Goal: Task Accomplishment & Management: Use online tool/utility

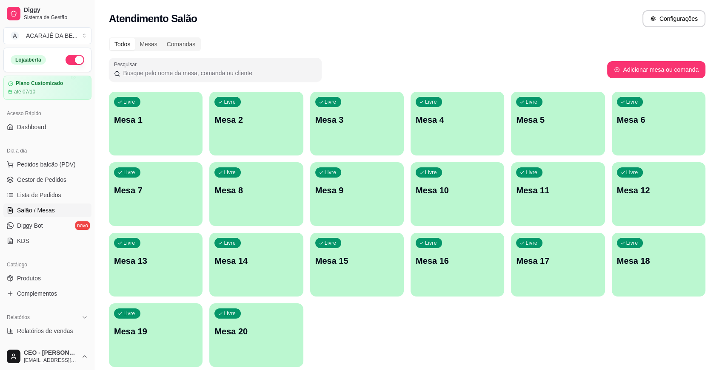
click at [431, 127] on div "Livre Mesa 4" at bounding box center [457, 119] width 94 height 54
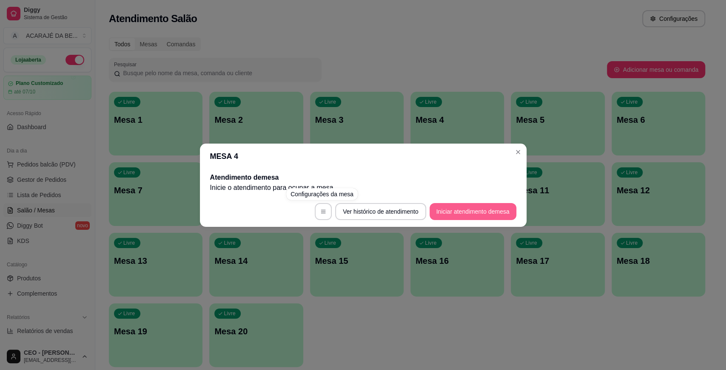
click at [455, 203] on button "Iniciar atendimento de mesa" at bounding box center [472, 211] width 87 height 17
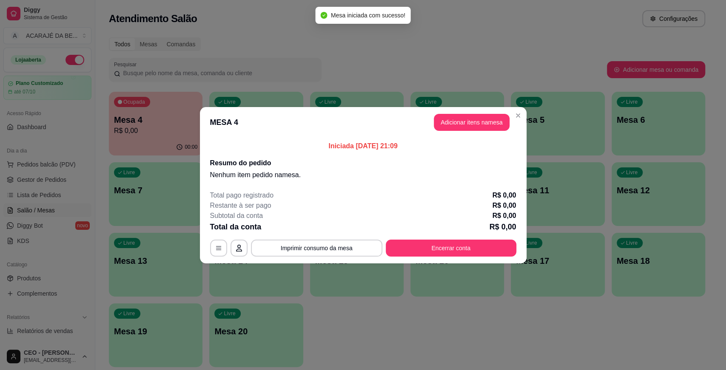
click at [469, 123] on button "Adicionar itens na mesa" at bounding box center [472, 122] width 76 height 17
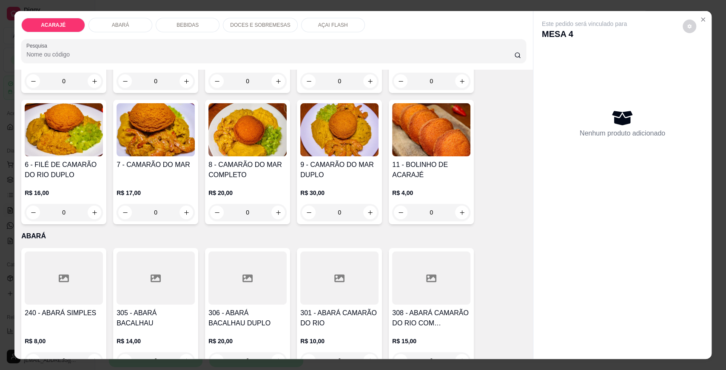
scroll to position [142, 0]
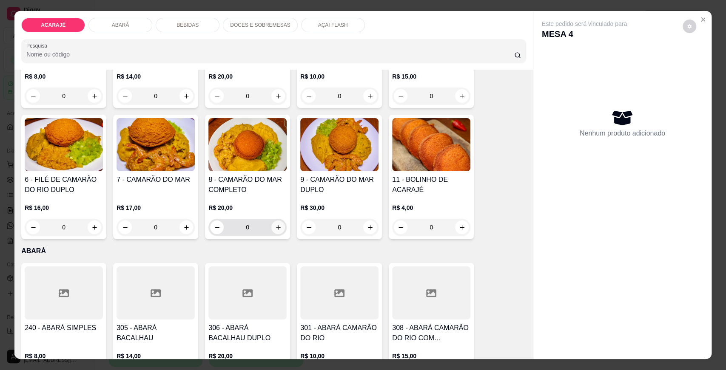
click at [271, 224] on button "increase-product-quantity" at bounding box center [278, 228] width 14 height 14
type input "1"
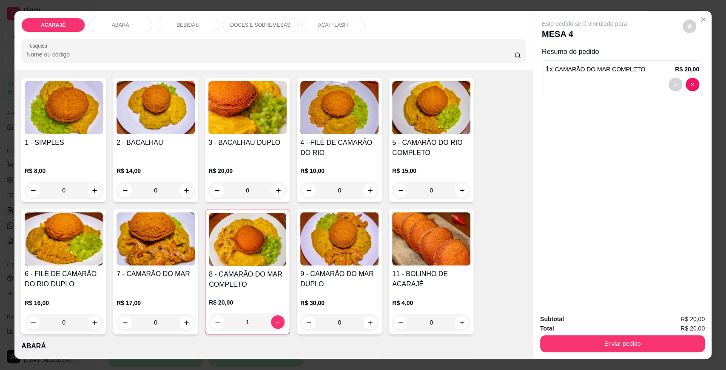
scroll to position [0, 0]
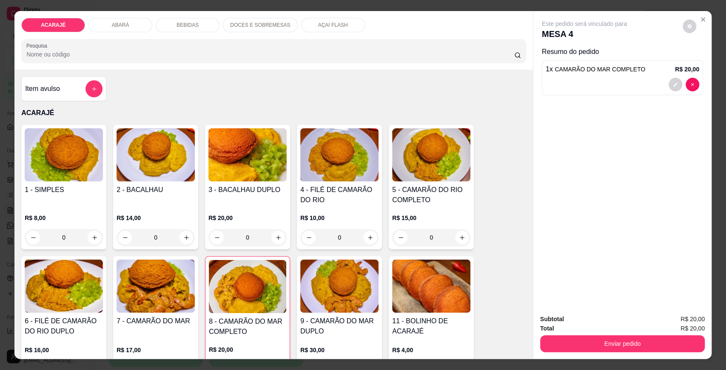
click at [309, 202] on h4 "4 - FILÉ DE CAMARÃO DO RIO" at bounding box center [339, 195] width 78 height 20
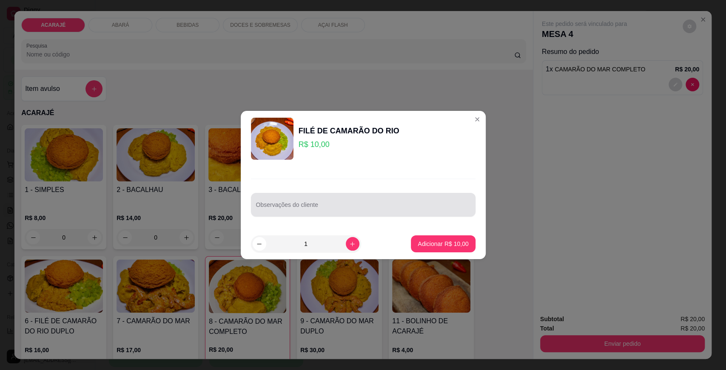
click at [319, 207] on input "Observações do cliente" at bounding box center [363, 208] width 214 height 9
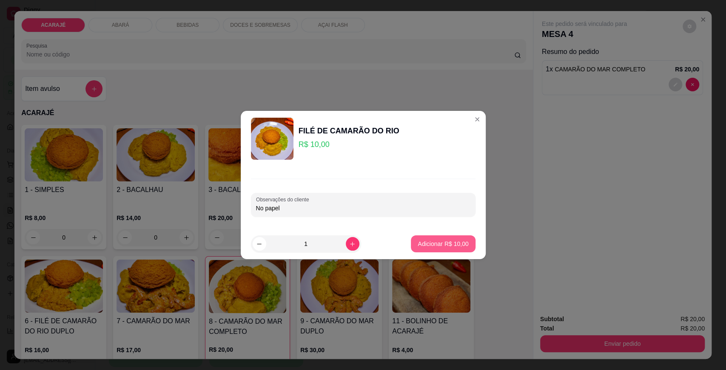
type input "No papel"
click at [439, 242] on p "Adicionar R$ 10,00" at bounding box center [442, 244] width 49 height 8
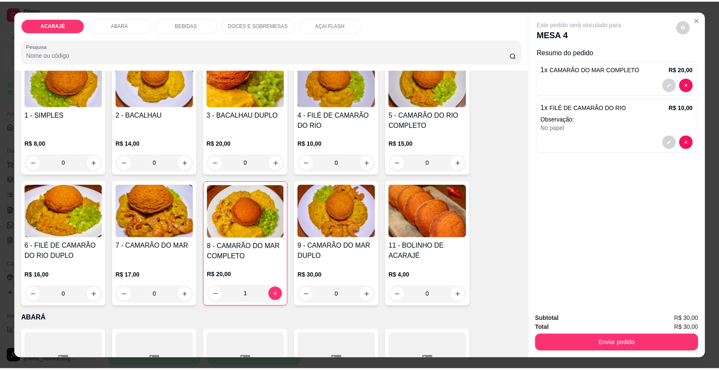
scroll to position [94, 0]
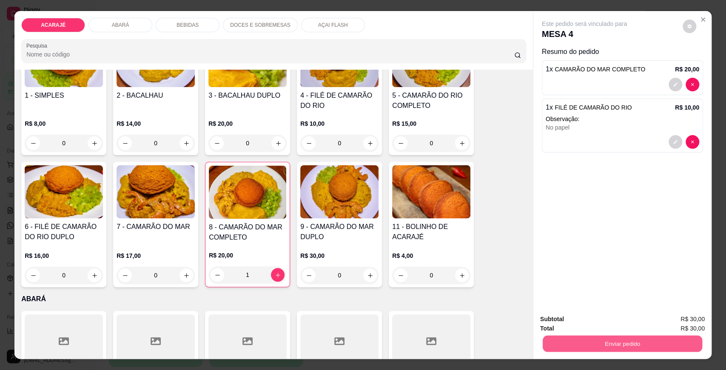
click at [565, 344] on button "Enviar pedido" at bounding box center [622, 343] width 159 height 17
click at [690, 317] on button "Enviar pedido" at bounding box center [682, 323] width 48 height 16
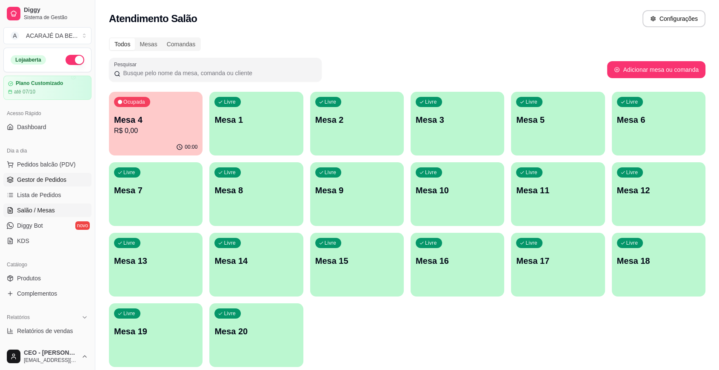
click at [28, 177] on span "Gestor de Pedidos" at bounding box center [41, 180] width 49 height 9
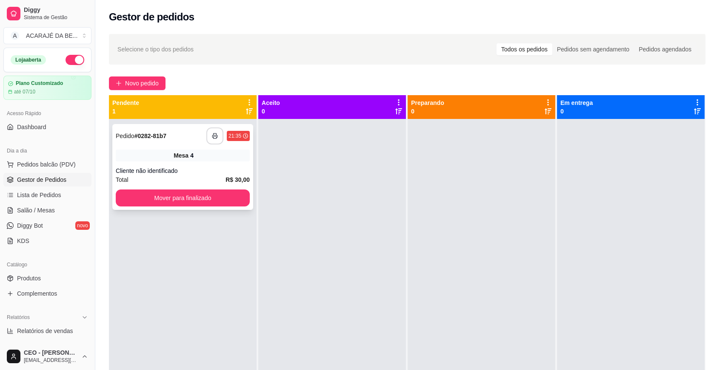
click at [216, 136] on icon "button" at bounding box center [215, 136] width 6 height 6
click at [231, 194] on button "Mover para finalizado" at bounding box center [183, 198] width 134 height 17
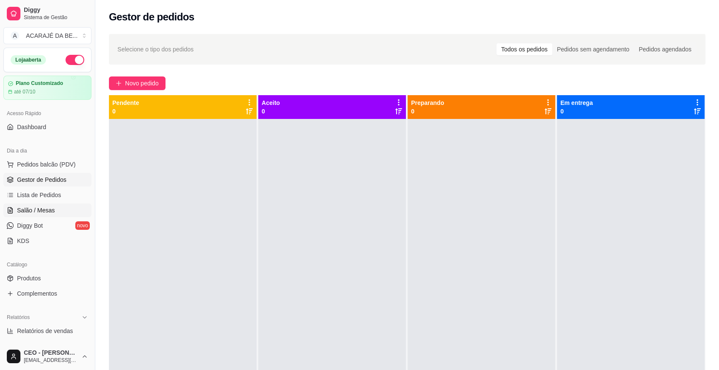
click at [16, 205] on link "Salão / Mesas" at bounding box center [47, 211] width 88 height 14
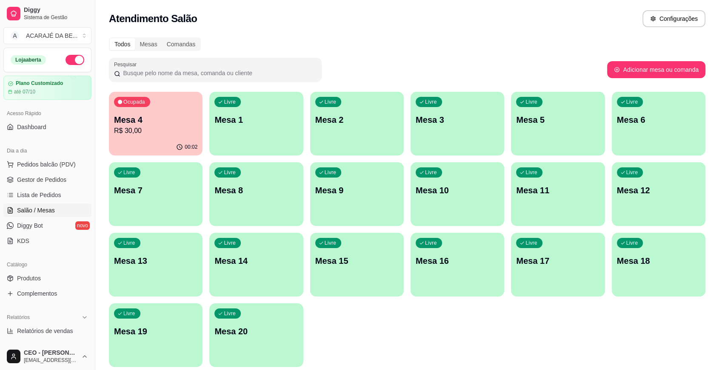
click at [162, 123] on p "Mesa 4" at bounding box center [155, 120] width 83 height 12
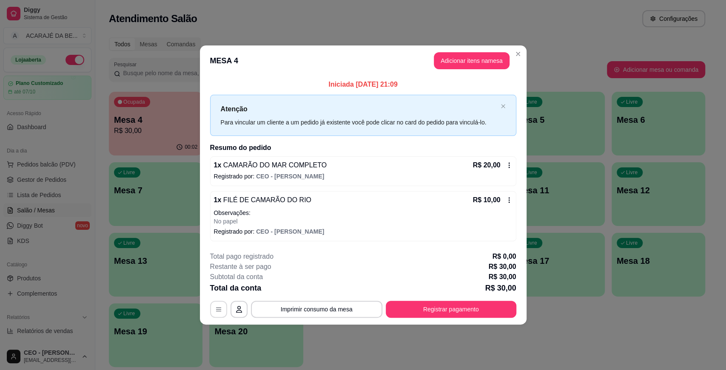
click at [218, 311] on icon "button" at bounding box center [218, 309] width 7 height 7
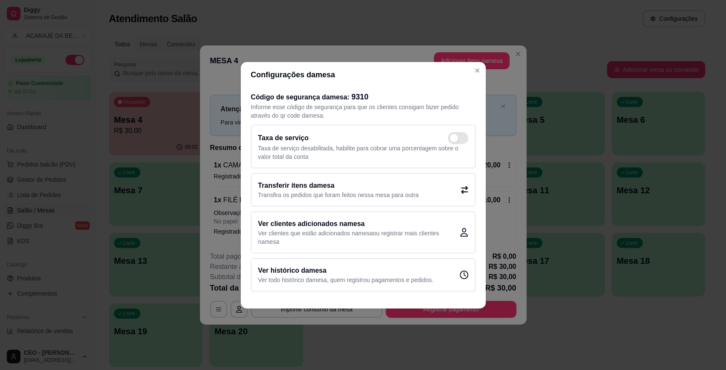
click at [323, 195] on p "Transfira os pedidos que foram feitos nessa mesa para outra" at bounding box center [338, 195] width 161 height 9
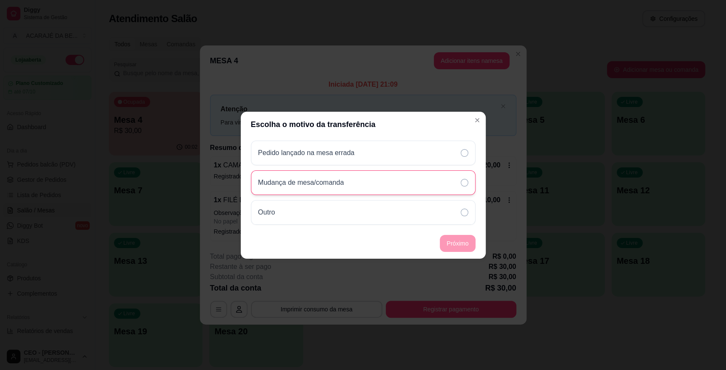
click at [386, 182] on div "Mudança de mesa/comanda" at bounding box center [363, 182] width 224 height 25
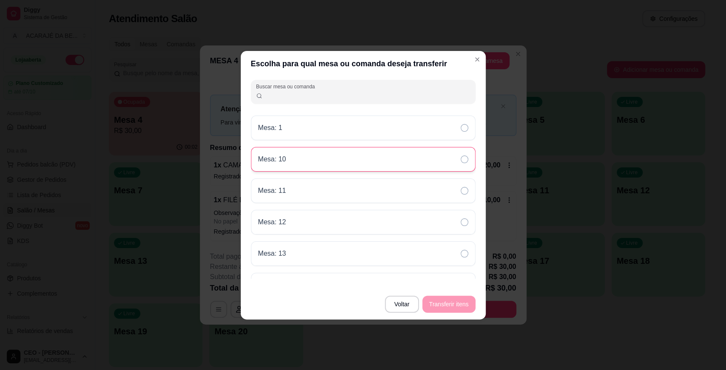
click at [292, 163] on div "Mesa: 10" at bounding box center [363, 159] width 224 height 25
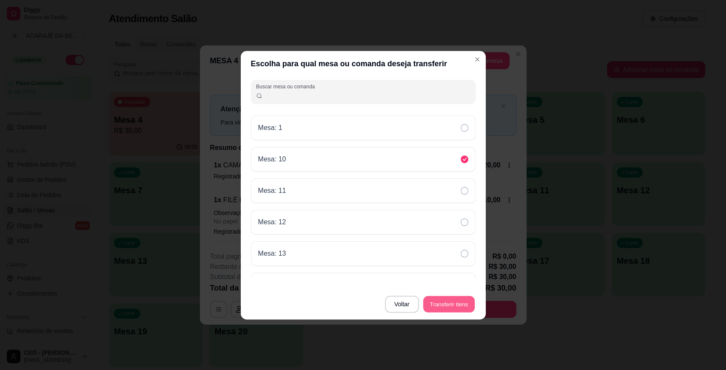
click at [451, 303] on button "Transferir itens" at bounding box center [448, 304] width 51 height 17
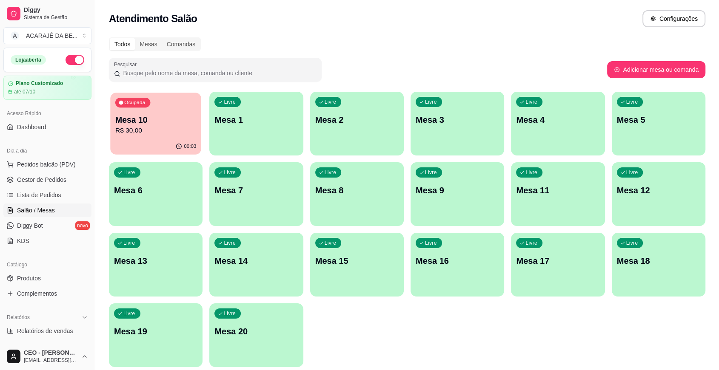
click at [149, 148] on div "00:03" at bounding box center [155, 147] width 91 height 16
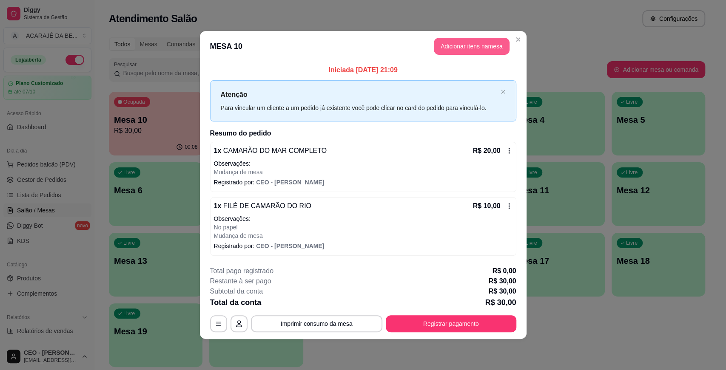
click at [469, 48] on button "Adicionar itens na mesa" at bounding box center [472, 46] width 76 height 17
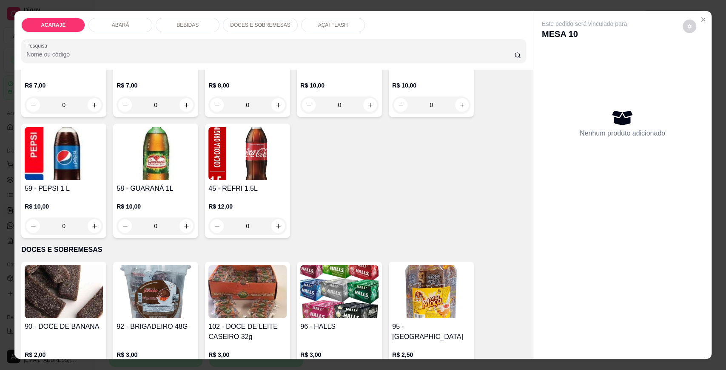
scroll to position [803, 0]
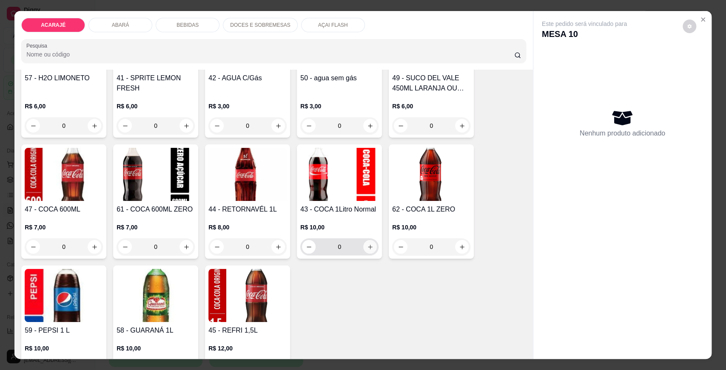
click at [367, 250] on button "increase-product-quantity" at bounding box center [370, 247] width 14 height 14
type input "1"
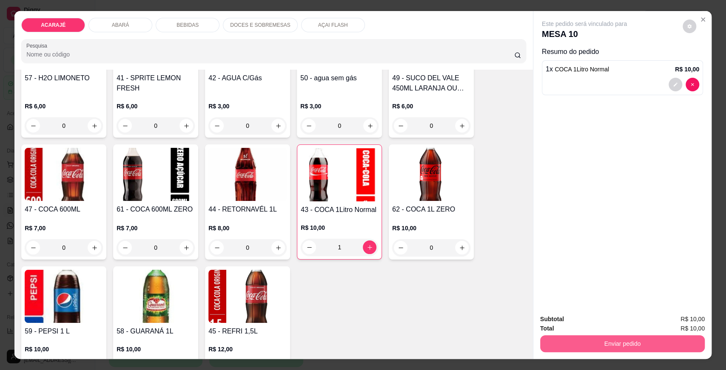
click at [616, 342] on button "Enviar pedido" at bounding box center [622, 343] width 165 height 17
click at [679, 326] on button "Enviar pedido" at bounding box center [682, 323] width 48 height 16
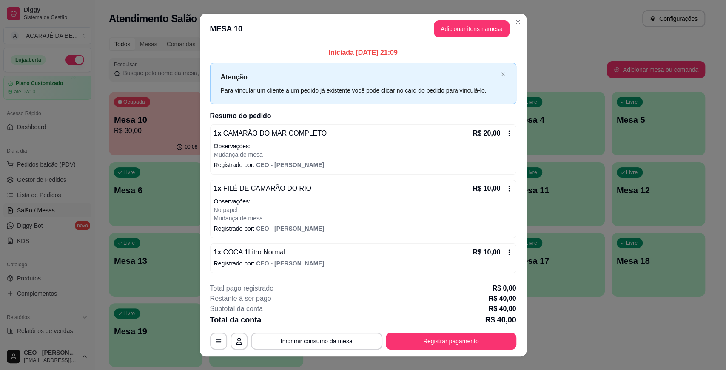
click at [514, 14] on header "MESA 10 Adicionar itens na mesa" at bounding box center [363, 29] width 327 height 31
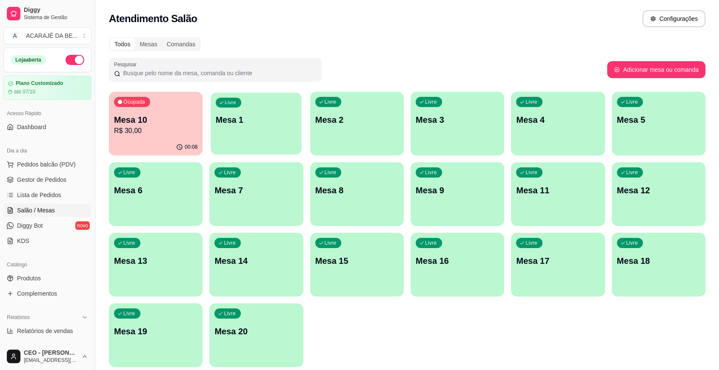
click at [272, 122] on p "Mesa 1" at bounding box center [256, 119] width 81 height 11
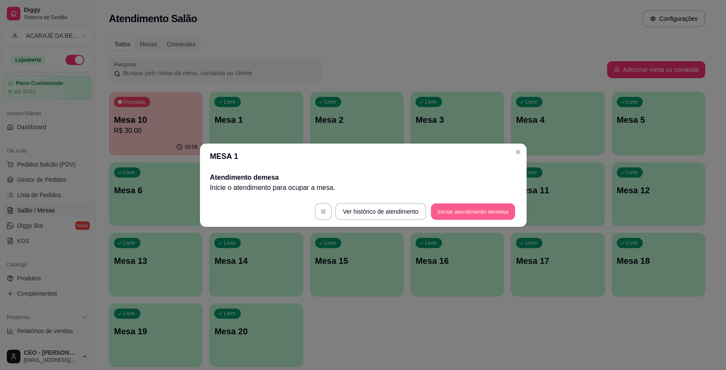
click at [457, 213] on button "Iniciar atendimento de mesa" at bounding box center [473, 211] width 84 height 17
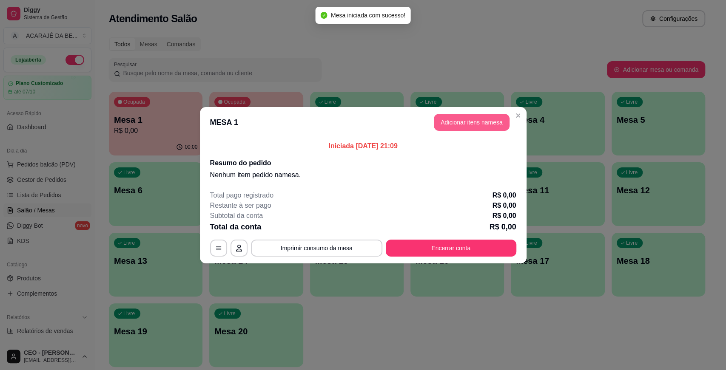
click at [452, 120] on button "Adicionar itens na mesa" at bounding box center [472, 122] width 76 height 17
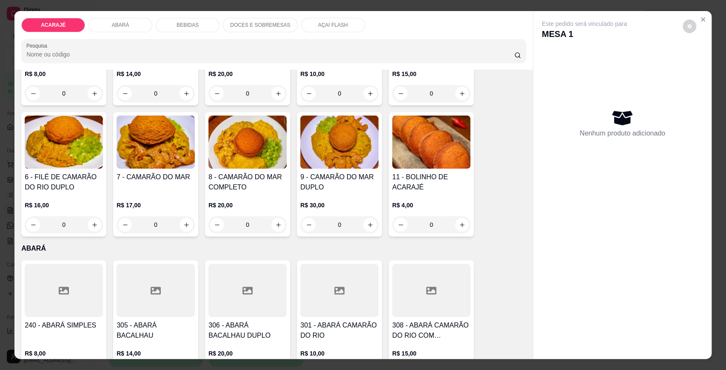
scroll to position [189, 0]
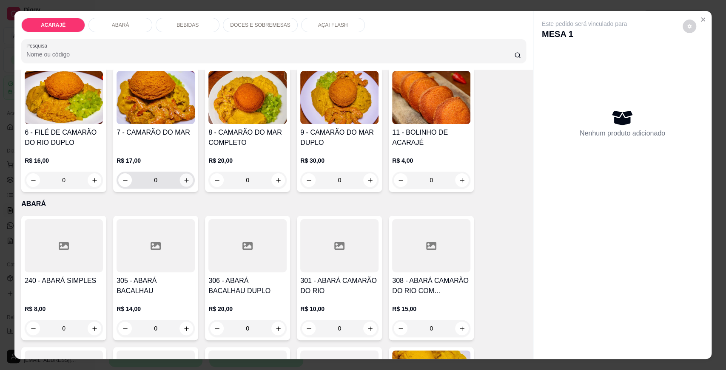
click at [183, 180] on icon "increase-product-quantity" at bounding box center [186, 180] width 6 height 6
type input "1"
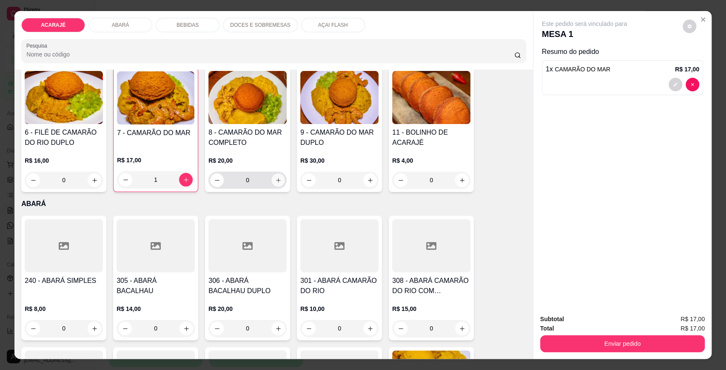
click at [275, 176] on button "increase-product-quantity" at bounding box center [278, 180] width 13 height 13
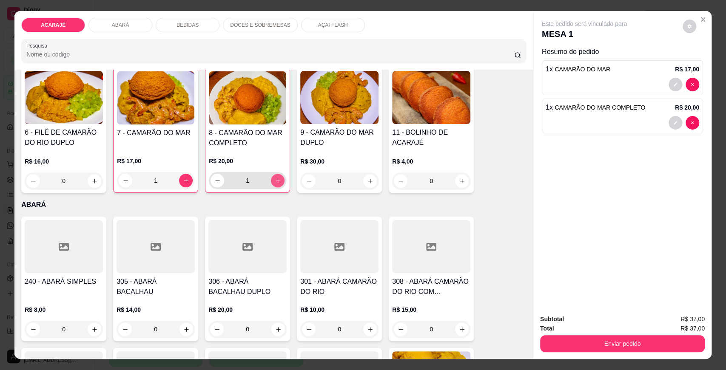
click at [275, 176] on button "increase-product-quantity" at bounding box center [278, 181] width 14 height 14
type input "2"
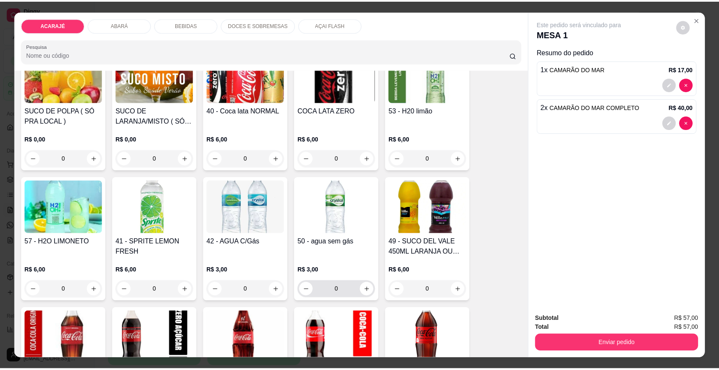
scroll to position [661, 0]
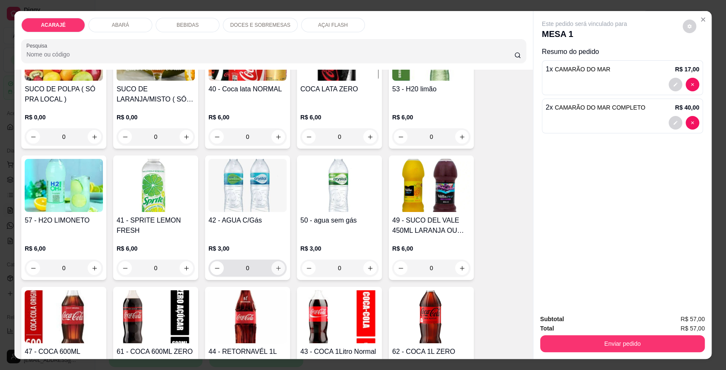
click at [273, 264] on button "increase-product-quantity" at bounding box center [278, 268] width 14 height 14
type input "1"
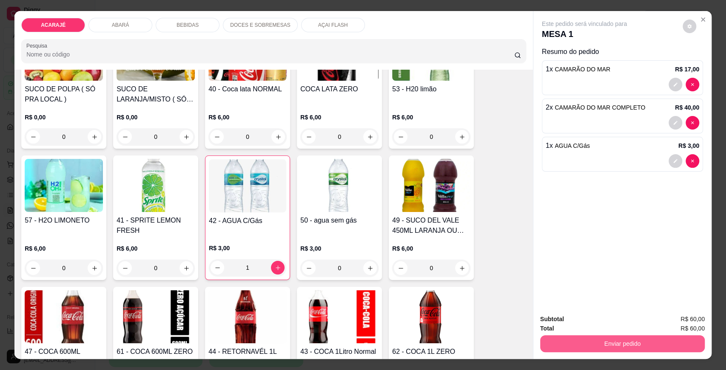
click at [578, 336] on button "Enviar pedido" at bounding box center [622, 343] width 165 height 17
click at [671, 320] on button "Enviar pedido" at bounding box center [682, 323] width 48 height 16
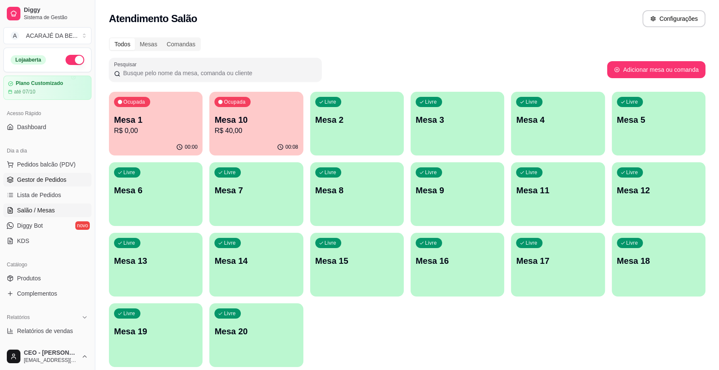
click at [31, 177] on span "Gestor de Pedidos" at bounding box center [41, 180] width 49 height 9
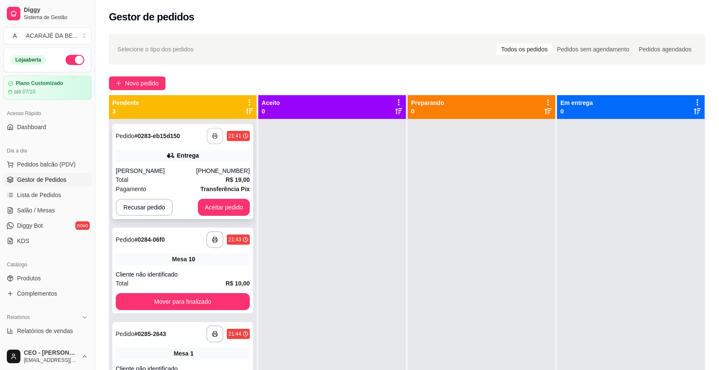
click at [210, 138] on button "button" at bounding box center [215, 136] width 17 height 17
click at [222, 204] on button "Aceitar pedido" at bounding box center [224, 207] width 52 height 17
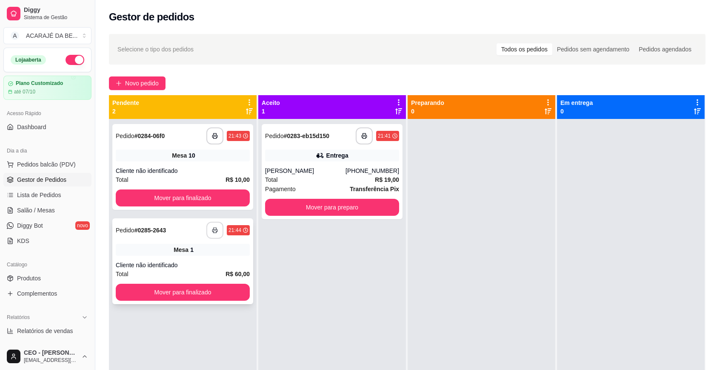
click at [206, 228] on button "button" at bounding box center [214, 230] width 17 height 17
click at [195, 296] on button "Mover para finalizado" at bounding box center [183, 292] width 134 height 17
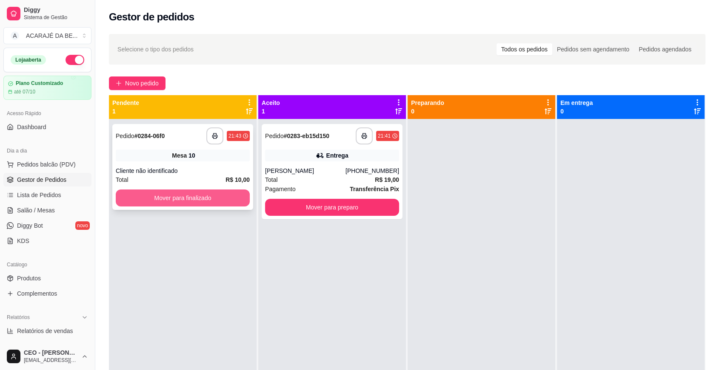
click at [190, 197] on button "Mover para finalizado" at bounding box center [183, 198] width 134 height 17
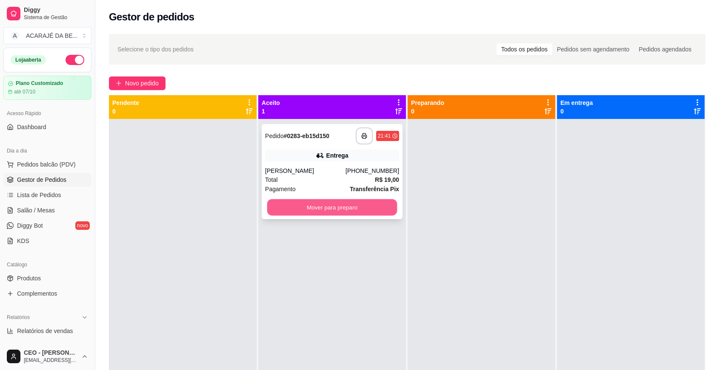
click at [279, 210] on button "Mover para preparo" at bounding box center [332, 207] width 130 height 17
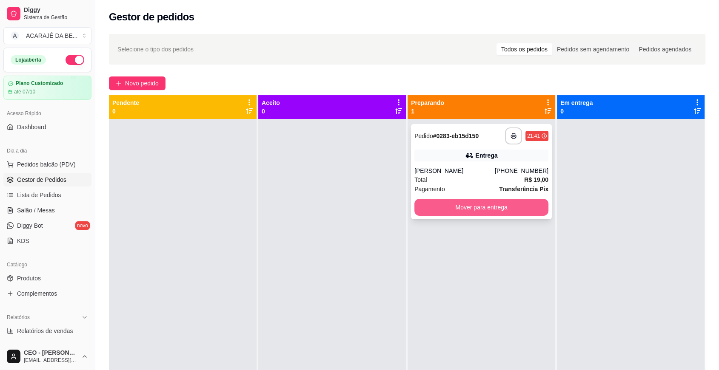
click at [461, 207] on button "Mover para entrega" at bounding box center [481, 207] width 134 height 17
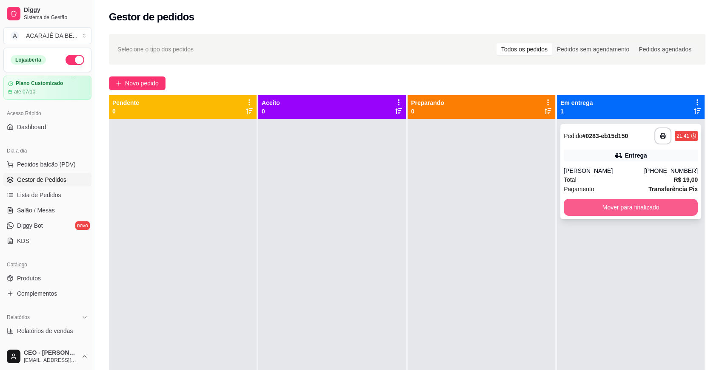
click at [605, 210] on button "Mover para finalizado" at bounding box center [630, 207] width 134 height 17
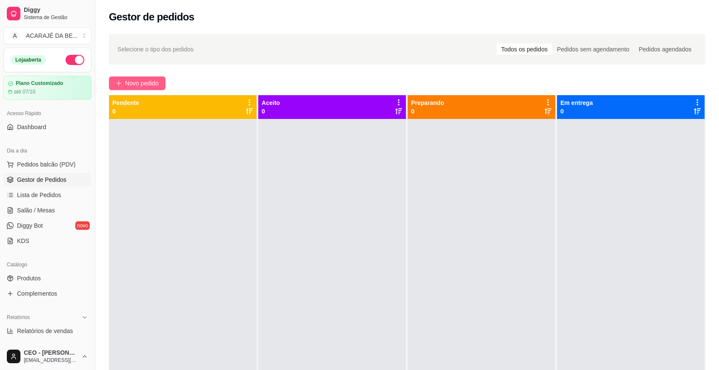
click at [138, 82] on span "Novo pedido" at bounding box center [142, 83] width 34 height 9
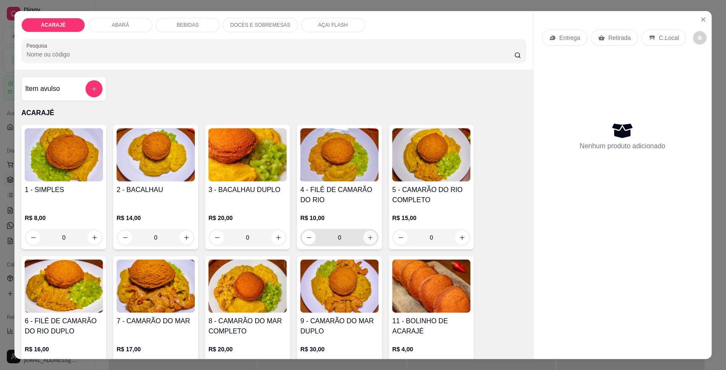
click at [367, 237] on icon "increase-product-quantity" at bounding box center [370, 238] width 6 height 6
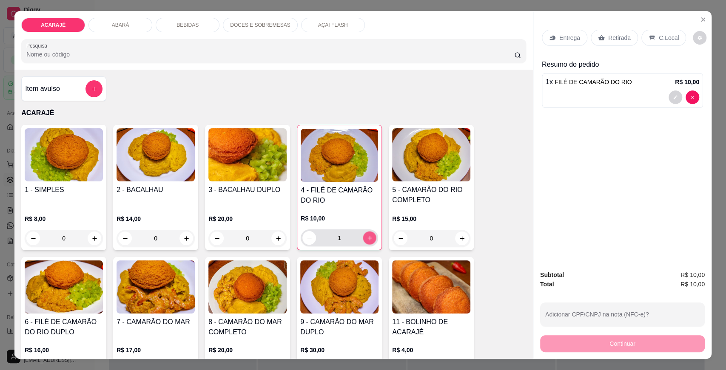
click at [367, 237] on icon "increase-product-quantity" at bounding box center [370, 238] width 6 height 6
type input "2"
click at [569, 39] on p "Entrega" at bounding box center [569, 38] width 21 height 9
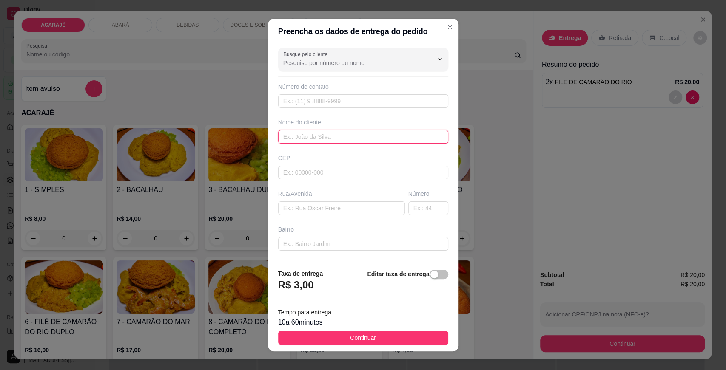
click at [306, 133] on input "text" at bounding box center [363, 137] width 170 height 14
type input "[PERSON_NAME]"
drag, startPoint x: 316, startPoint y: 202, endPoint x: 317, endPoint y: 207, distance: 5.5
click at [316, 203] on input "text" at bounding box center [341, 209] width 127 height 14
paste input "Rua [PERSON_NAME] Bairro popular Número da casa 32 De frente a pezão lanches, s…"
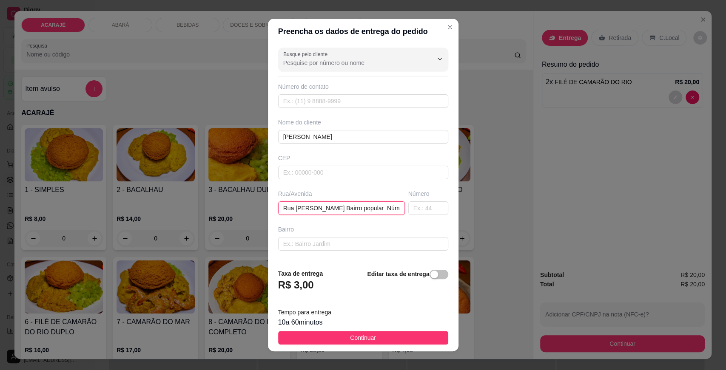
scroll to position [0, 205]
type input "Rua [PERSON_NAME] Bairro popular Número da casa 32 De frente a pezão lanches, s…"
drag, startPoint x: 349, startPoint y: 333, endPoint x: 455, endPoint y: 218, distance: 156.2
click at [350, 334] on span "Continuar" at bounding box center [363, 337] width 26 height 9
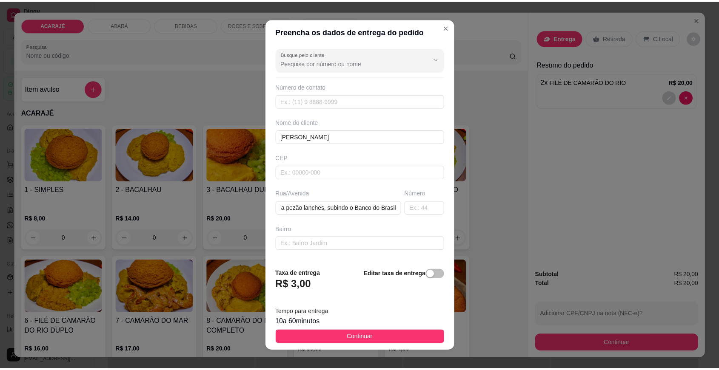
scroll to position [0, 0]
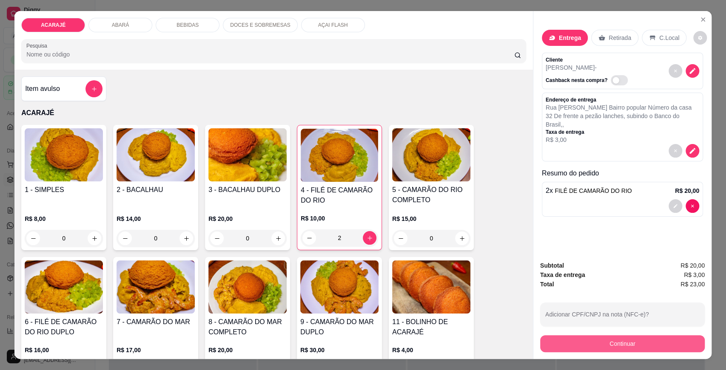
click at [587, 341] on button "Continuar" at bounding box center [622, 343] width 165 height 17
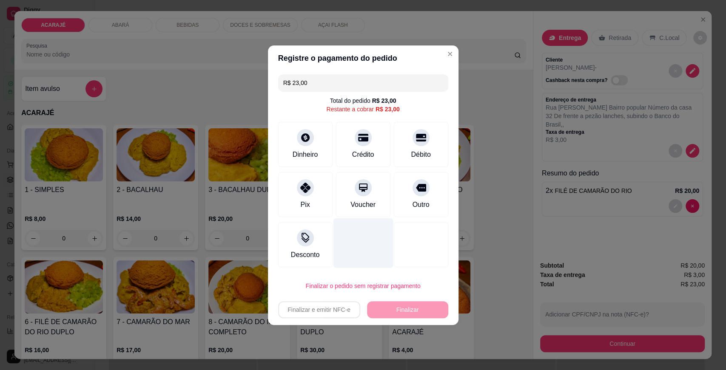
drag, startPoint x: 304, startPoint y: 179, endPoint x: 341, endPoint y: 243, distance: 73.1
click at [304, 183] on div at bounding box center [305, 187] width 17 height 17
type input "R$ 0,00"
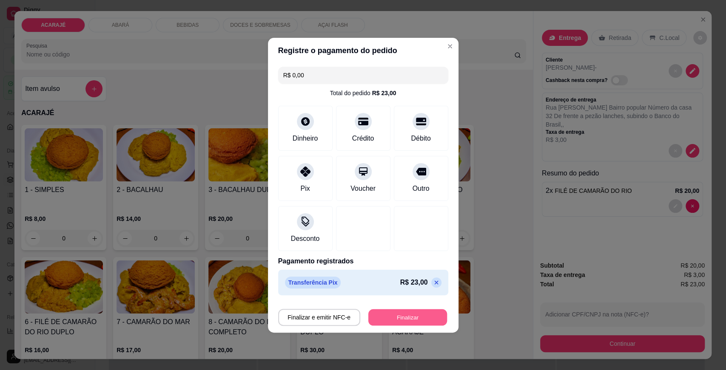
click at [382, 314] on button "Finalizar" at bounding box center [407, 317] width 79 height 17
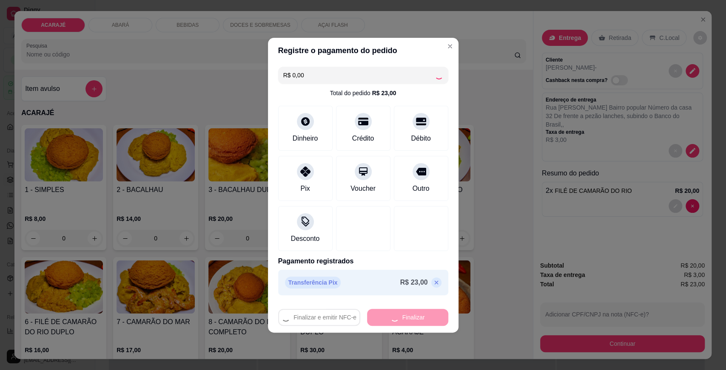
type input "0"
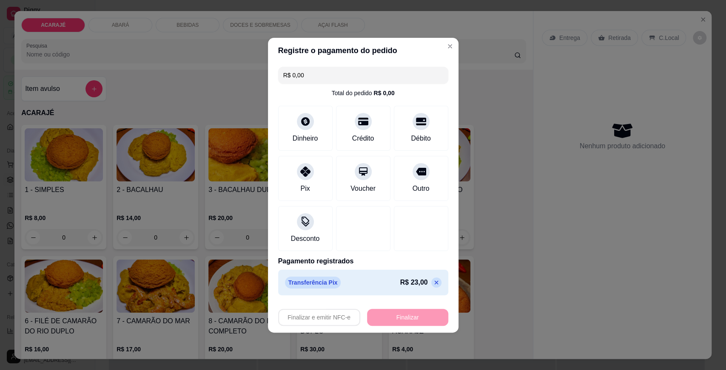
type input "-R$ 23,00"
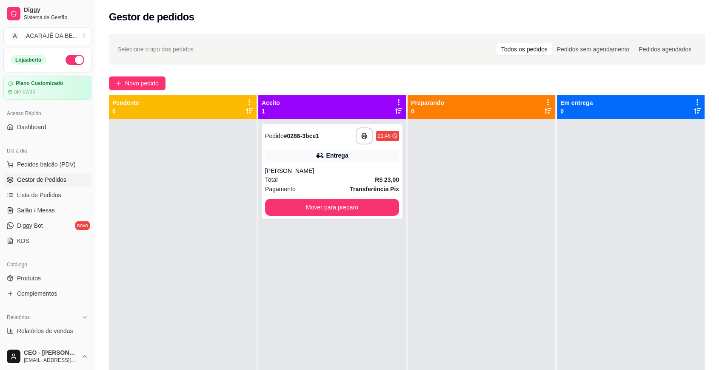
click at [337, 276] on div "**********" at bounding box center [332, 304] width 148 height 370
click at [352, 210] on button "Mover para preparo" at bounding box center [332, 207] width 134 height 17
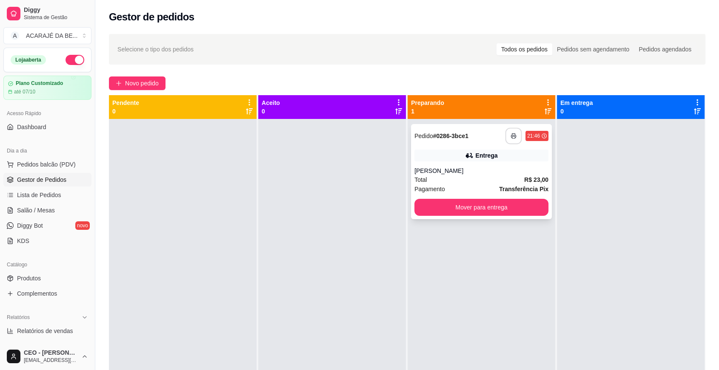
click at [505, 139] on button "button" at bounding box center [513, 136] width 17 height 17
click at [490, 206] on button "Mover para entrega" at bounding box center [481, 207] width 130 height 17
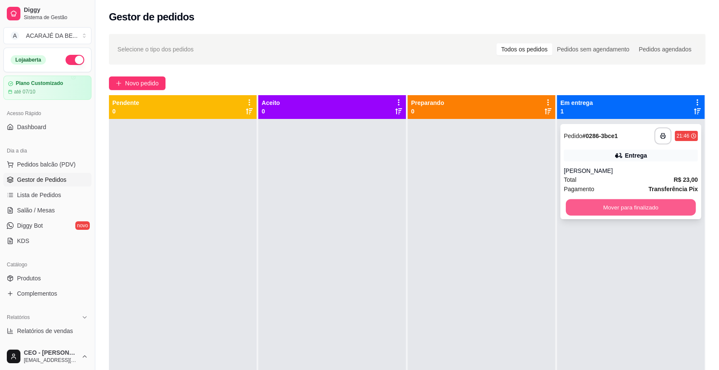
click at [591, 201] on button "Mover para finalizado" at bounding box center [630, 207] width 130 height 17
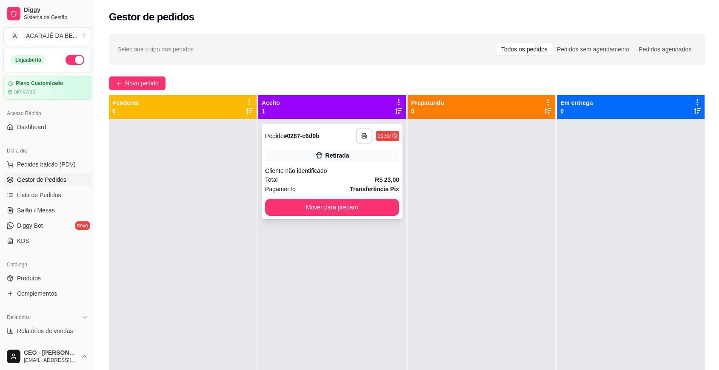
click at [359, 132] on button "button" at bounding box center [364, 136] width 17 height 17
click at [361, 205] on button "Mover para preparo" at bounding box center [332, 207] width 130 height 17
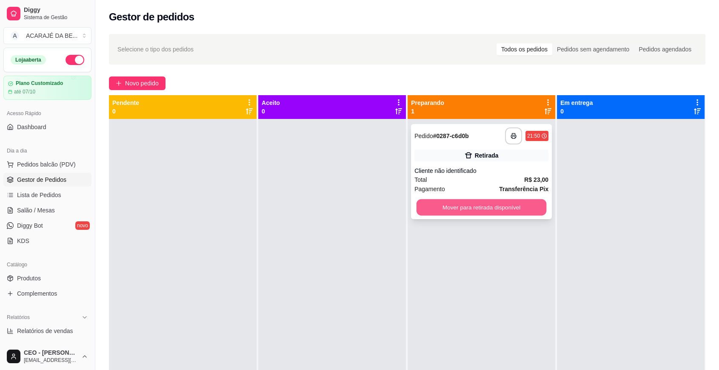
click at [434, 208] on button "Mover para retirada disponível" at bounding box center [481, 207] width 130 height 17
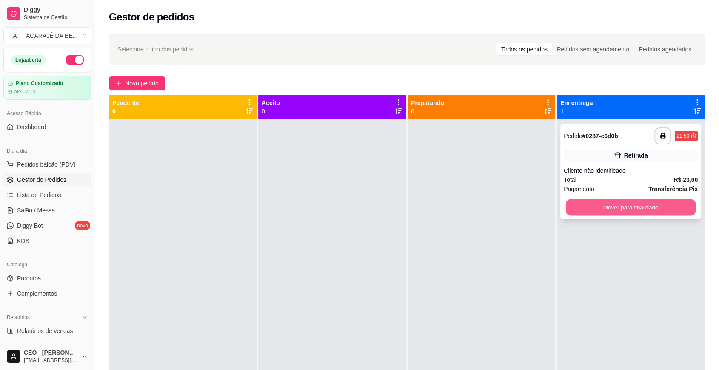
click at [608, 203] on button "Mover para finalizado" at bounding box center [630, 207] width 130 height 17
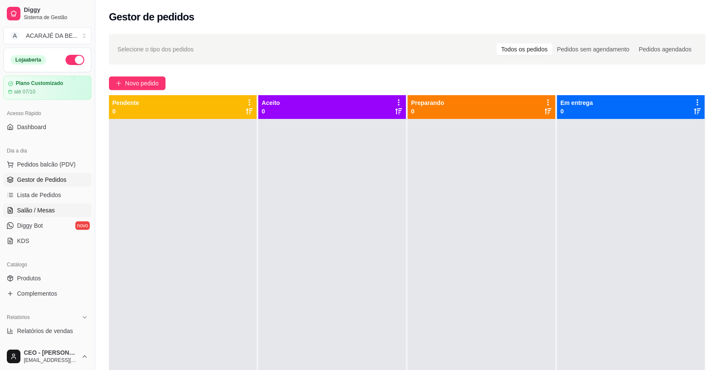
click at [36, 207] on span "Salão / Mesas" at bounding box center [36, 210] width 38 height 9
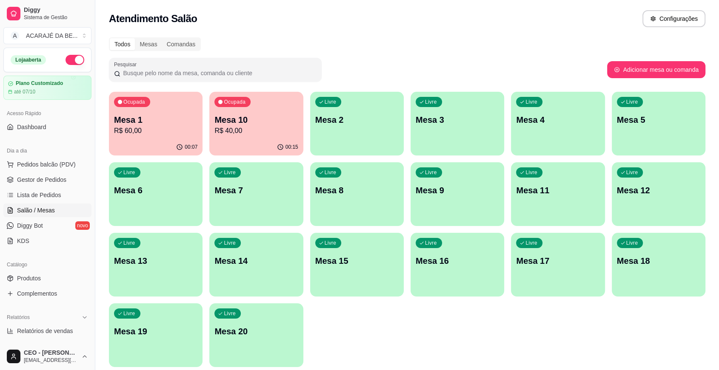
click at [156, 122] on p "Mesa 1" at bounding box center [155, 120] width 83 height 12
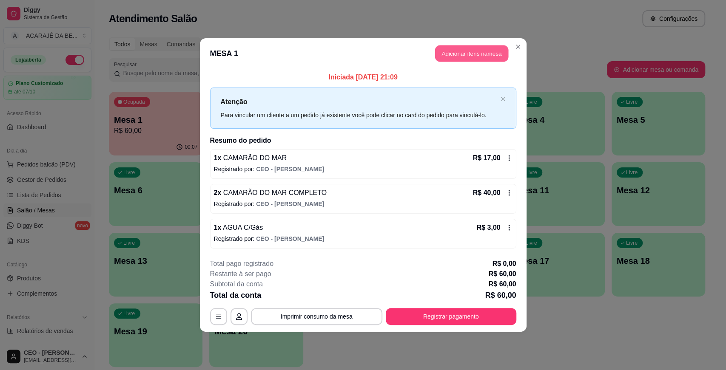
click at [470, 55] on button "Adicionar itens na mesa" at bounding box center [471, 53] width 73 height 17
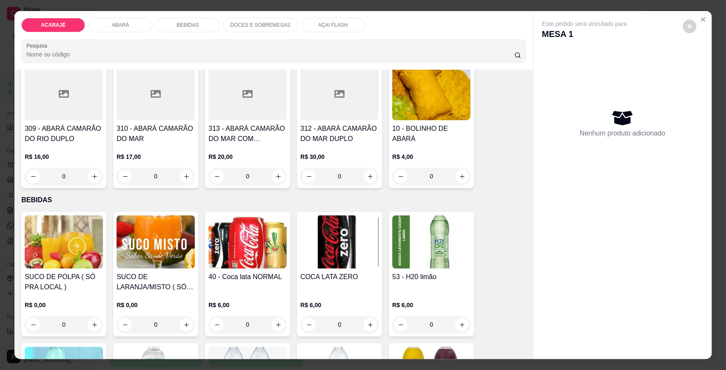
scroll to position [614, 0]
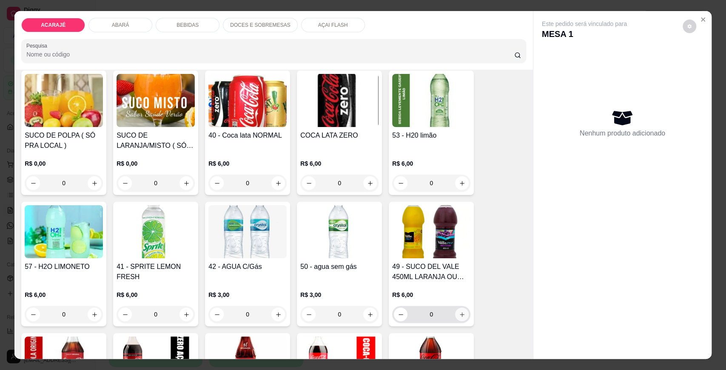
click at [459, 313] on icon "increase-product-quantity" at bounding box center [462, 315] width 6 height 6
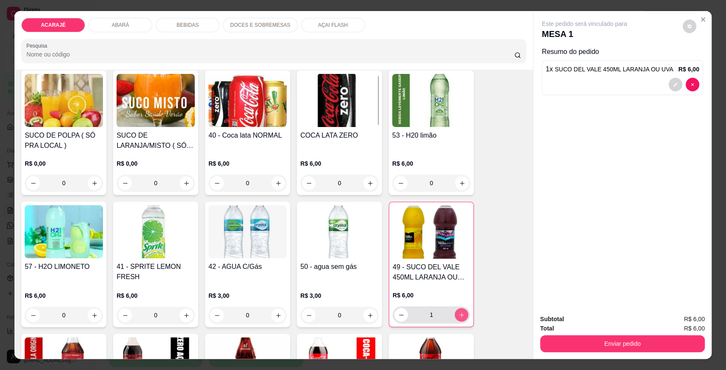
click at [459, 313] on icon "increase-product-quantity" at bounding box center [461, 315] width 6 height 6
type input "2"
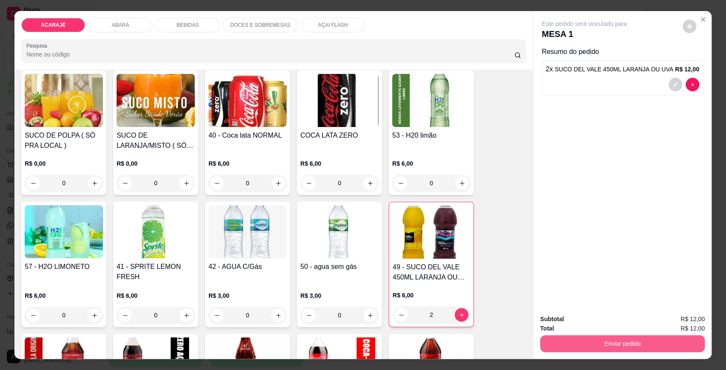
click at [592, 341] on button "Enviar pedido" at bounding box center [622, 343] width 165 height 17
click at [670, 322] on button "Enviar pedido" at bounding box center [682, 323] width 48 height 16
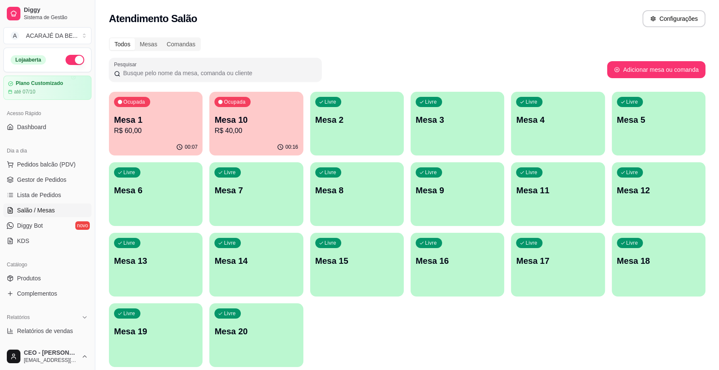
click at [268, 137] on div "Ocupada Mesa 10 R$ 40,00" at bounding box center [256, 115] width 94 height 47
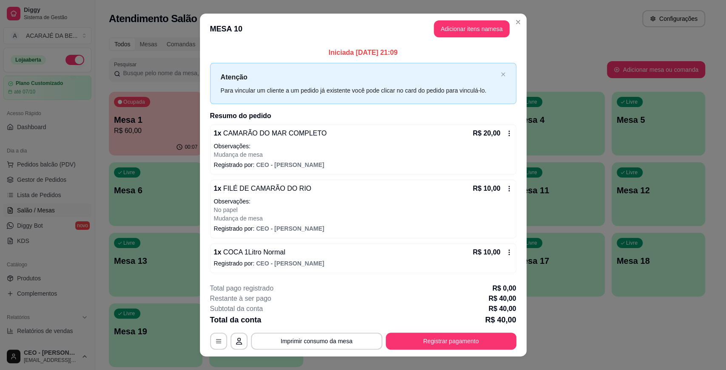
scroll to position [14, 0]
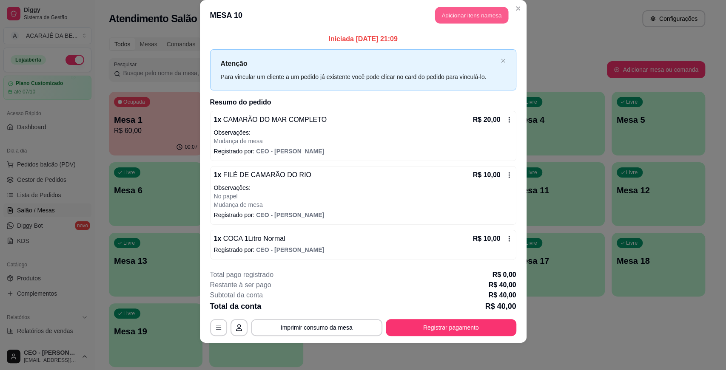
click at [435, 10] on button "Adicionar itens na mesa" at bounding box center [471, 15] width 73 height 17
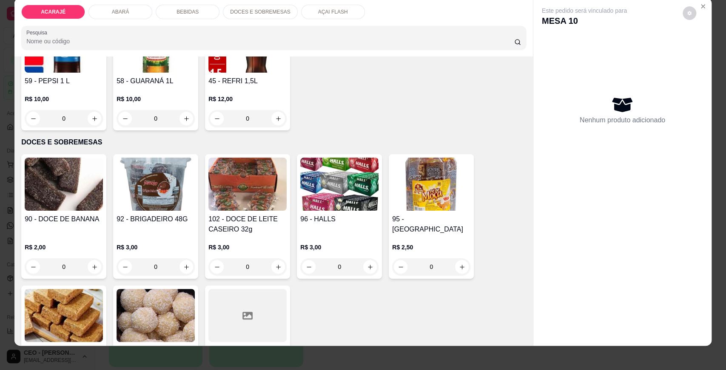
scroll to position [16, 0]
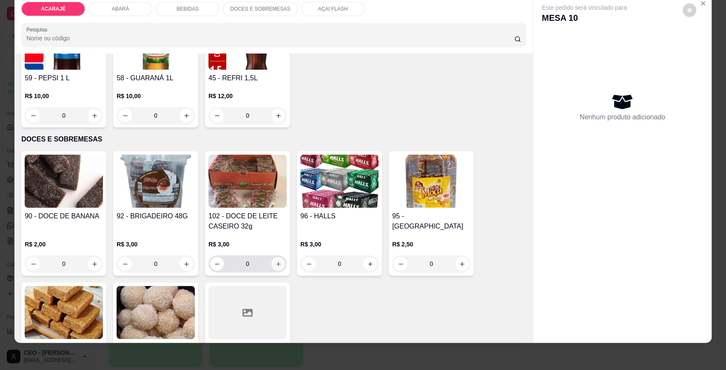
click at [275, 264] on icon "increase-product-quantity" at bounding box center [278, 264] width 6 height 6
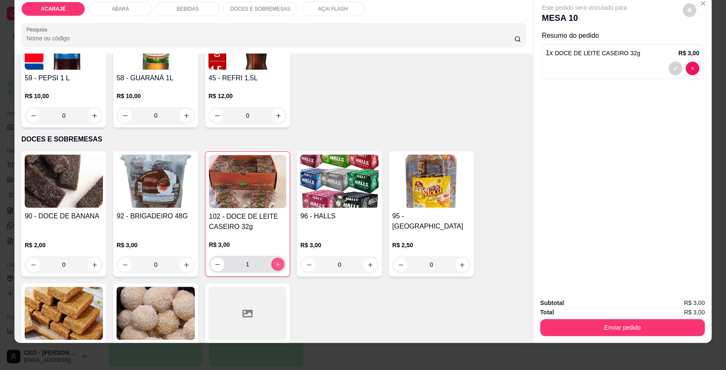
click at [275, 264] on icon "increase-product-quantity" at bounding box center [278, 264] width 6 height 6
type input "5"
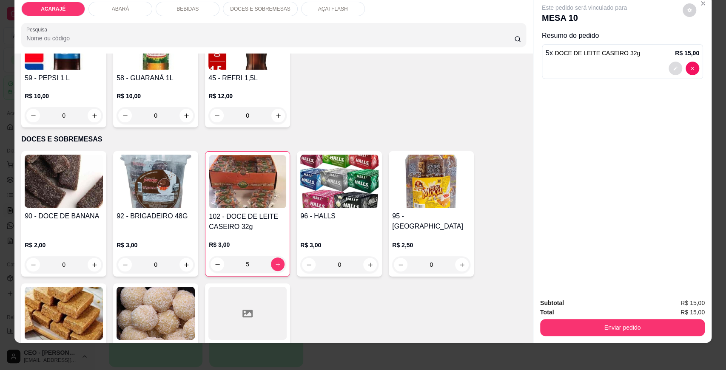
click at [669, 62] on div at bounding box center [683, 69] width 31 height 14
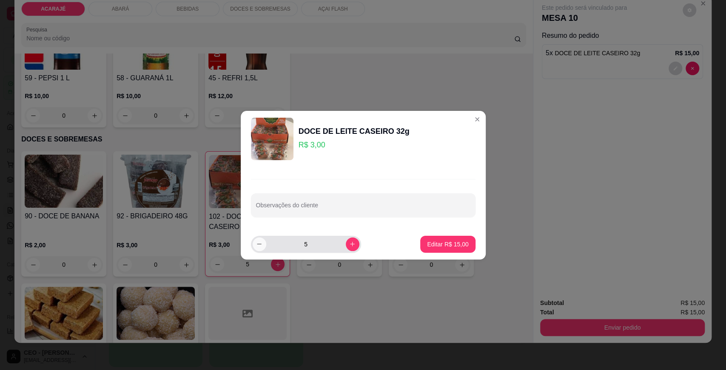
click at [255, 244] on button "decrease-product-quantity" at bounding box center [260, 245] width 14 height 14
type input "4"
click at [437, 239] on button "Editar R$ 12,00" at bounding box center [447, 244] width 55 height 17
type input "4"
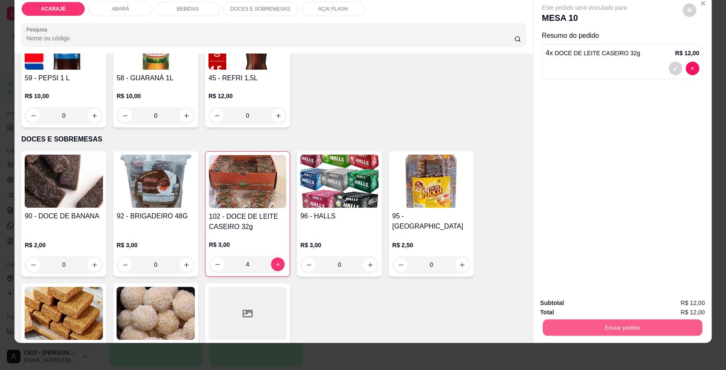
click at [613, 325] on button "Enviar pedido" at bounding box center [622, 327] width 159 height 17
click at [673, 307] on button "Enviar pedido" at bounding box center [682, 307] width 47 height 16
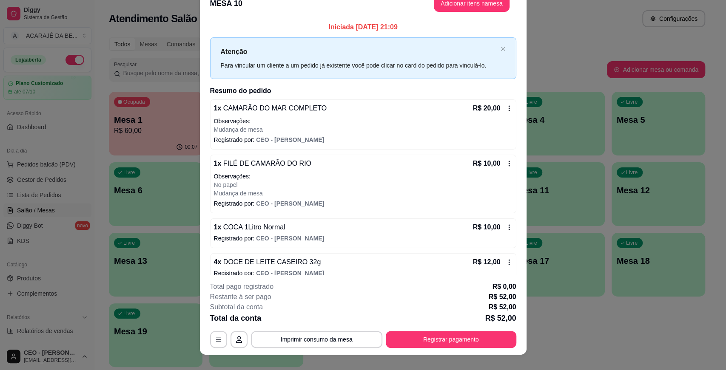
scroll to position [2, 0]
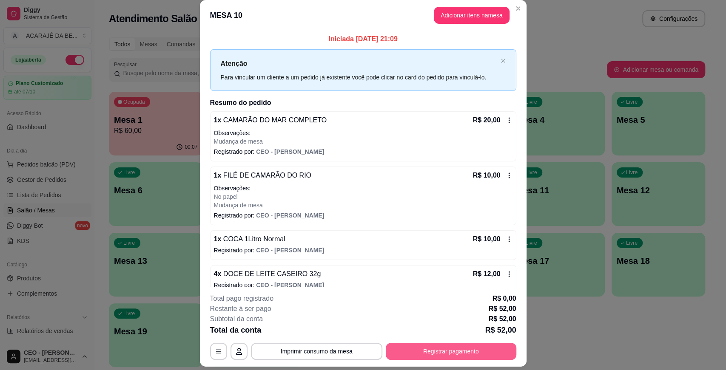
click at [426, 344] on button "Registrar pagamento" at bounding box center [451, 351] width 131 height 17
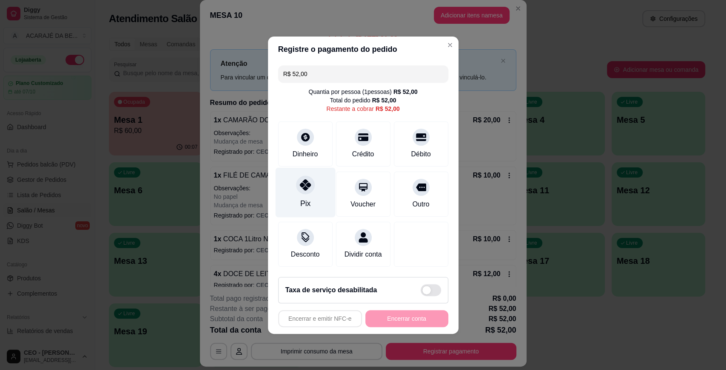
drag, startPoint x: 318, startPoint y: 186, endPoint x: 321, endPoint y: 190, distance: 4.8
click at [318, 187] on div "Pix" at bounding box center [305, 193] width 60 height 50
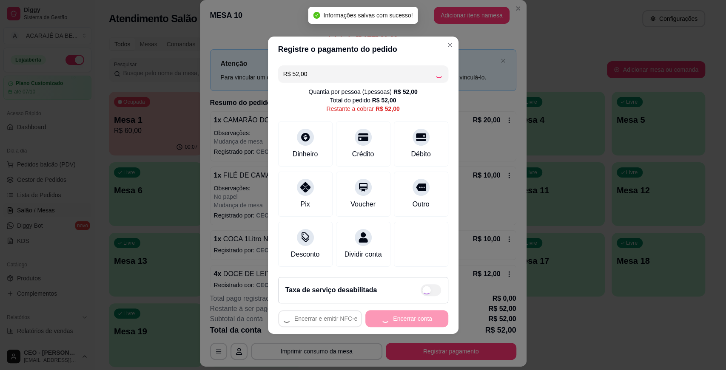
type input "R$ 0,00"
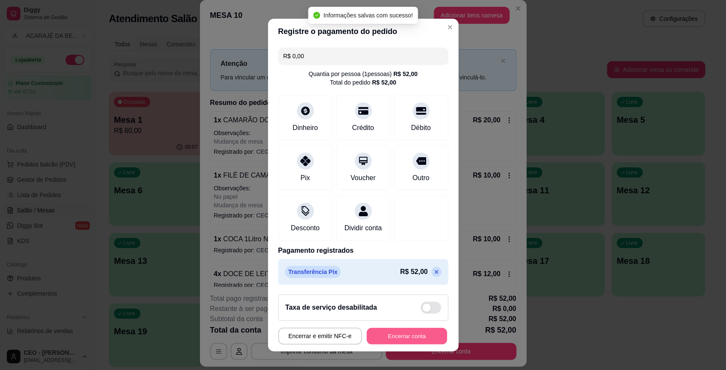
click at [407, 335] on button "Encerrar conta" at bounding box center [407, 336] width 80 height 17
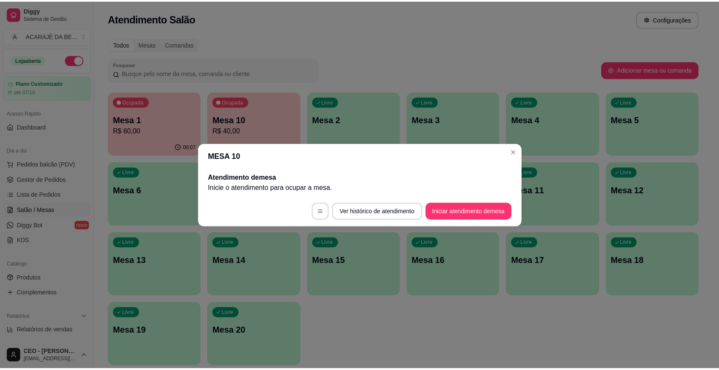
scroll to position [0, 0]
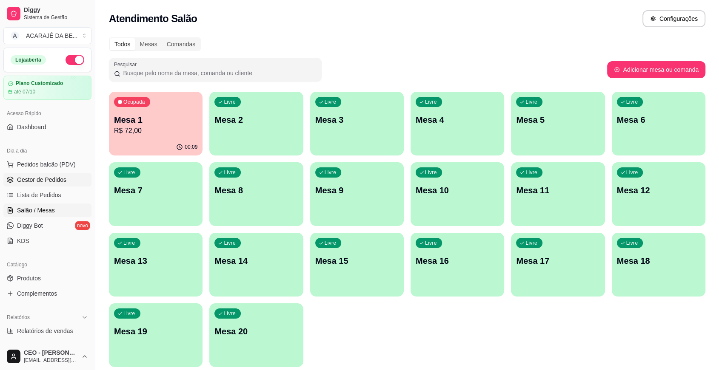
click at [65, 181] on link "Gestor de Pedidos" at bounding box center [47, 180] width 88 height 14
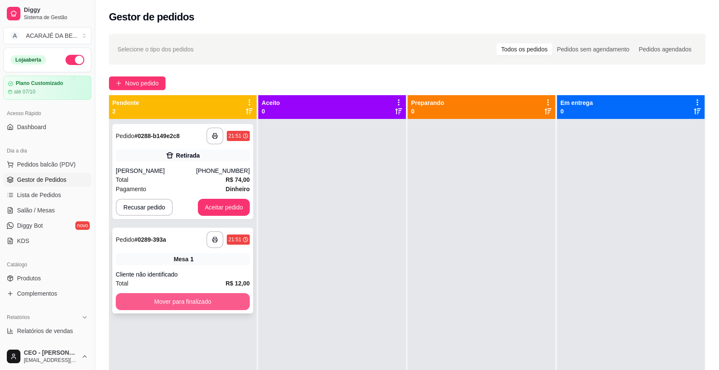
click at [202, 306] on button "Mover para finalizado" at bounding box center [183, 301] width 134 height 17
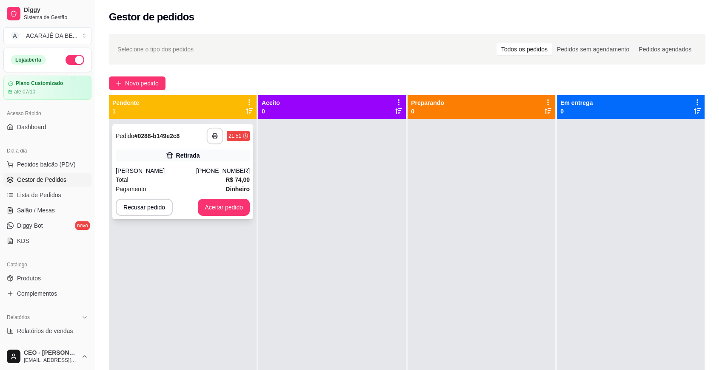
click at [207, 139] on button "button" at bounding box center [215, 136] width 17 height 17
click at [200, 201] on button "Aceitar pedido" at bounding box center [224, 207] width 50 height 17
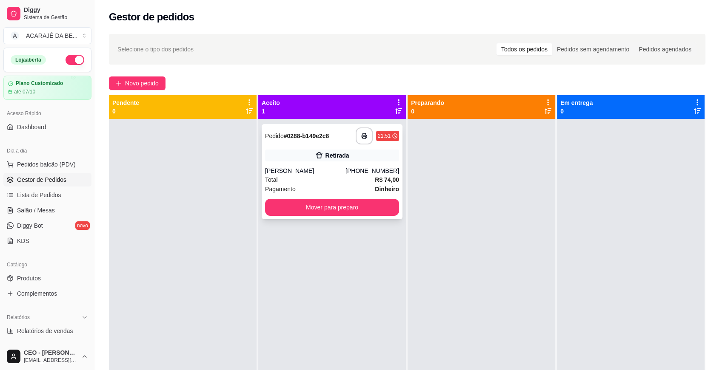
drag, startPoint x: 276, startPoint y: 196, endPoint x: 299, endPoint y: 197, distance: 23.8
click at [299, 197] on div "**********" at bounding box center [331, 171] width 141 height 95
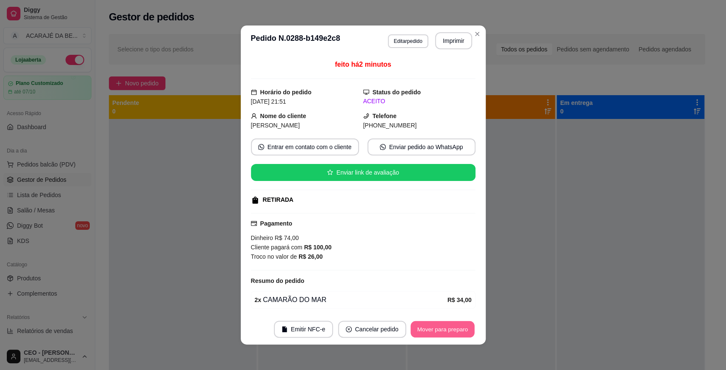
click at [452, 326] on button "Mover para preparo" at bounding box center [442, 329] width 64 height 17
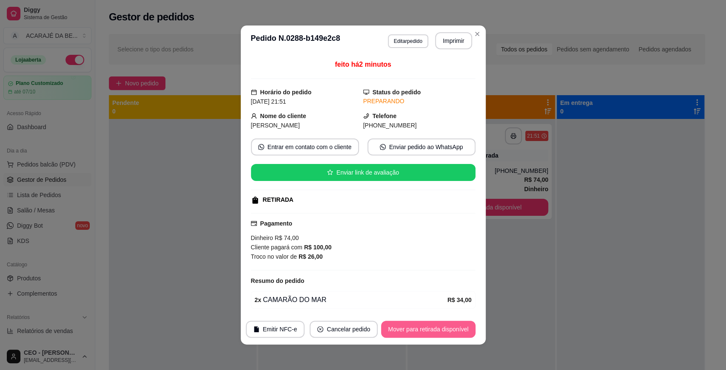
click at [452, 330] on button "Mover para retirada disponível" at bounding box center [428, 329] width 94 height 17
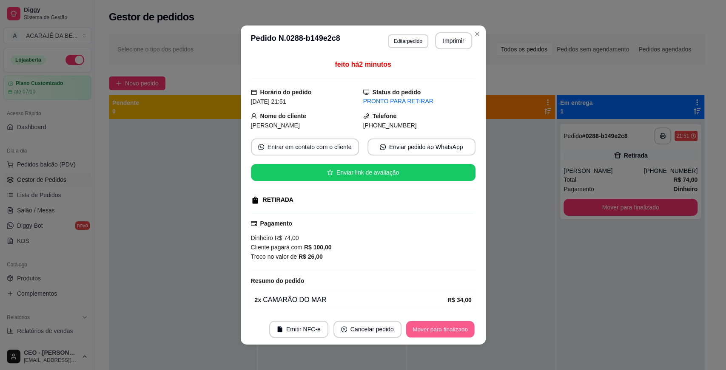
click at [445, 329] on button "Mover para finalizado" at bounding box center [440, 329] width 68 height 17
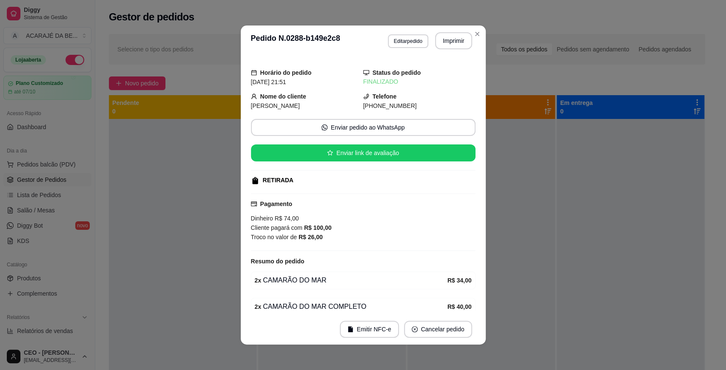
drag, startPoint x: 487, startPoint y: 15, endPoint x: 469, endPoint y: 26, distance: 21.2
click at [488, 12] on div "**********" at bounding box center [363, 185] width 726 height 370
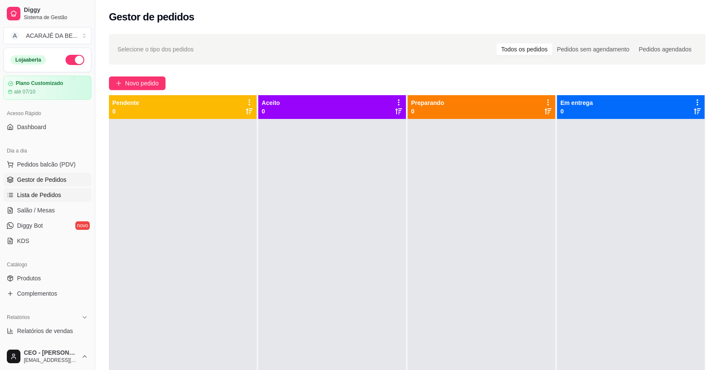
click at [50, 195] on span "Lista de Pedidos" at bounding box center [39, 195] width 44 height 9
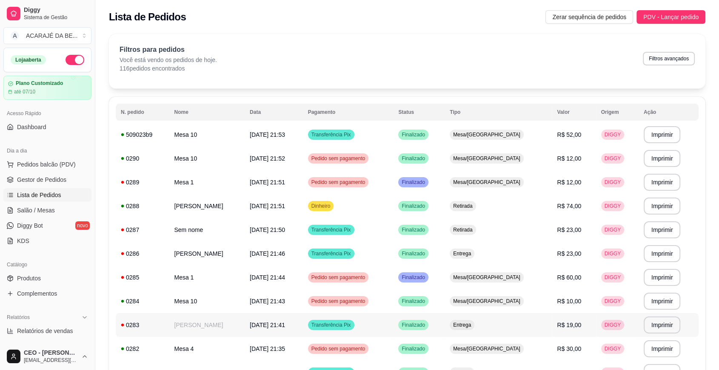
click at [198, 327] on td "[PERSON_NAME]" at bounding box center [207, 325] width 76 height 24
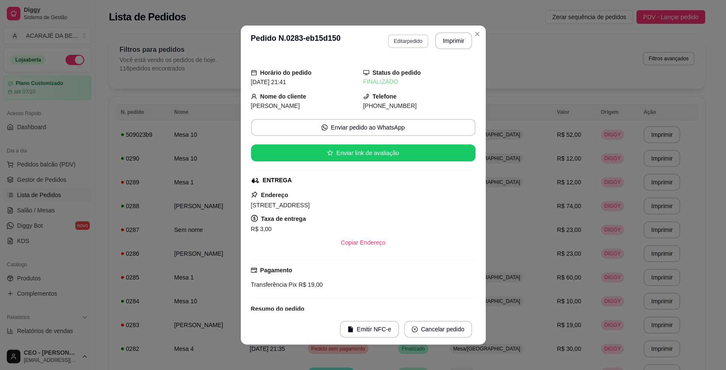
click at [415, 42] on button "Editar pedido" at bounding box center [408, 41] width 40 height 14
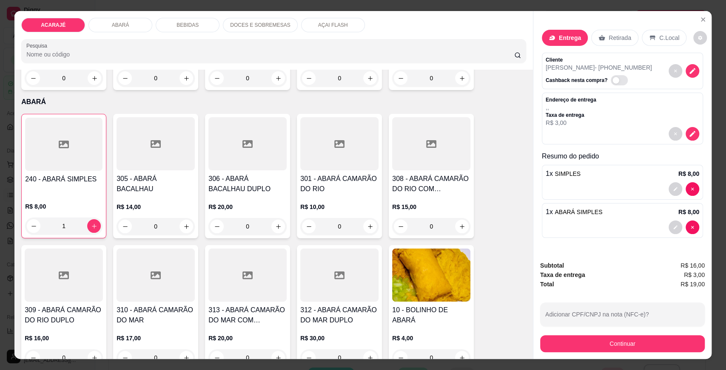
scroll to position [330, 0]
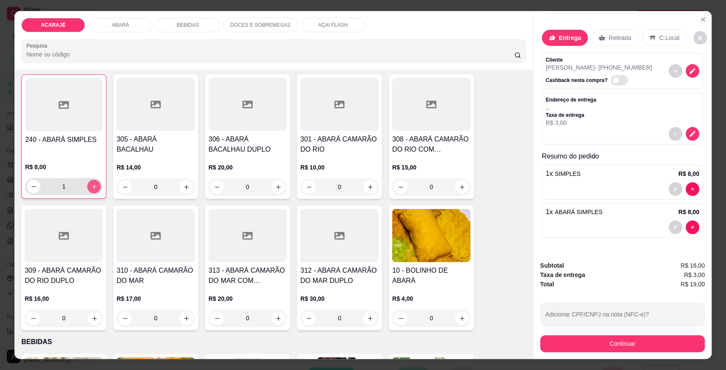
click at [91, 184] on icon "increase-product-quantity" at bounding box center [94, 187] width 6 height 6
type input "2"
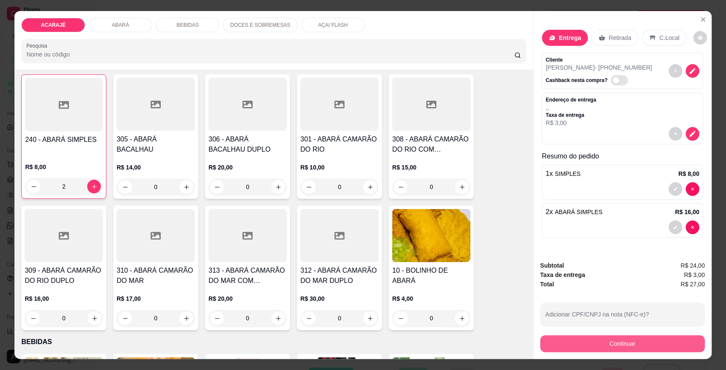
click at [561, 344] on button "Continuar" at bounding box center [622, 343] width 165 height 17
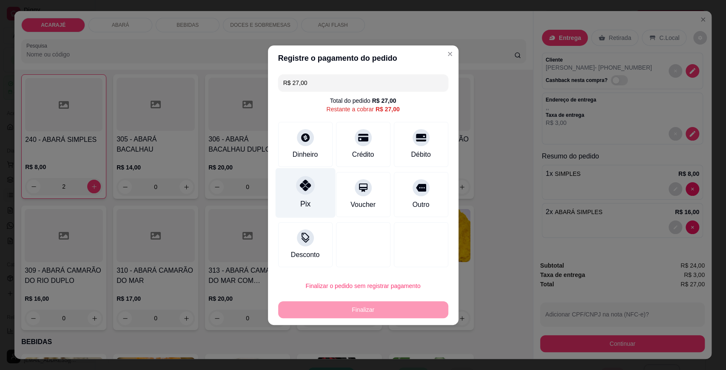
click at [307, 183] on icon at bounding box center [304, 185] width 11 height 11
type input "R$ 0,00"
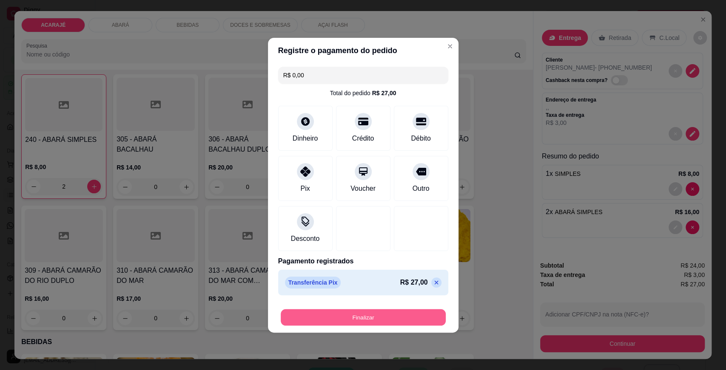
click at [373, 313] on button "Finalizar" at bounding box center [363, 317] width 165 height 17
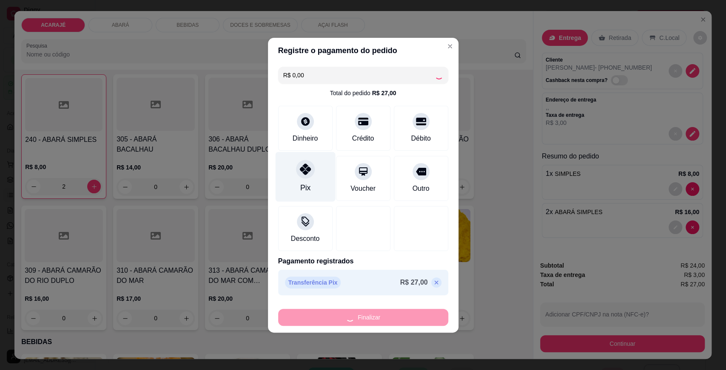
type input "0"
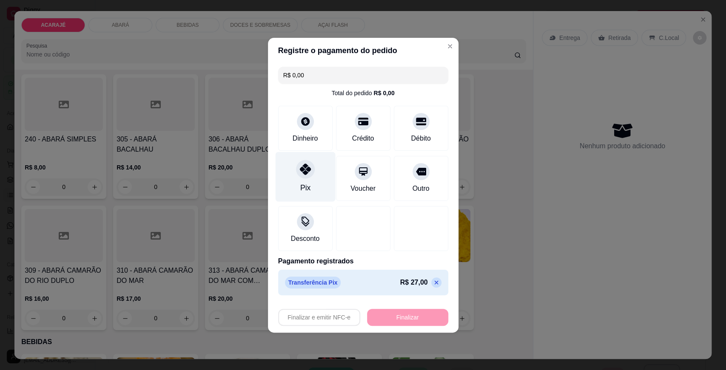
type input "-R$ 27,00"
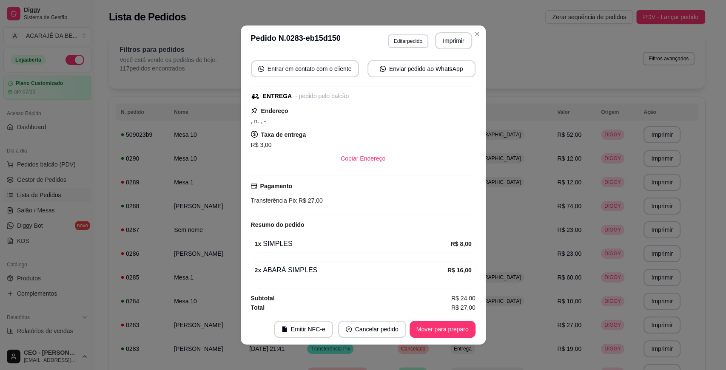
scroll to position [98, 0]
click at [267, 116] on div ", n. , -" at bounding box center [363, 120] width 224 height 10
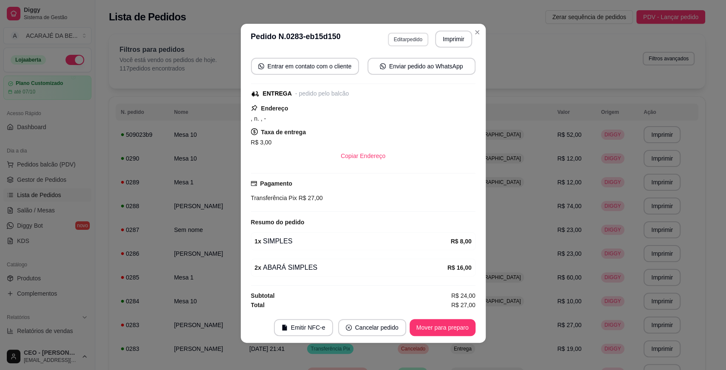
click at [405, 39] on button "Editar pedido" at bounding box center [408, 40] width 40 height 14
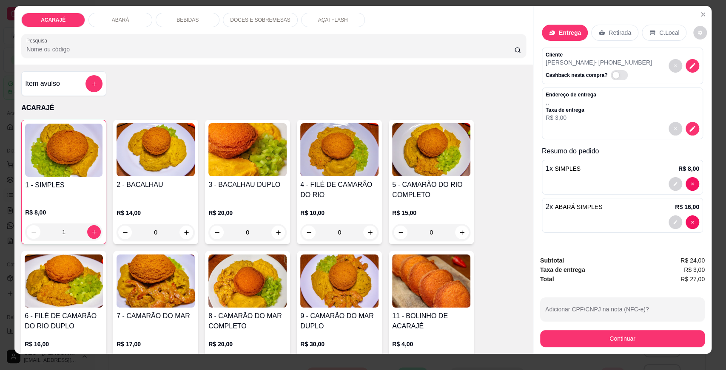
scroll to position [0, 0]
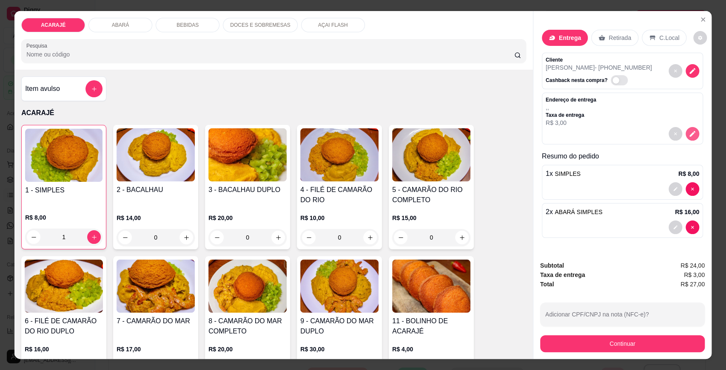
click at [692, 129] on button "decrease-product-quantity" at bounding box center [692, 134] width 14 height 14
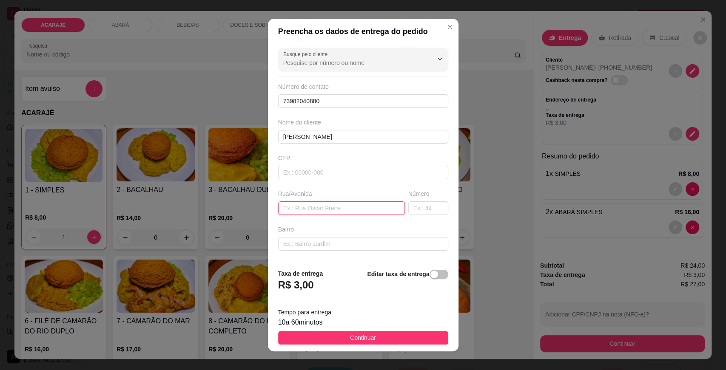
click at [296, 205] on input "text" at bounding box center [341, 209] width 127 height 14
type input "[STREET_ADDRESS]"
click at [356, 334] on span "Continuar" at bounding box center [363, 337] width 26 height 9
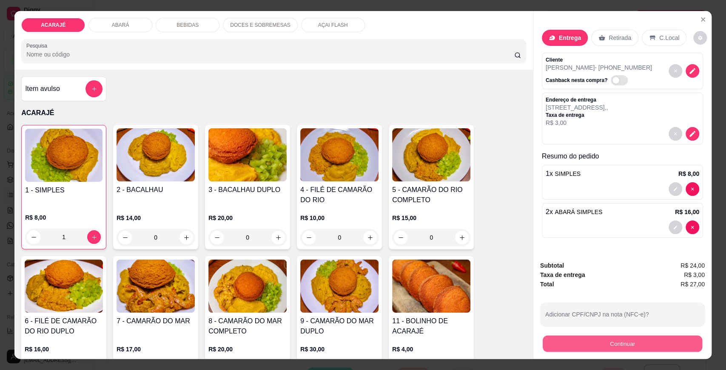
click at [639, 346] on button "Continuar" at bounding box center [622, 343] width 159 height 17
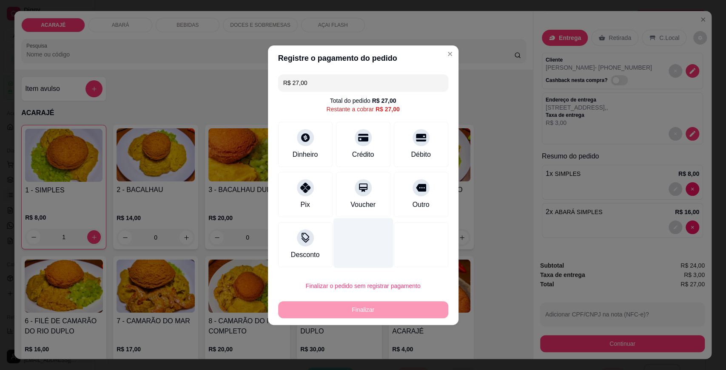
drag, startPoint x: 308, startPoint y: 189, endPoint x: 358, endPoint y: 240, distance: 71.3
click at [311, 190] on div at bounding box center [305, 187] width 17 height 17
type input "R$ 0,00"
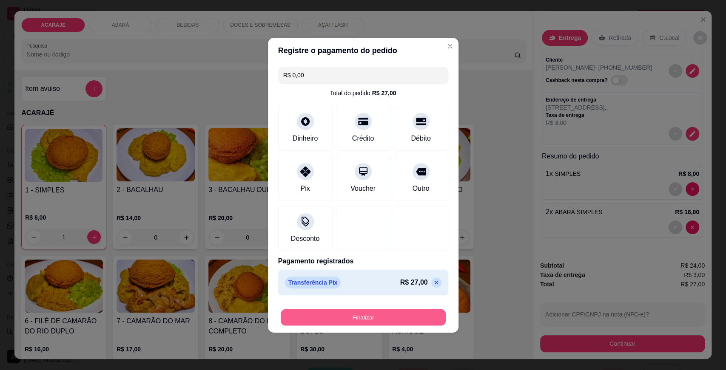
click at [369, 310] on button "Finalizar" at bounding box center [363, 317] width 165 height 17
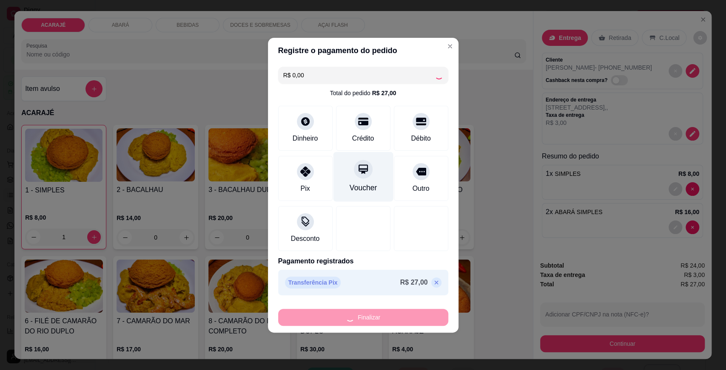
type input "0"
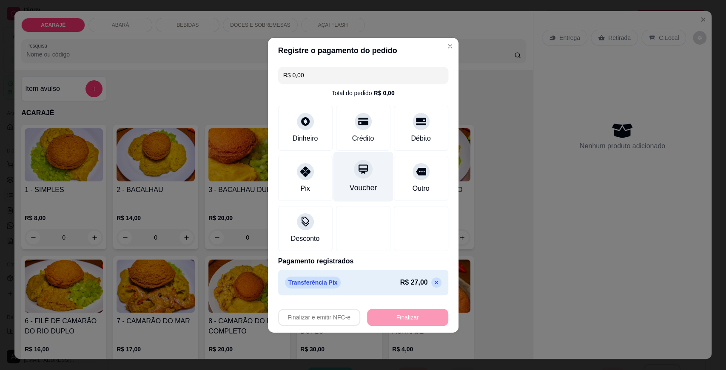
type input "-R$ 27,00"
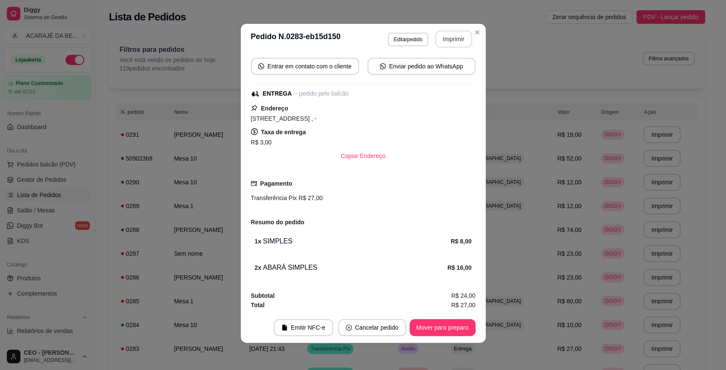
click at [448, 40] on button "Imprimir" at bounding box center [453, 39] width 37 height 17
click at [457, 328] on button "Mover para preparo" at bounding box center [442, 328] width 64 height 17
click at [458, 327] on button "Mover para entrega" at bounding box center [441, 327] width 65 height 17
click at [459, 327] on button "Mover para finalizado" at bounding box center [440, 327] width 71 height 17
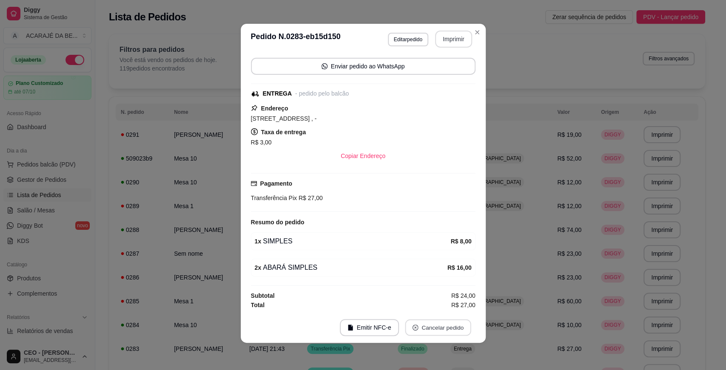
click at [459, 326] on button "Cancelar pedido" at bounding box center [438, 328] width 66 height 17
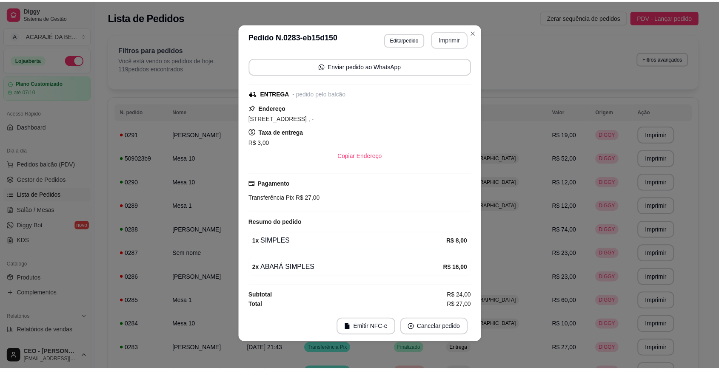
scroll to position [60, 0]
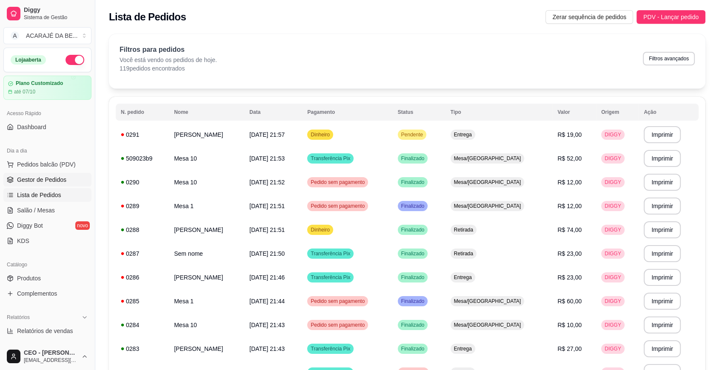
drag, startPoint x: 22, startPoint y: 174, endPoint x: 42, endPoint y: 173, distance: 19.6
click at [23, 174] on link "Gestor de Pedidos" at bounding box center [47, 180] width 88 height 14
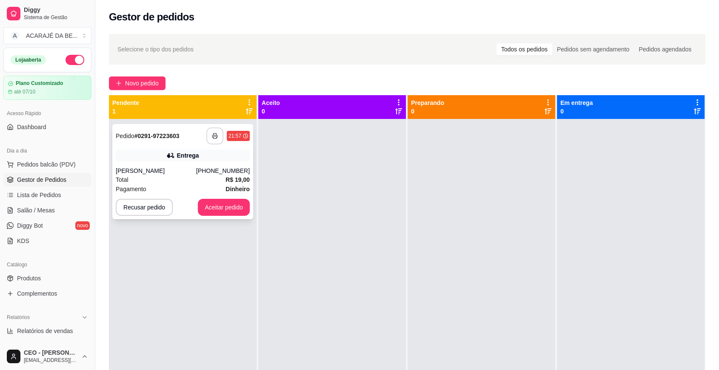
click at [210, 132] on button "button" at bounding box center [214, 136] width 17 height 17
click at [239, 206] on button "Aceitar pedido" at bounding box center [224, 207] width 52 height 17
click at [239, 209] on button "Aceitar pedido" at bounding box center [224, 207] width 52 height 17
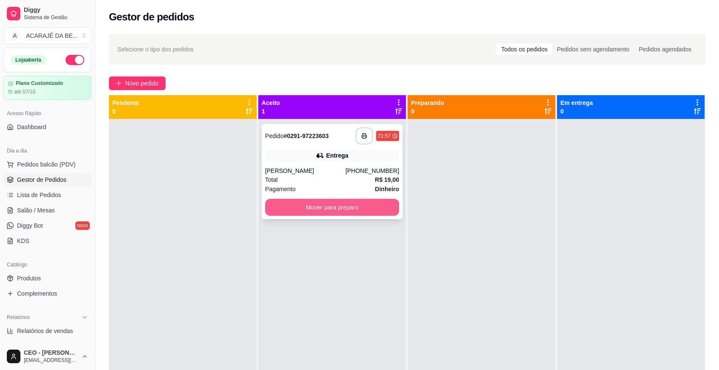
click at [312, 204] on button "Mover para preparo" at bounding box center [332, 207] width 134 height 17
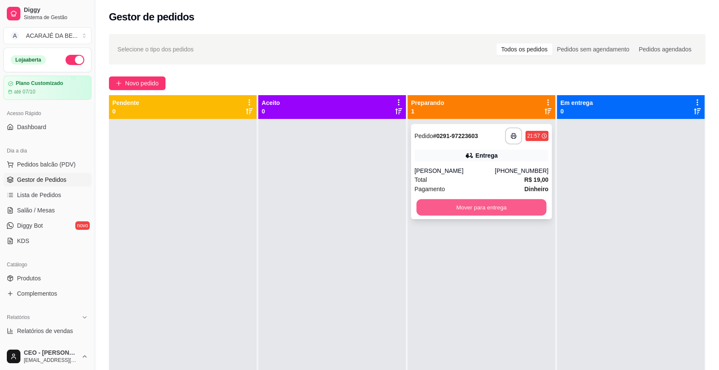
click at [418, 207] on button "Mover para entrega" at bounding box center [481, 207] width 130 height 17
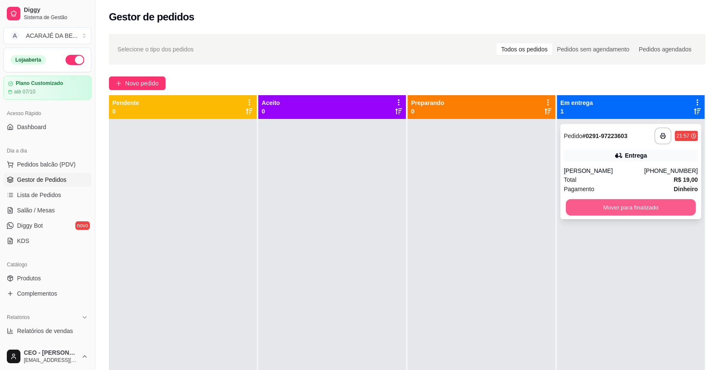
click at [591, 211] on button "Mover para finalizado" at bounding box center [630, 207] width 130 height 17
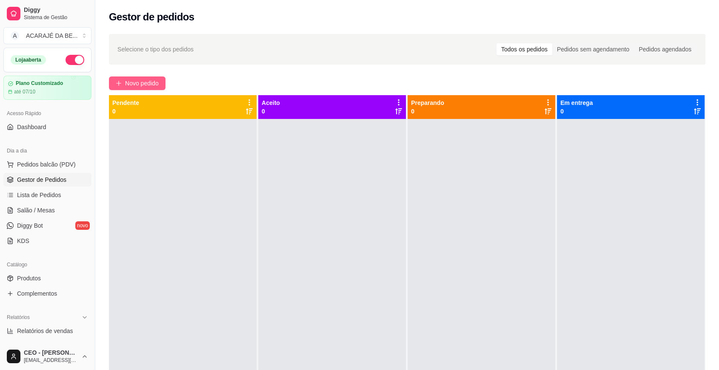
click at [119, 79] on button "Novo pedido" at bounding box center [137, 84] width 57 height 14
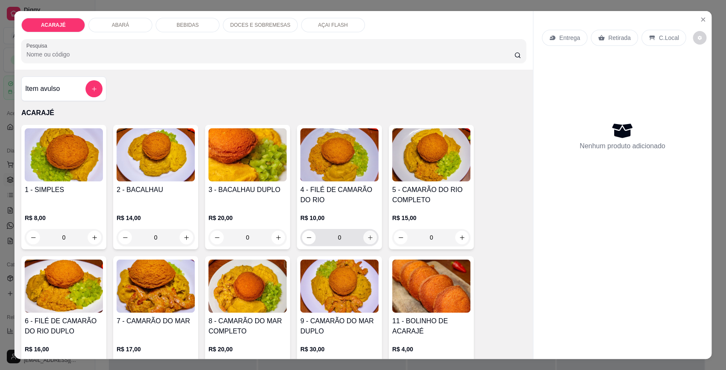
click at [367, 240] on icon "increase-product-quantity" at bounding box center [370, 238] width 6 height 6
type input "2"
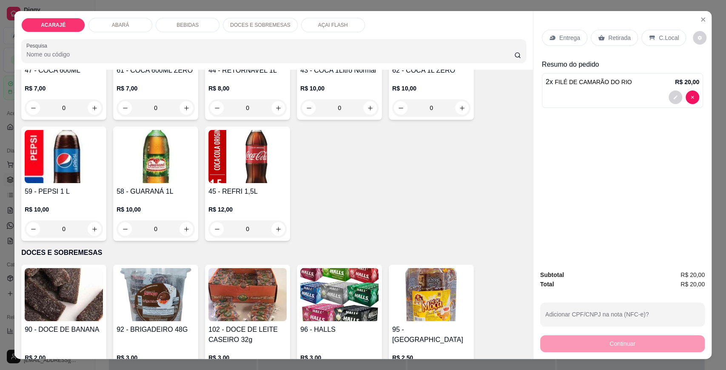
scroll to position [945, 0]
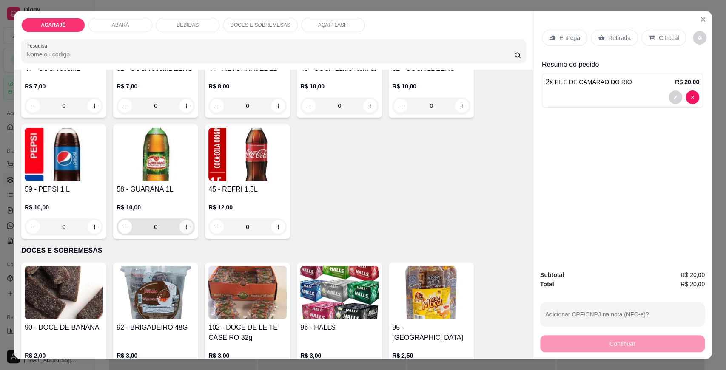
click at [180, 224] on button "increase-product-quantity" at bounding box center [186, 227] width 14 height 14
type input "1"
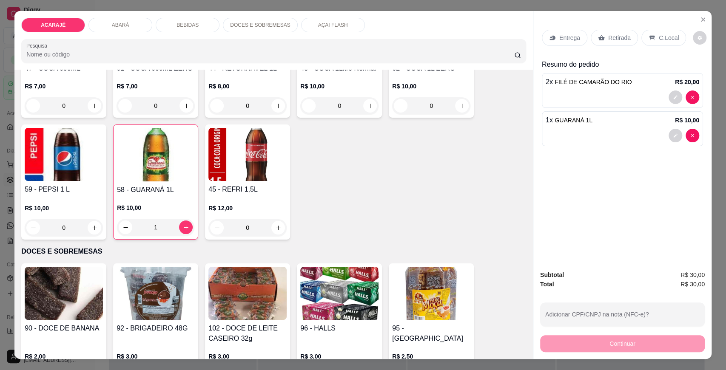
drag, startPoint x: 616, startPoint y: 34, endPoint x: 618, endPoint y: 257, distance: 222.8
click at [616, 36] on p "Retirada" at bounding box center [619, 38] width 23 height 9
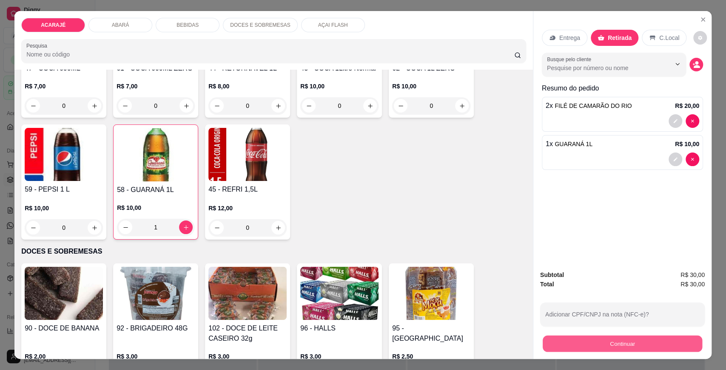
click at [620, 344] on button "Continuar" at bounding box center [622, 343] width 159 height 17
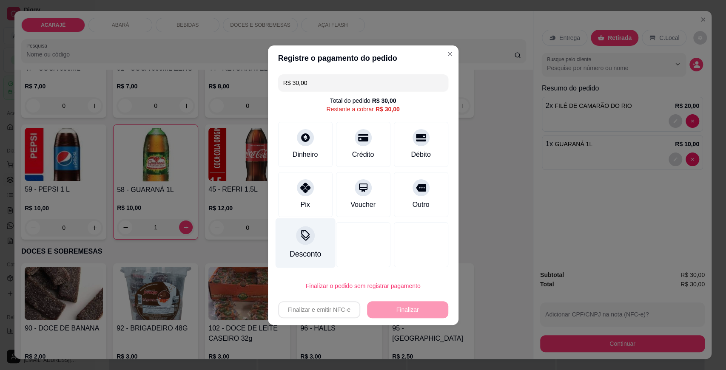
drag, startPoint x: 315, startPoint y: 188, endPoint x: 324, endPoint y: 249, distance: 62.0
click at [314, 188] on div "Pix" at bounding box center [305, 194] width 54 height 45
type input "R$ 0,00"
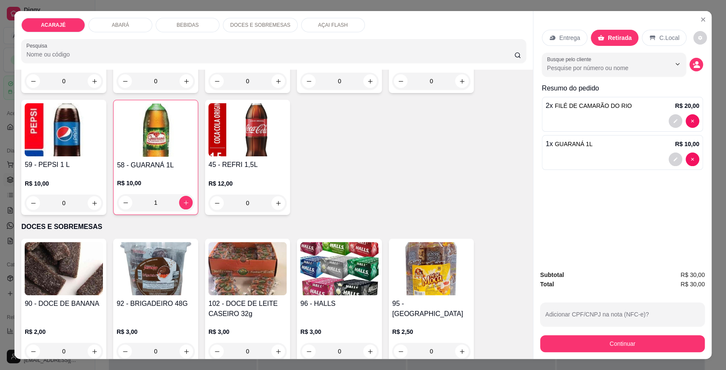
scroll to position [992, 0]
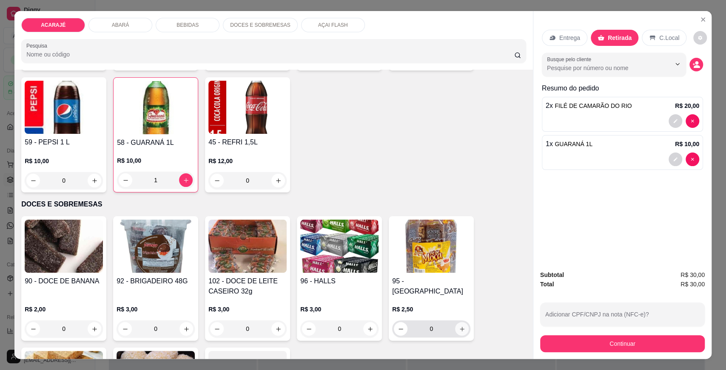
click at [455, 324] on button "increase-product-quantity" at bounding box center [462, 329] width 14 height 14
type input "1"
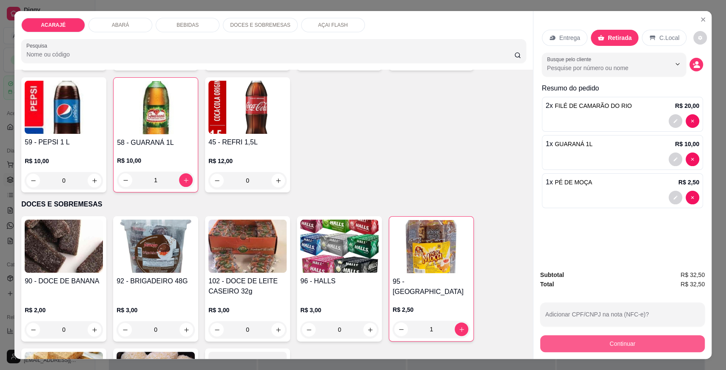
click at [590, 341] on button "Continuar" at bounding box center [622, 343] width 165 height 17
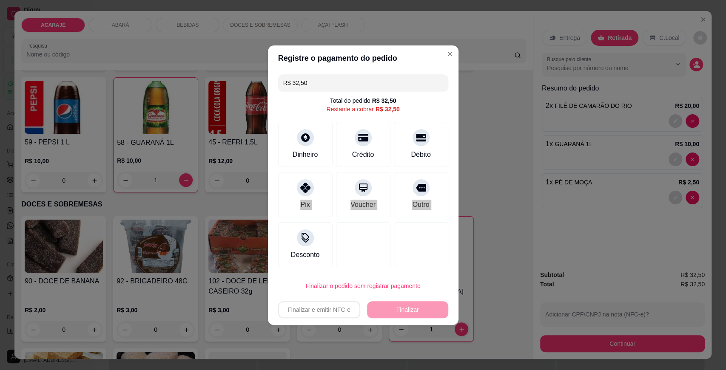
drag, startPoint x: 312, startPoint y: 190, endPoint x: 344, endPoint y: 268, distance: 84.4
click at [344, 268] on div "R$ 32,50 Total do pedido R$ 32,50 Restante a cobrar R$ 32,50 Dinheiro Crédito D…" at bounding box center [363, 171] width 190 height 200
drag, startPoint x: 344, startPoint y: 268, endPoint x: 302, endPoint y: 191, distance: 88.1
click at [300, 188] on icon at bounding box center [304, 185] width 11 height 11
type input "R$ 0,00"
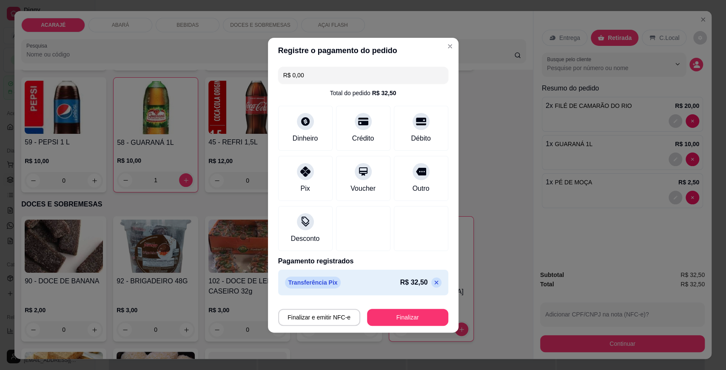
click at [367, 306] on div "Finalizar e emitir NFC-e Finalizar" at bounding box center [363, 316] width 170 height 20
click at [388, 318] on button "Finalizar" at bounding box center [407, 317] width 81 height 17
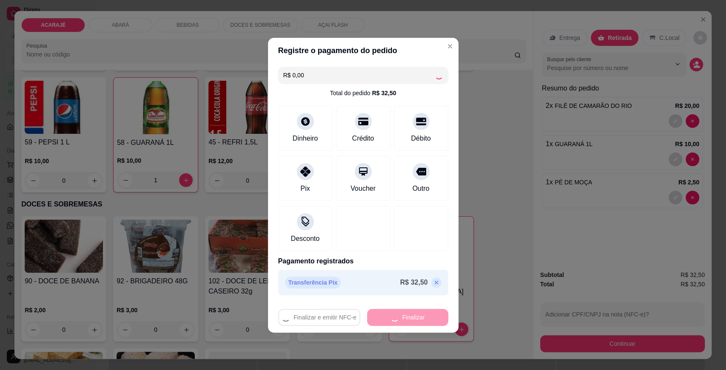
type input "0"
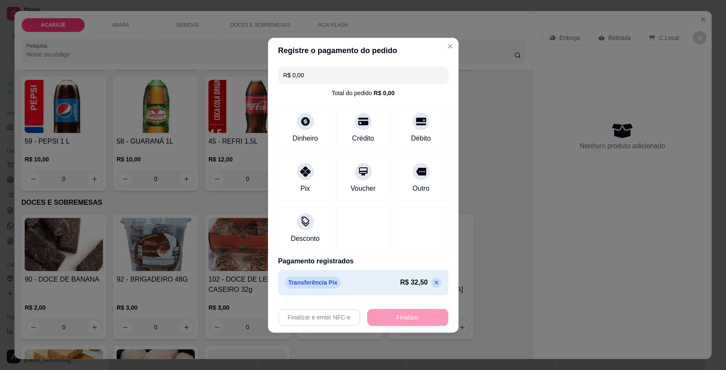
type input "-R$ 32,50"
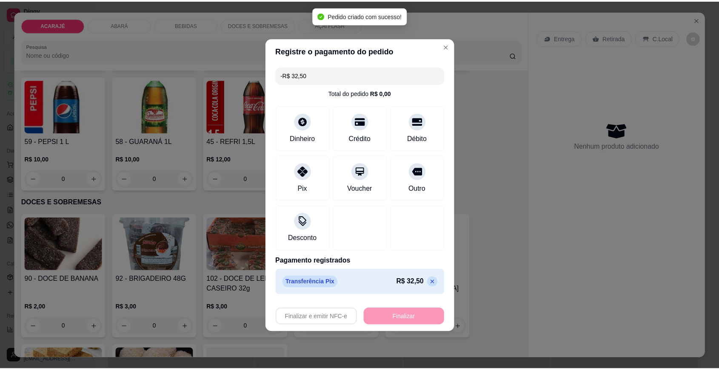
scroll to position [991, 0]
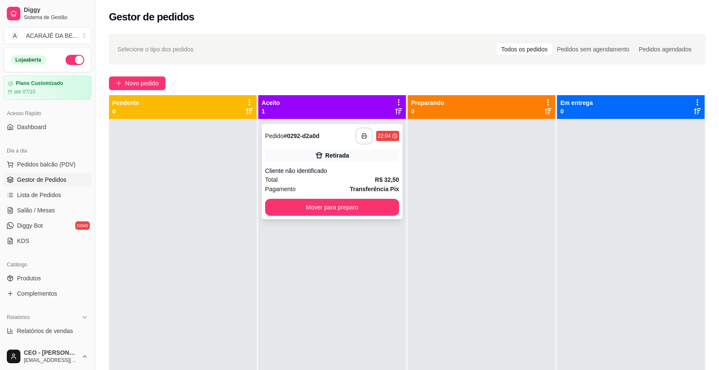
click at [355, 139] on button "button" at bounding box center [363, 136] width 17 height 17
click at [386, 205] on button "Mover para preparo" at bounding box center [332, 207] width 134 height 17
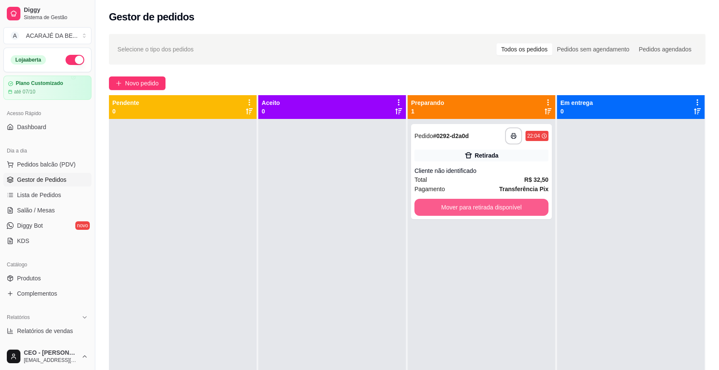
click at [443, 208] on button "Mover para retirada disponível" at bounding box center [481, 207] width 134 height 17
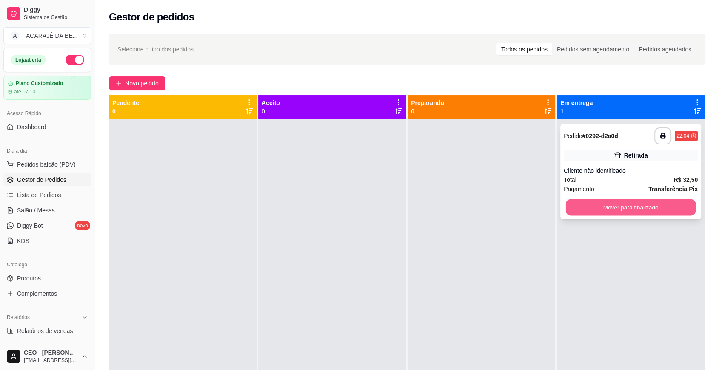
click at [566, 205] on button "Mover para finalizado" at bounding box center [630, 207] width 130 height 17
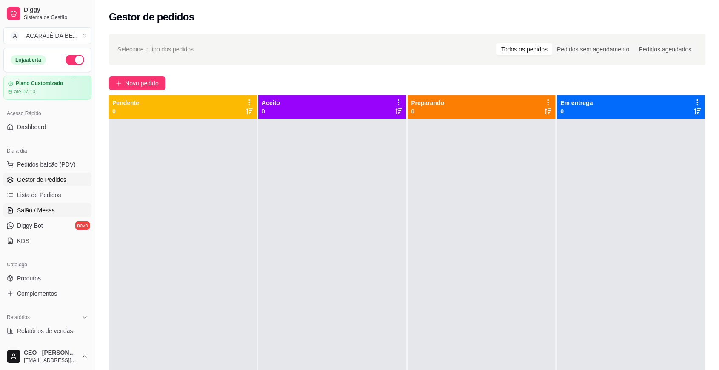
click at [34, 209] on span "Salão / Mesas" at bounding box center [36, 210] width 38 height 9
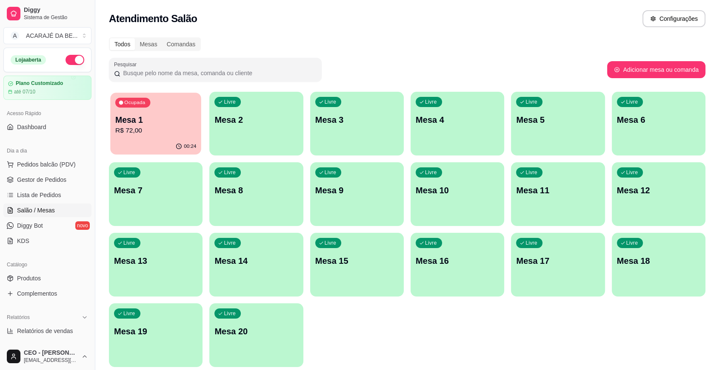
click at [168, 134] on p "R$ 72,00" at bounding box center [155, 131] width 81 height 10
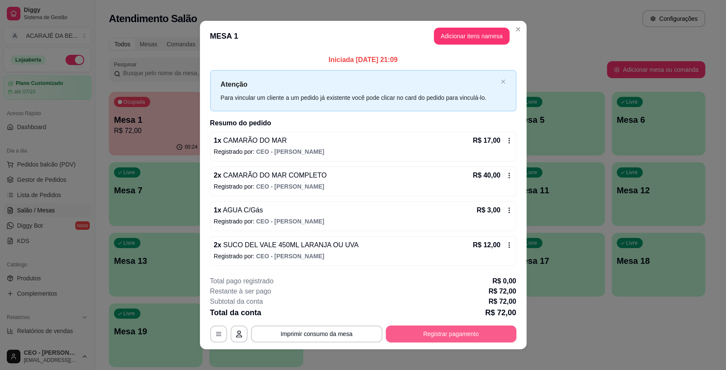
click at [444, 334] on button "Registrar pagamento" at bounding box center [451, 334] width 131 height 17
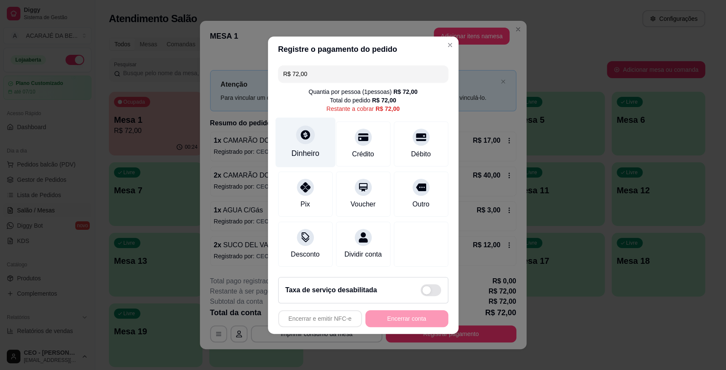
click at [318, 141] on div "Dinheiro" at bounding box center [305, 142] width 60 height 50
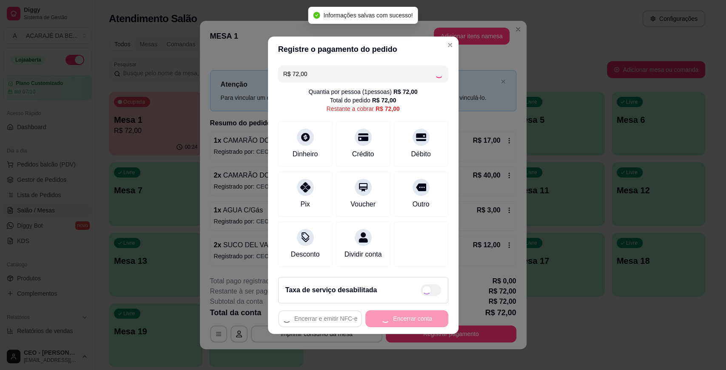
type input "R$ 0,00"
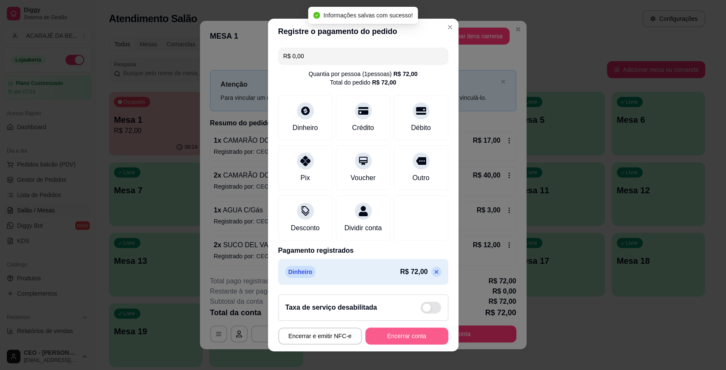
click at [409, 331] on button "Encerrar conta" at bounding box center [406, 336] width 83 height 17
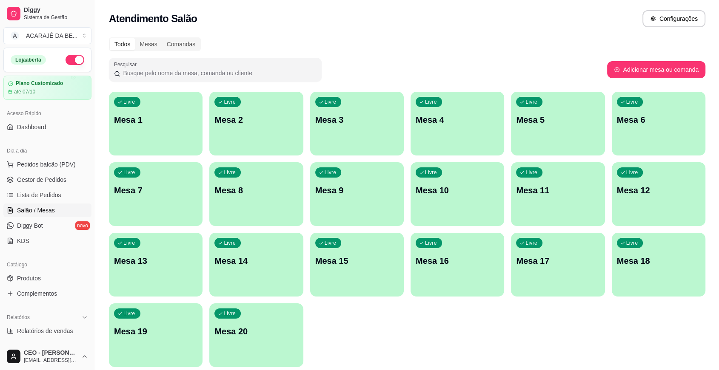
drag, startPoint x: 20, startPoint y: 173, endPoint x: 37, endPoint y: 145, distance: 33.0
click at [20, 173] on link "Gestor de Pedidos" at bounding box center [47, 180] width 88 height 14
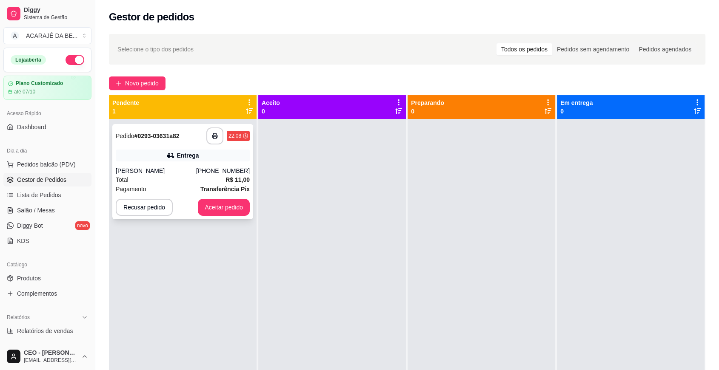
click at [202, 130] on div "**********" at bounding box center [183, 136] width 134 height 17
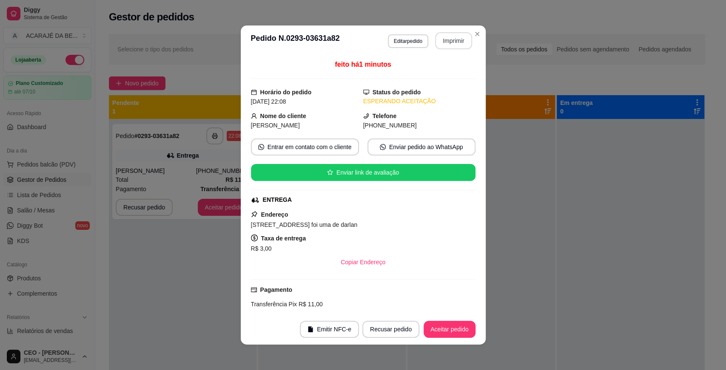
click at [438, 42] on button "Imprimir" at bounding box center [453, 40] width 37 height 17
click at [446, 326] on button "Aceitar pedido" at bounding box center [449, 329] width 52 height 17
click at [459, 325] on button "Aceitar pedido" at bounding box center [449, 329] width 52 height 17
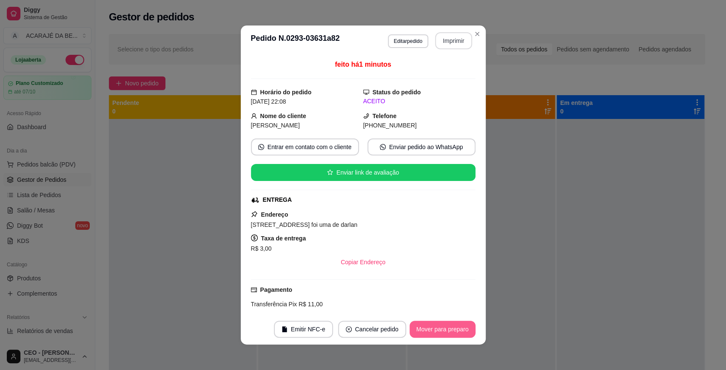
click at [458, 325] on button "Mover para preparo" at bounding box center [442, 329] width 66 height 17
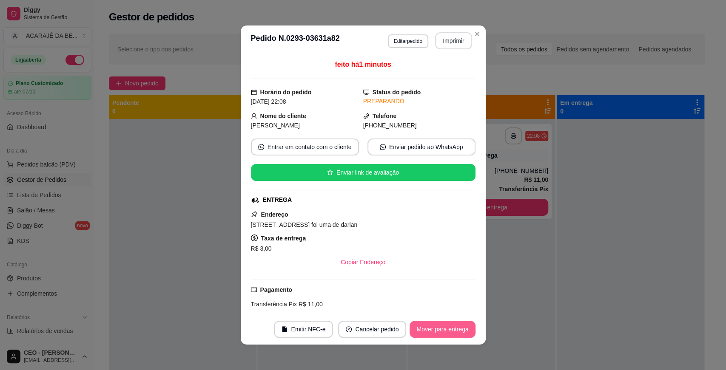
click at [458, 325] on button "Mover para entrega" at bounding box center [441, 329] width 65 height 17
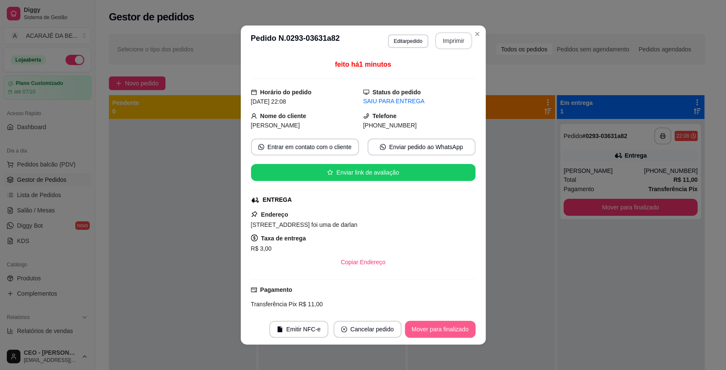
click at [458, 325] on button "Mover para finalizado" at bounding box center [440, 329] width 71 height 17
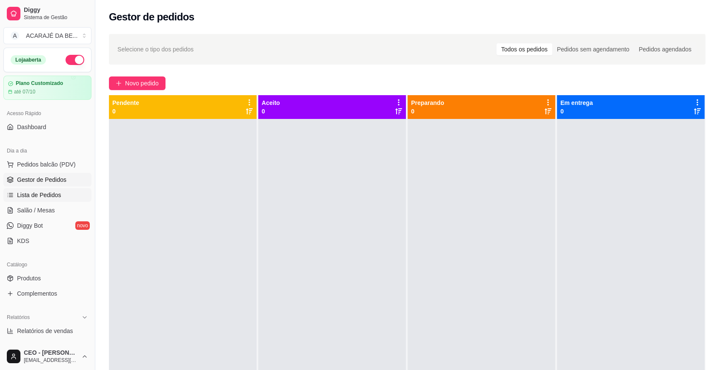
click at [28, 193] on span "Lista de Pedidos" at bounding box center [39, 195] width 44 height 9
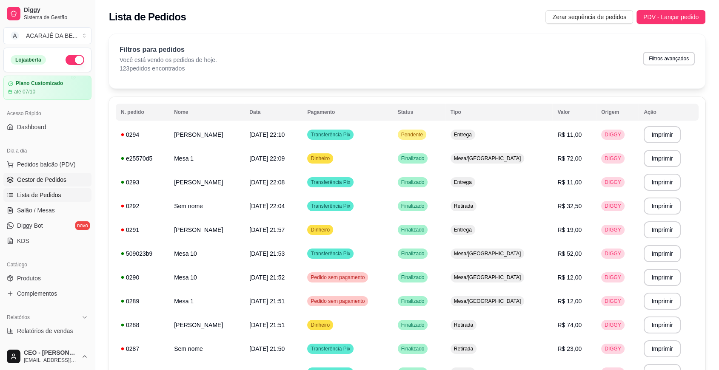
click at [45, 184] on span "Gestor de Pedidos" at bounding box center [41, 180] width 49 height 9
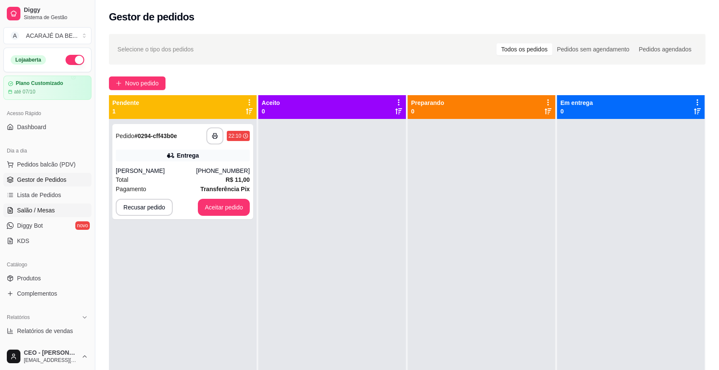
click at [23, 213] on span "Salão / Mesas" at bounding box center [36, 210] width 38 height 9
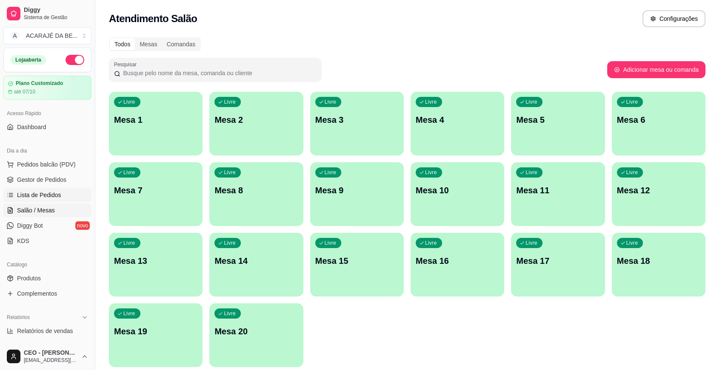
click at [48, 191] on span "Lista de Pedidos" at bounding box center [39, 195] width 44 height 9
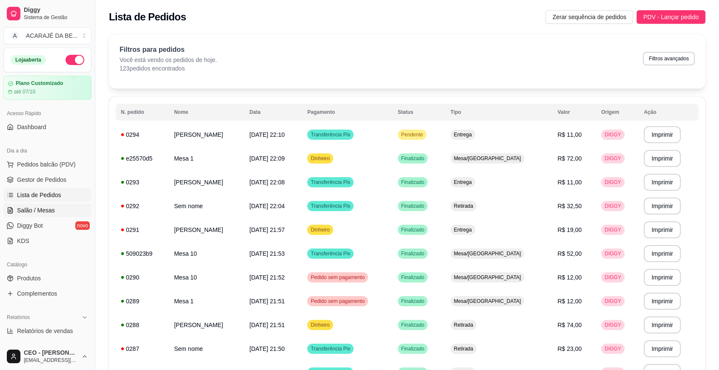
click at [16, 205] on link "Salão / Mesas" at bounding box center [47, 211] width 88 height 14
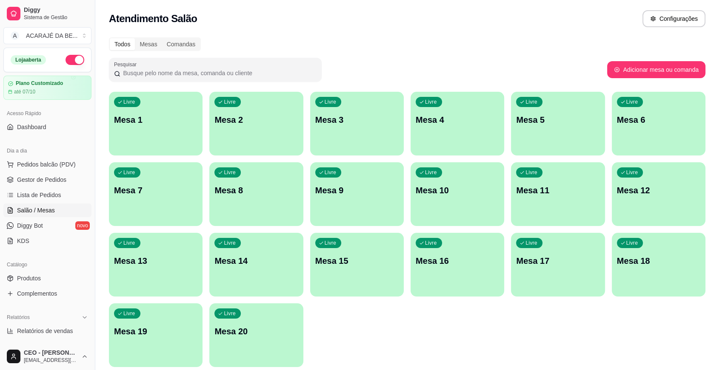
click at [478, 134] on div "Livre Mesa 4" at bounding box center [457, 119] width 94 height 54
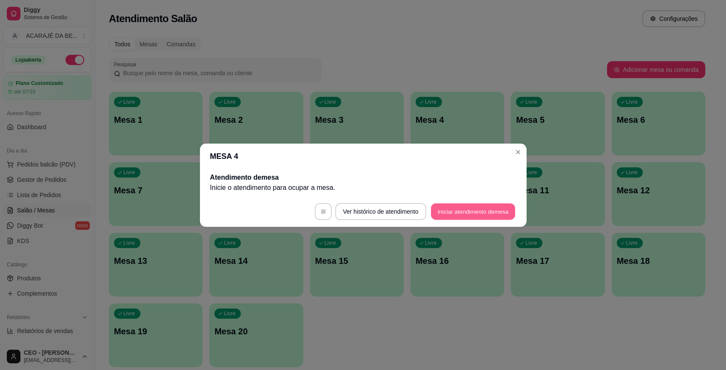
click at [462, 204] on button "Iniciar atendimento de mesa" at bounding box center [473, 211] width 84 height 17
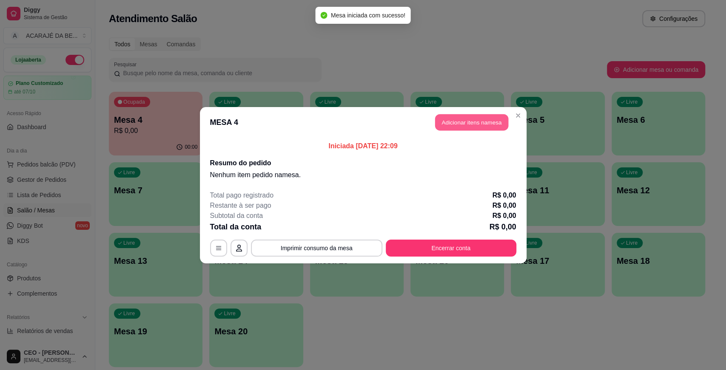
click at [456, 116] on button "Adicionar itens na mesa" at bounding box center [471, 122] width 73 height 17
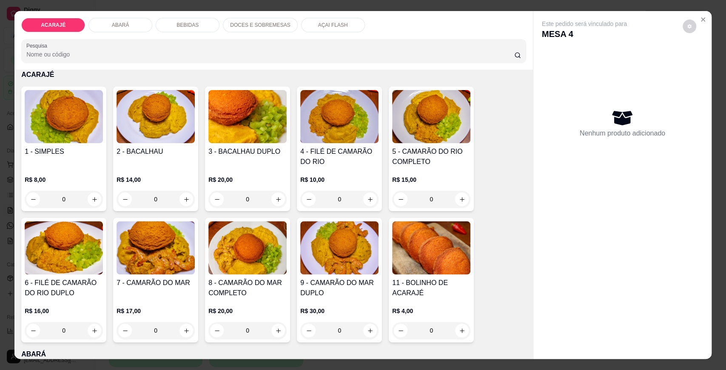
scroll to position [94, 0]
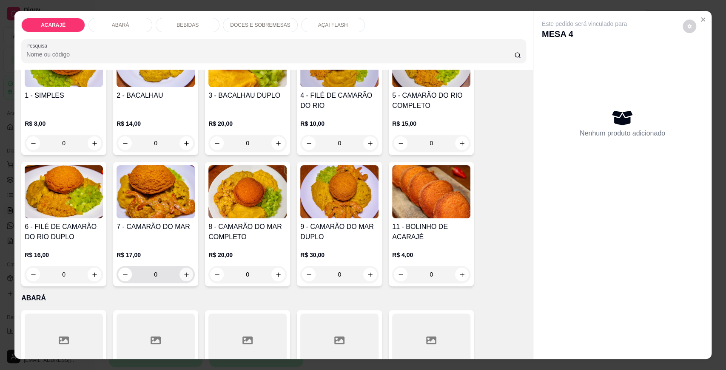
click at [184, 268] on button "increase-product-quantity" at bounding box center [186, 275] width 14 height 14
type input "1"
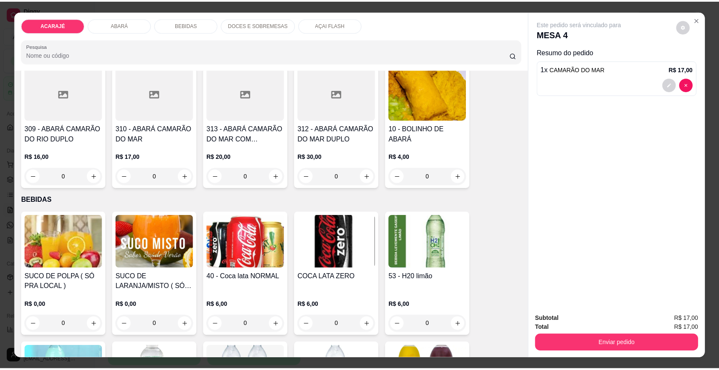
scroll to position [567, 0]
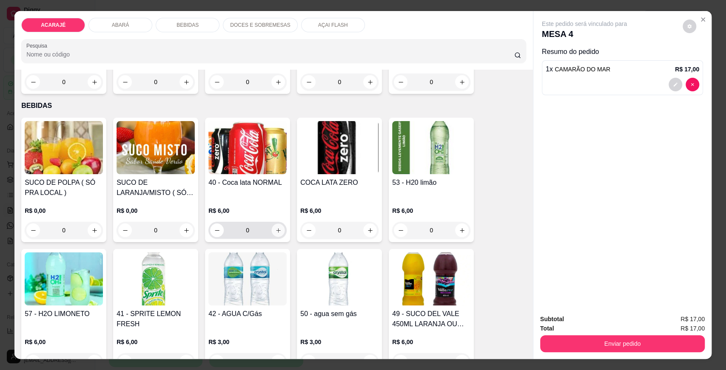
click at [275, 230] on icon "increase-product-quantity" at bounding box center [278, 230] width 6 height 6
type input "1"
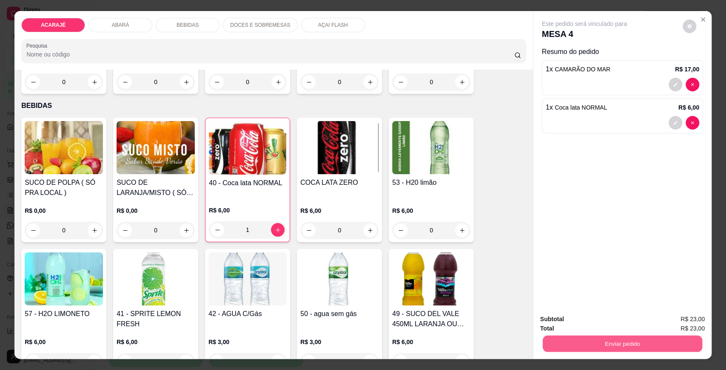
click at [628, 344] on button "Enviar pedido" at bounding box center [622, 343] width 159 height 17
click at [677, 316] on button "Enviar pedido" at bounding box center [682, 323] width 48 height 16
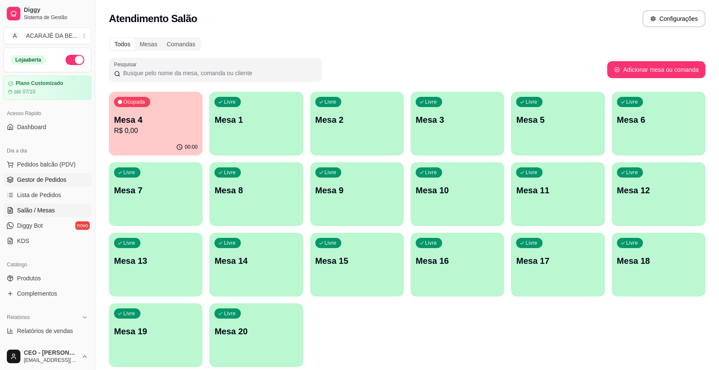
click at [41, 176] on span "Gestor de Pedidos" at bounding box center [41, 180] width 49 height 9
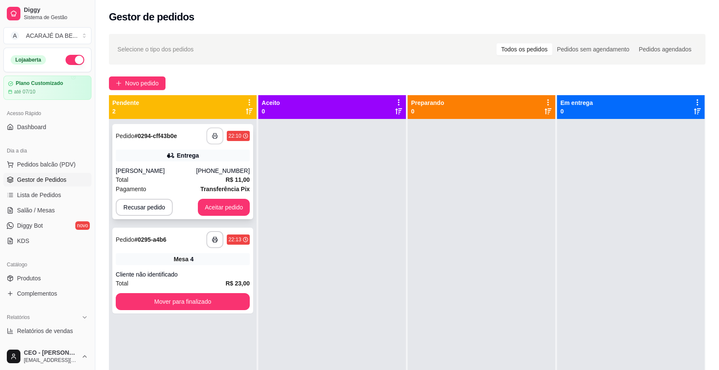
click at [211, 130] on button "button" at bounding box center [214, 136] width 17 height 17
click at [201, 210] on button "Aceitar pedido" at bounding box center [224, 207] width 52 height 17
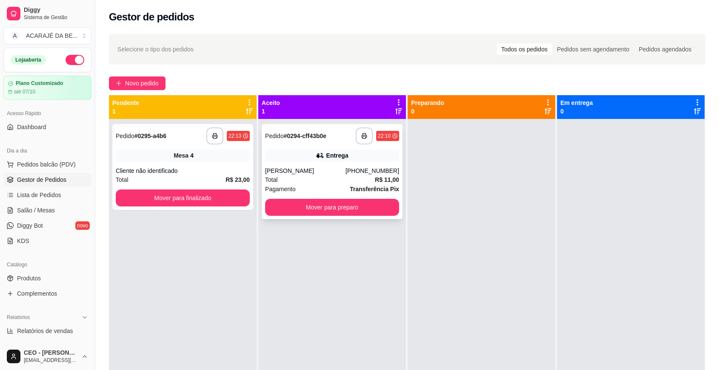
click at [303, 197] on div "**********" at bounding box center [331, 171] width 141 height 95
click at [335, 206] on button "Mover para preparo" at bounding box center [332, 207] width 134 height 17
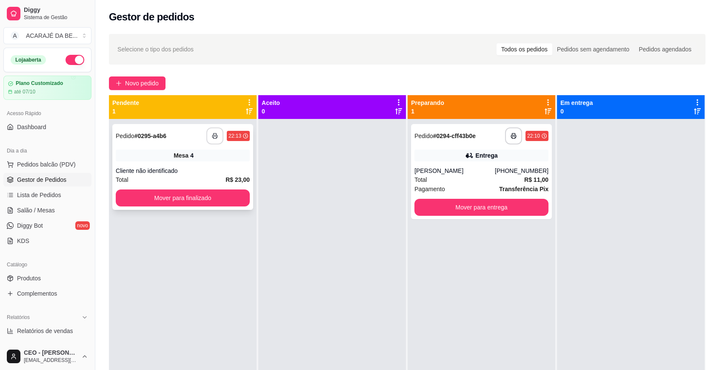
click at [212, 134] on icon "button" at bounding box center [215, 136] width 6 height 6
click at [216, 201] on button "Mover para finalizado" at bounding box center [183, 198] width 134 height 17
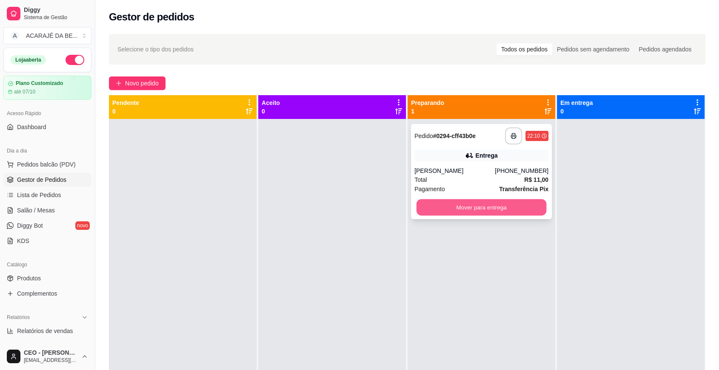
click at [435, 206] on button "Mover para entrega" at bounding box center [481, 207] width 130 height 17
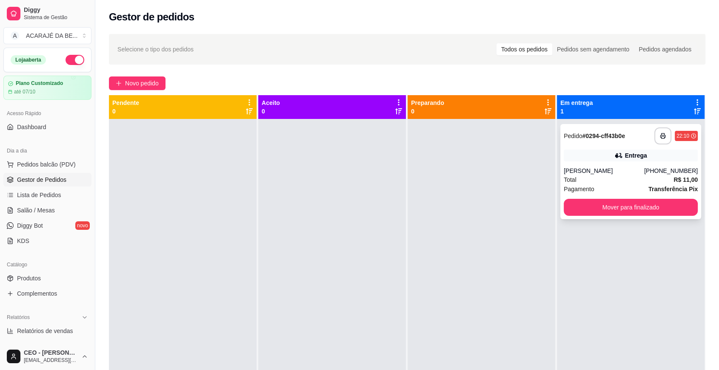
click at [589, 202] on button "Mover para finalizado" at bounding box center [630, 207] width 134 height 17
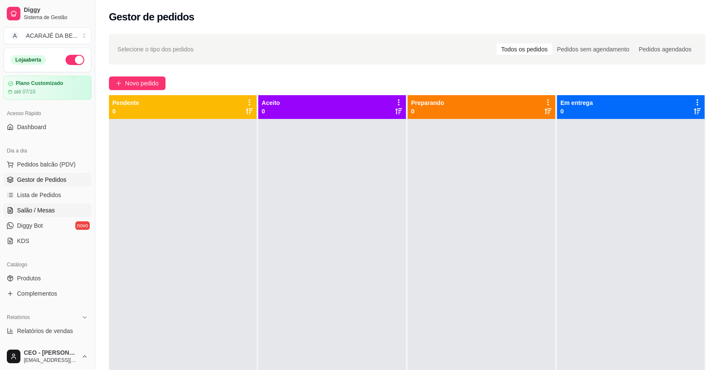
click at [31, 214] on span "Salão / Mesas" at bounding box center [36, 210] width 38 height 9
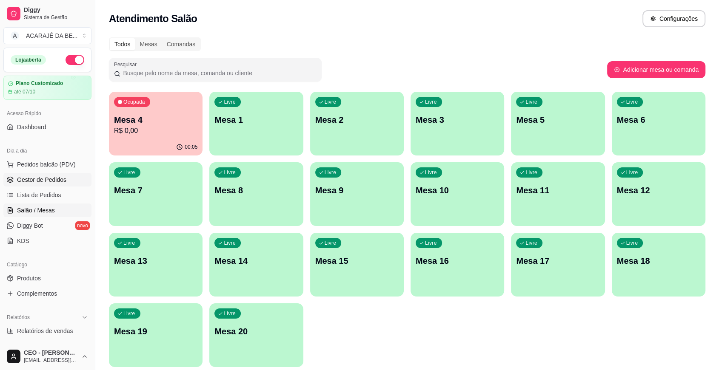
click at [41, 178] on span "Gestor de Pedidos" at bounding box center [41, 180] width 49 height 9
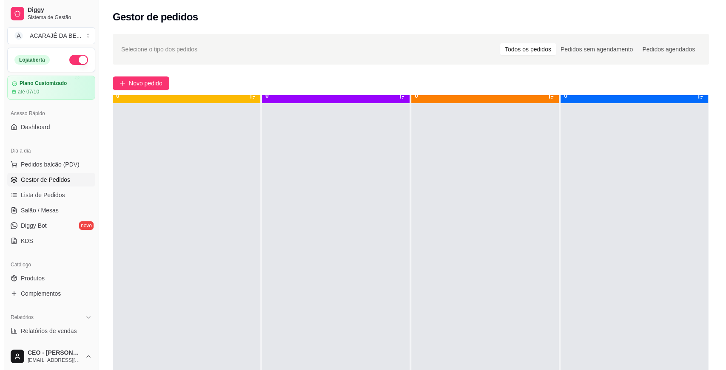
scroll to position [24, 0]
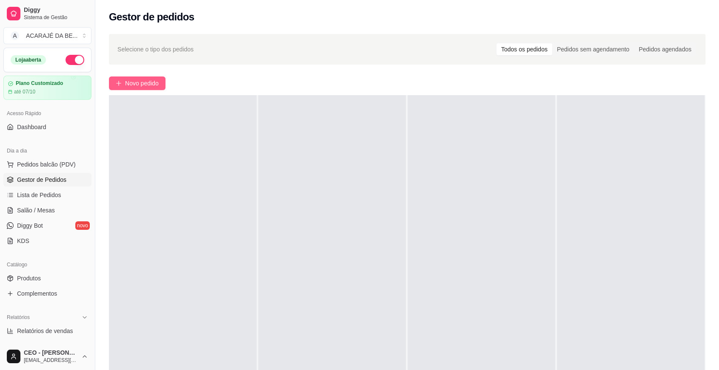
click at [139, 87] on span "Novo pedido" at bounding box center [142, 83] width 34 height 9
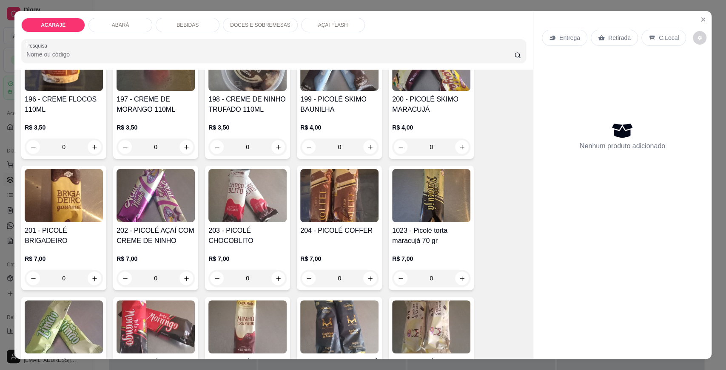
scroll to position [1705, 0]
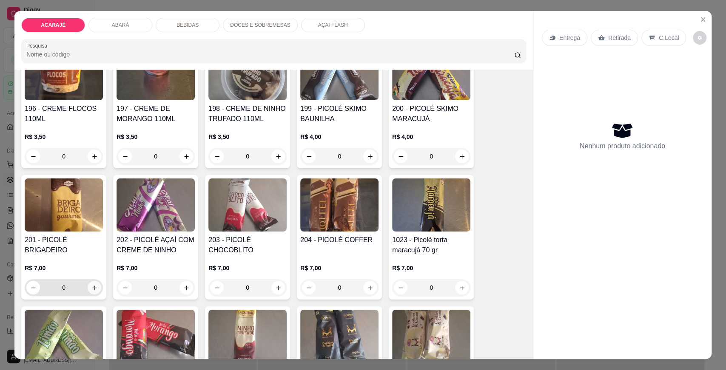
click at [94, 281] on button "increase-product-quantity" at bounding box center [95, 288] width 14 height 14
type input "1"
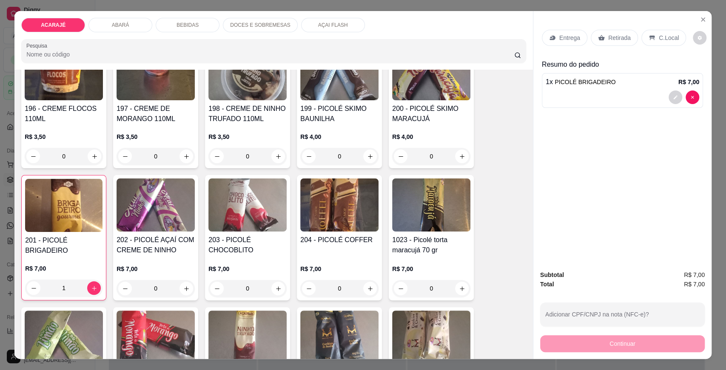
click at [596, 37] on div "Retirada" at bounding box center [614, 38] width 47 height 16
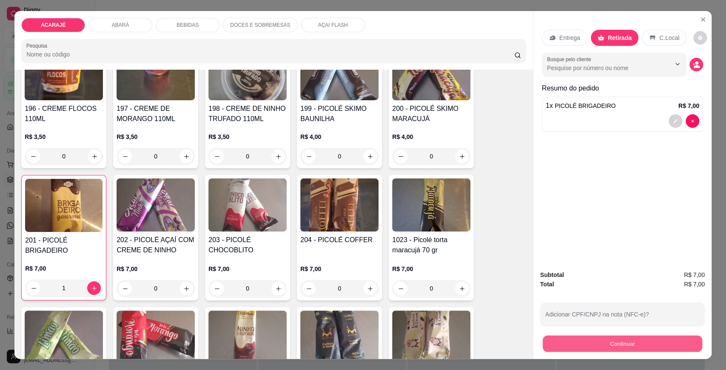
click at [656, 337] on button "Continuar" at bounding box center [622, 343] width 159 height 17
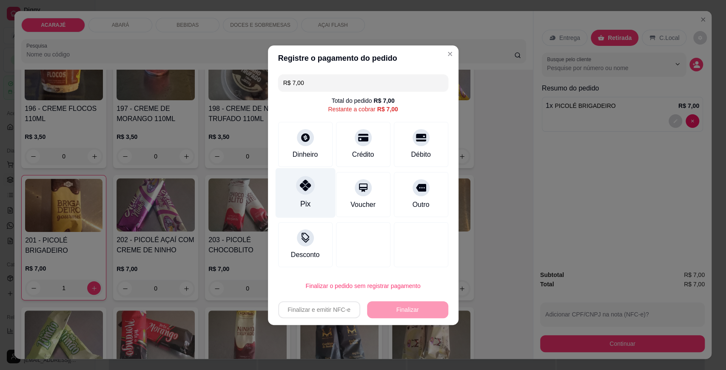
click at [298, 179] on div at bounding box center [305, 185] width 19 height 19
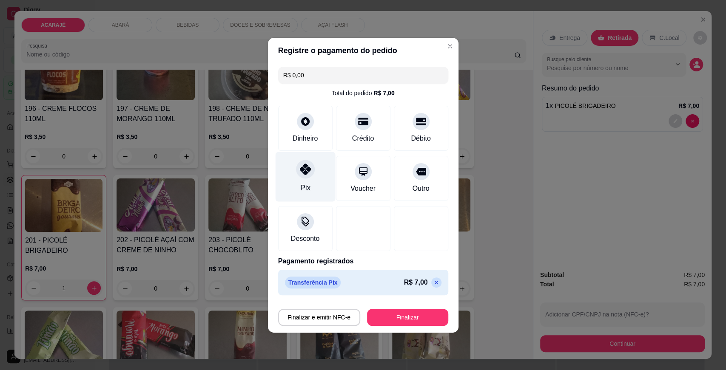
type input "R$ 0,00"
click at [402, 310] on button "Finalizar" at bounding box center [407, 317] width 81 height 17
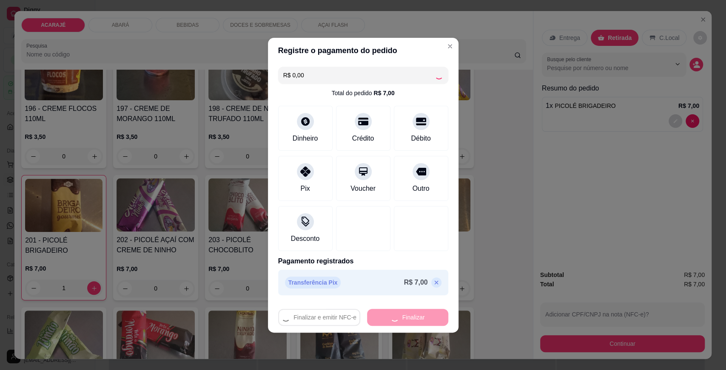
type input "0"
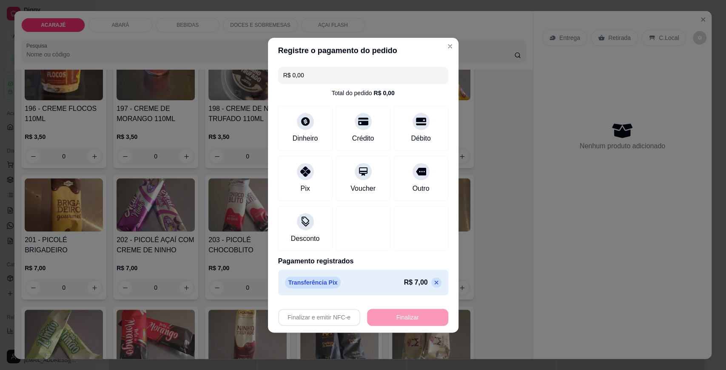
type input "-R$ 7,00"
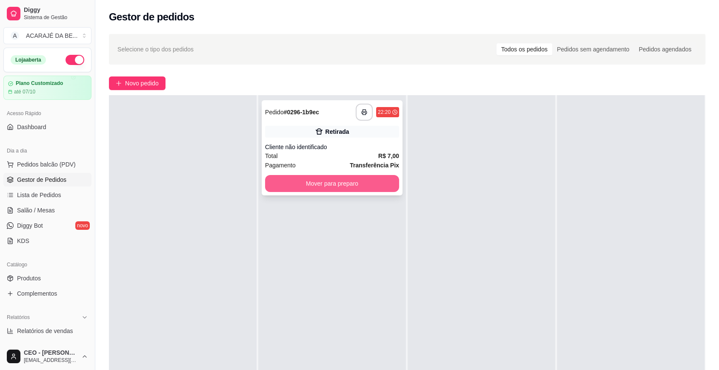
click at [356, 187] on button "Mover para preparo" at bounding box center [332, 183] width 134 height 17
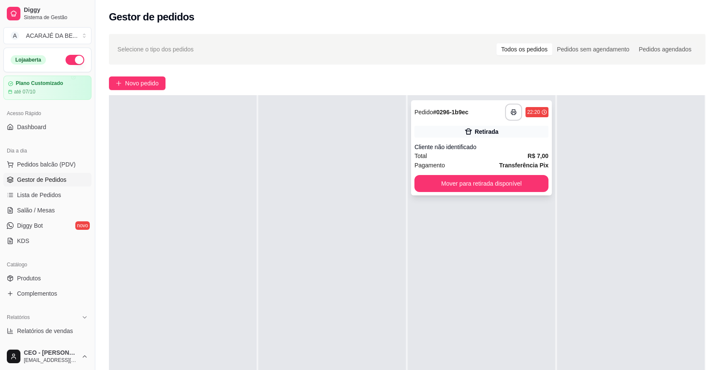
click at [415, 180] on button "Mover para retirada disponível" at bounding box center [481, 183] width 134 height 17
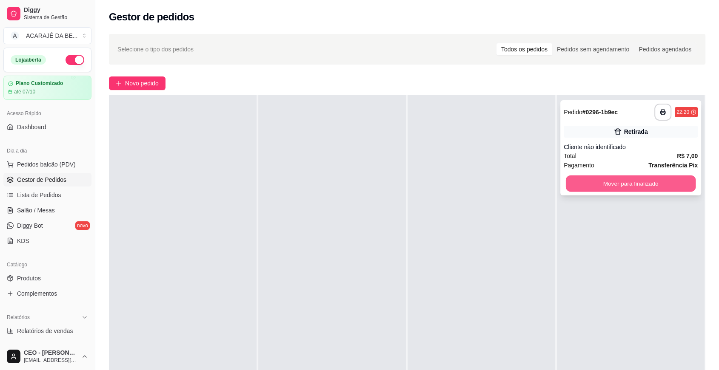
click at [578, 182] on button "Mover para finalizado" at bounding box center [630, 184] width 130 height 17
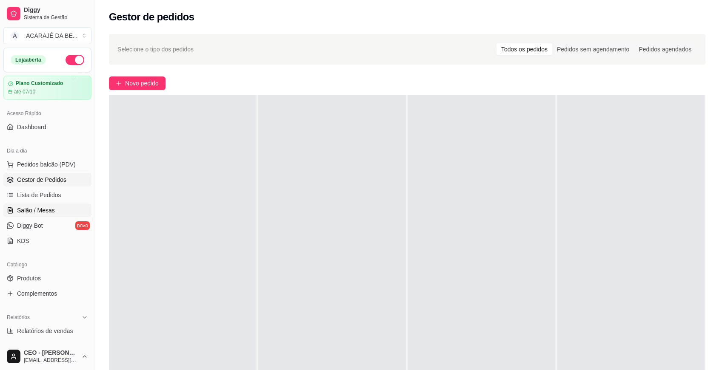
click at [39, 211] on span "Salão / Mesas" at bounding box center [36, 210] width 38 height 9
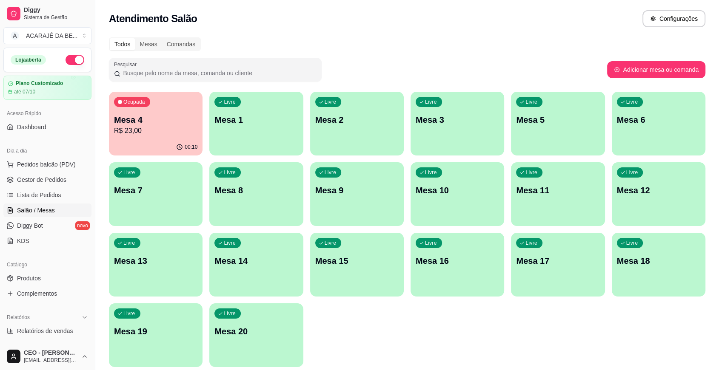
click at [269, 270] on div "Livre Mesa 14" at bounding box center [256, 260] width 94 height 54
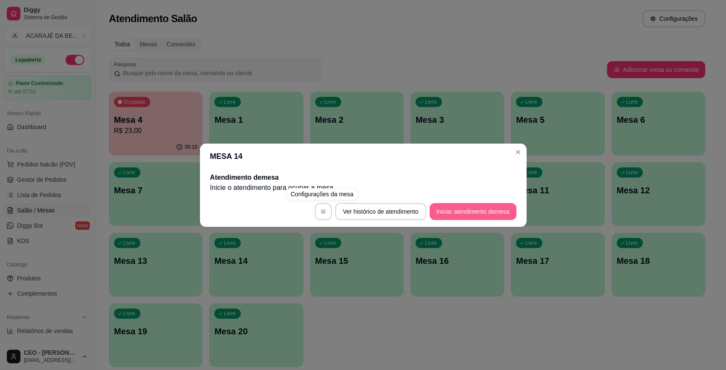
click at [447, 213] on button "Iniciar atendimento de mesa" at bounding box center [472, 211] width 87 height 17
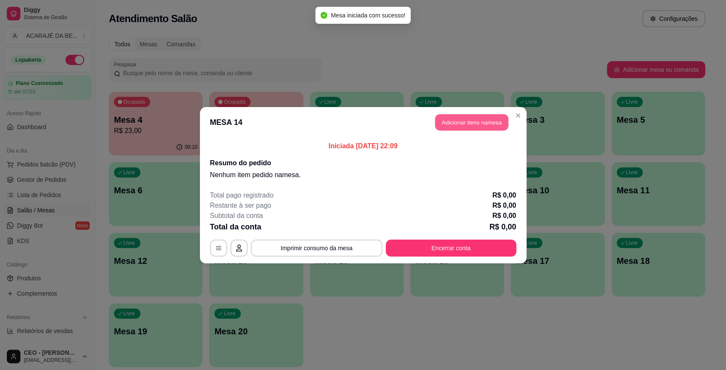
click at [452, 124] on button "Adicionar itens na mesa" at bounding box center [471, 122] width 73 height 17
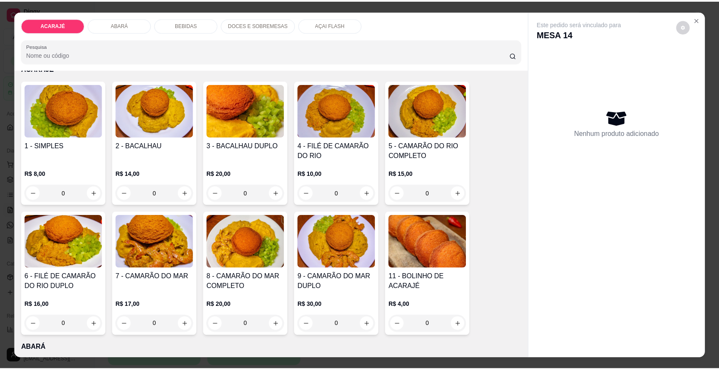
scroll to position [142, 0]
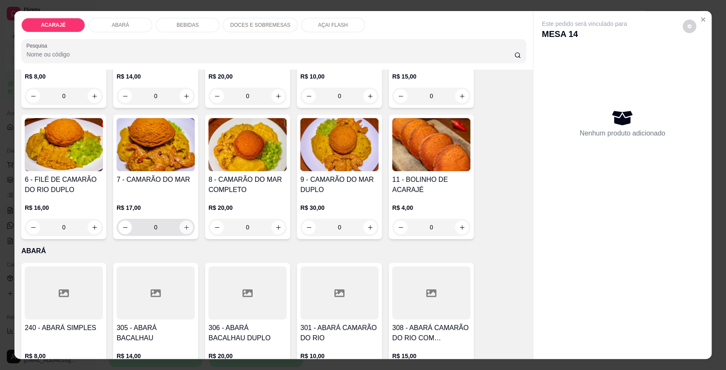
click at [183, 225] on icon "increase-product-quantity" at bounding box center [186, 227] width 6 height 6
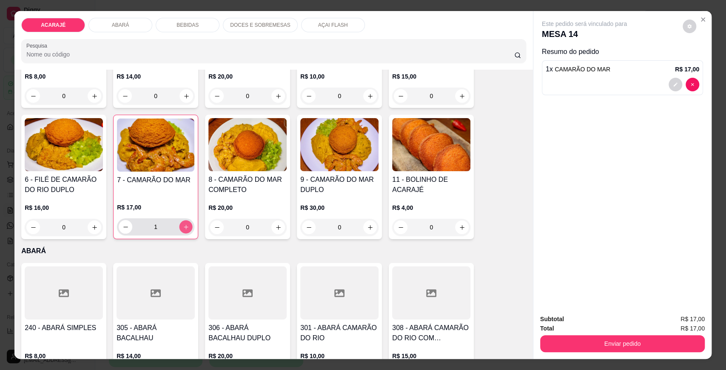
click at [183, 225] on icon "increase-product-quantity" at bounding box center [186, 227] width 6 height 6
click at [184, 225] on icon "increase-product-quantity" at bounding box center [186, 227] width 5 height 5
type input "3"
click at [165, 195] on div "R$ 17,00 3" at bounding box center [155, 215] width 77 height 41
click at [668, 85] on button "decrease-product-quantity" at bounding box center [675, 85] width 14 height 14
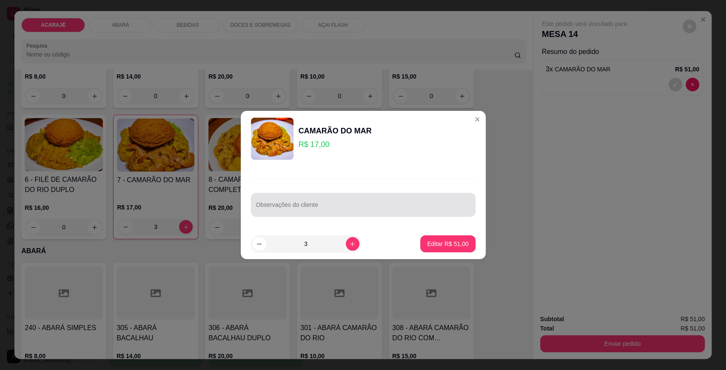
click at [341, 204] on input "Observações do cliente" at bounding box center [363, 208] width 214 height 9
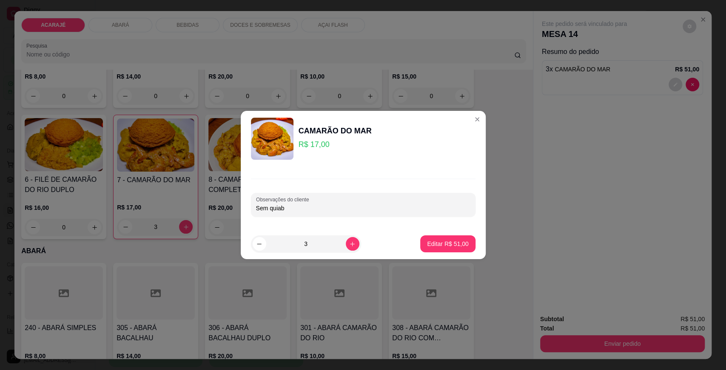
type input "Sem quiabo"
click at [441, 244] on p "Editar R$ 51,00" at bounding box center [448, 244] width 40 height 8
type input "0"
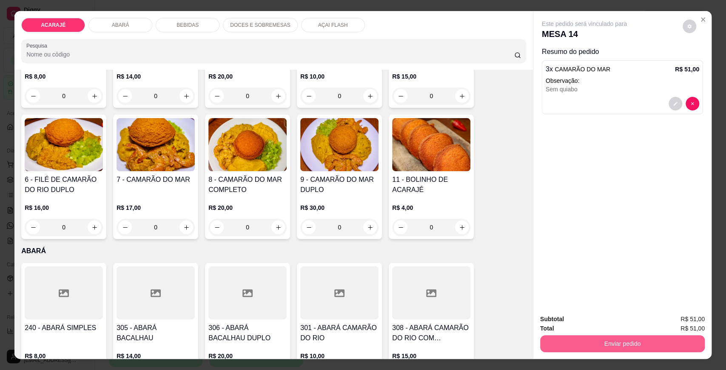
click at [637, 347] on button "Enviar pedido" at bounding box center [622, 343] width 165 height 17
click at [688, 325] on button "Enviar pedido" at bounding box center [682, 323] width 48 height 16
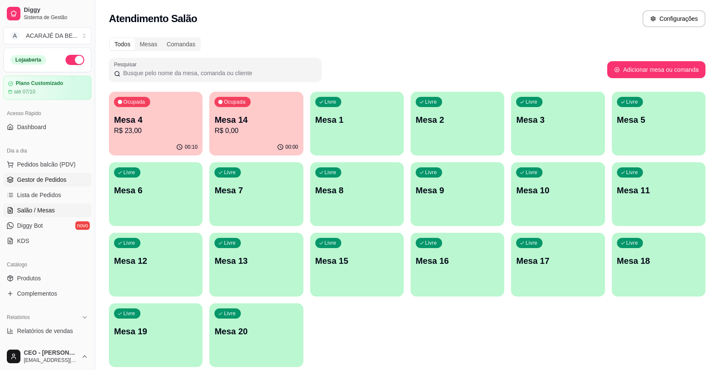
click at [45, 180] on span "Gestor de Pedidos" at bounding box center [41, 180] width 49 height 9
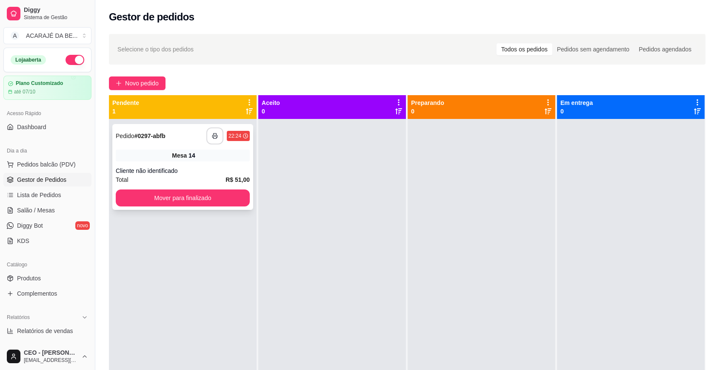
click at [214, 136] on icon "button" at bounding box center [215, 136] width 6 height 6
click at [169, 197] on button "Mover para finalizado" at bounding box center [183, 198] width 130 height 17
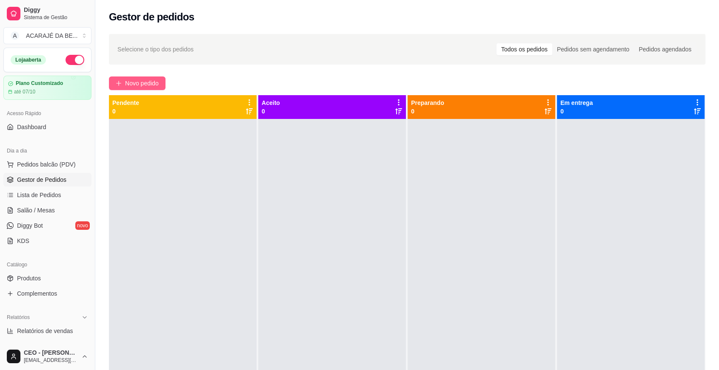
click at [128, 78] on button "Novo pedido" at bounding box center [137, 84] width 57 height 14
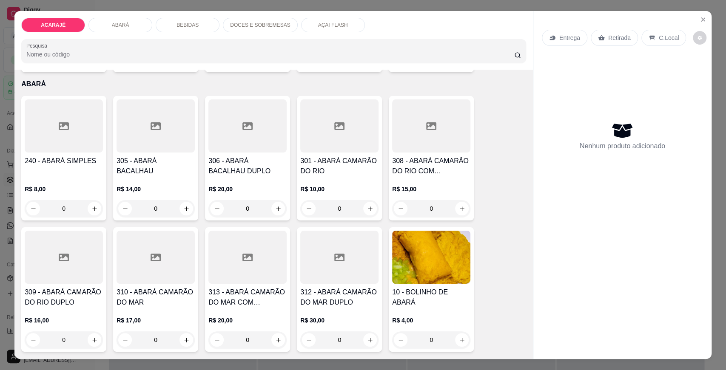
scroll to position [378, 0]
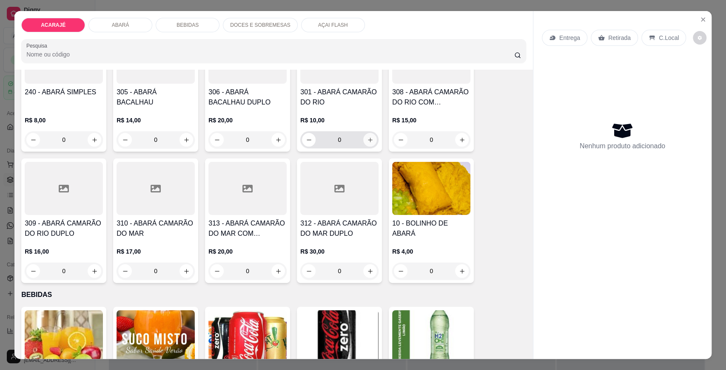
click at [367, 141] on icon "increase-product-quantity" at bounding box center [370, 140] width 6 height 6
type input "1"
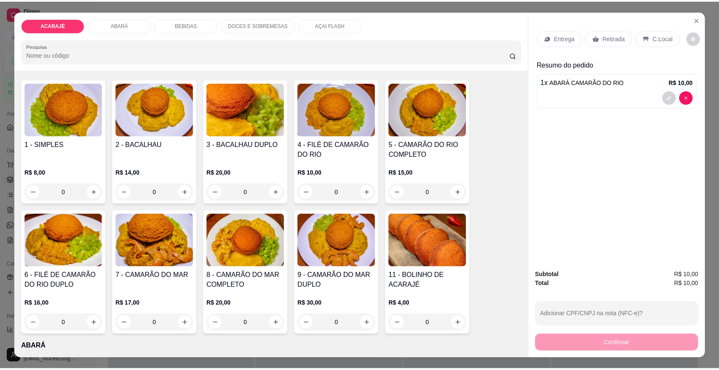
scroll to position [94, 0]
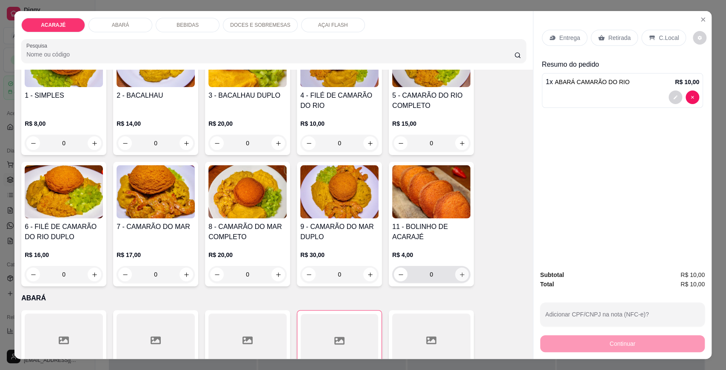
click at [455, 271] on button "increase-product-quantity" at bounding box center [462, 275] width 14 height 14
type input "1"
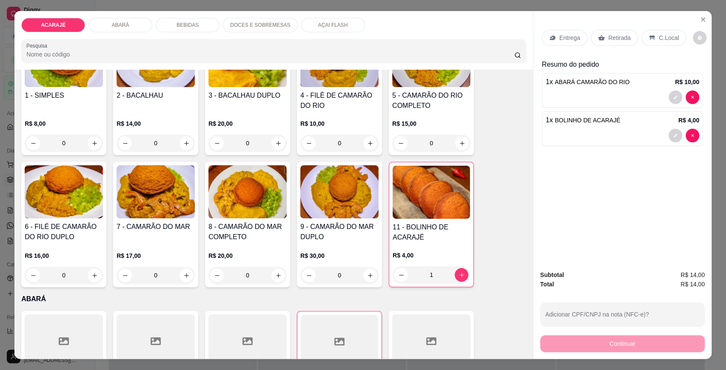
click at [570, 40] on p "Entrega" at bounding box center [569, 38] width 21 height 9
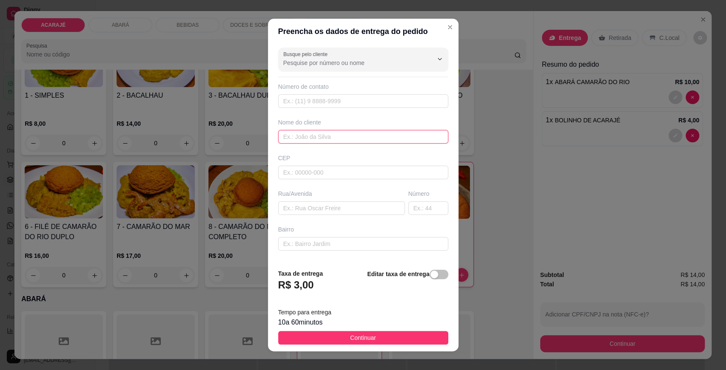
click at [323, 136] on input "text" at bounding box center [363, 137] width 170 height 14
type input "[PERSON_NAME]"
click at [329, 205] on input "text" at bounding box center [341, 209] width 127 height 14
paste input "[STREET_ADDRESS]"
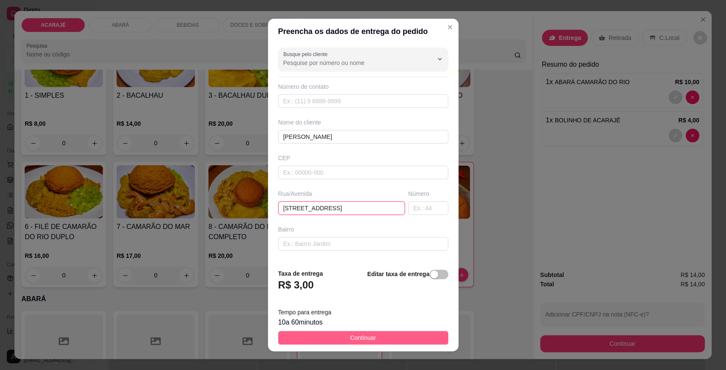
type input "[STREET_ADDRESS]"
drag, startPoint x: 324, startPoint y: 334, endPoint x: 480, endPoint y: 236, distance: 184.6
click at [330, 331] on button "Continuar" at bounding box center [363, 338] width 170 height 14
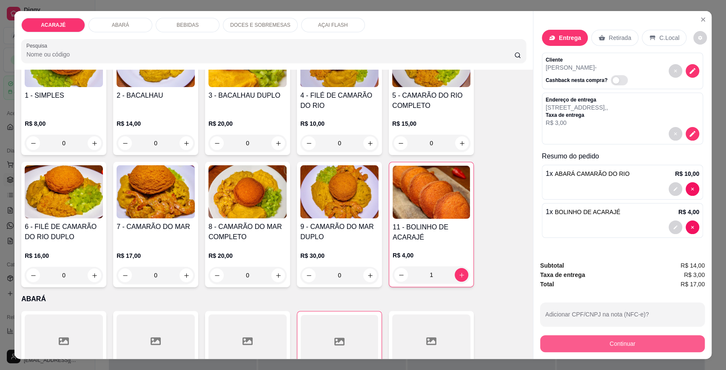
click at [587, 338] on button "Continuar" at bounding box center [622, 343] width 165 height 17
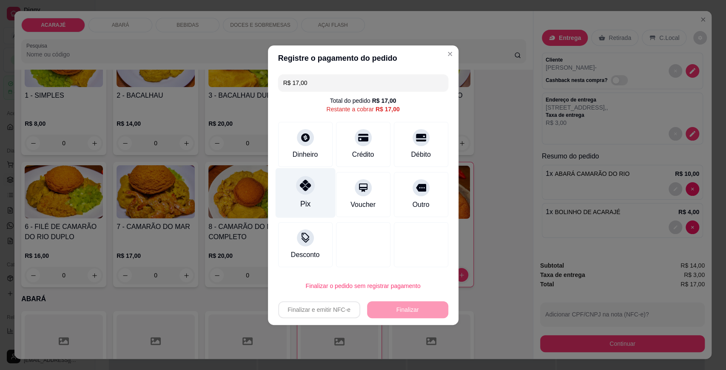
click at [303, 201] on div "Pix" at bounding box center [305, 204] width 10 height 11
type input "R$ 0,00"
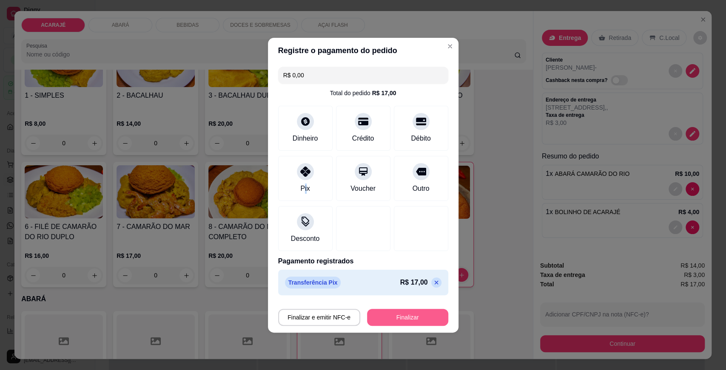
click at [395, 315] on button "Finalizar" at bounding box center [407, 317] width 81 height 17
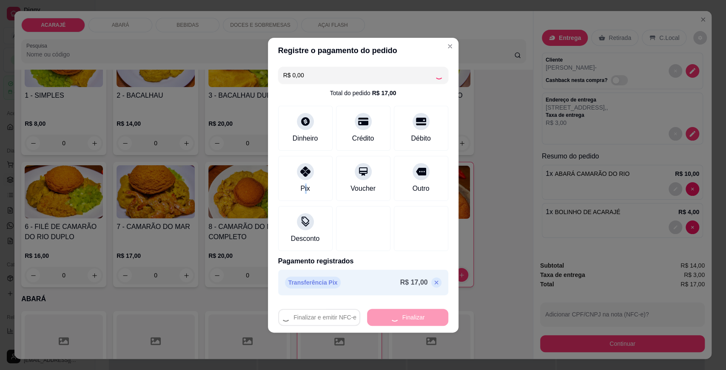
type input "0"
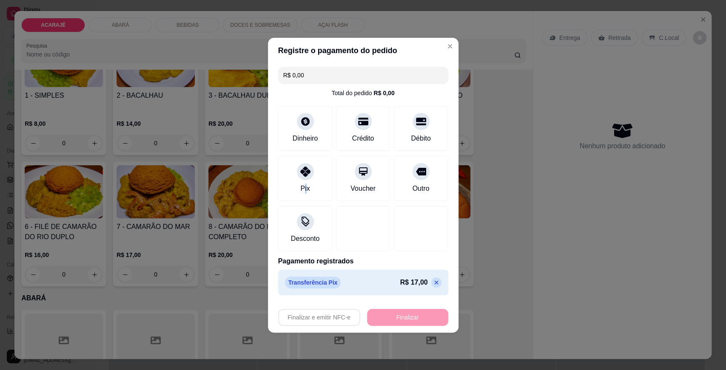
type input "-R$ 17,00"
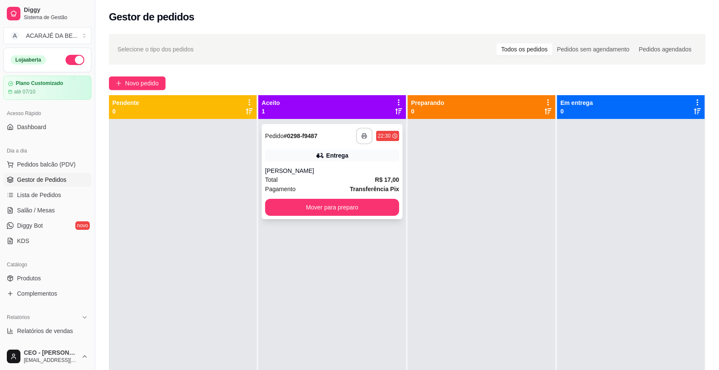
click at [358, 133] on button "button" at bounding box center [364, 136] width 17 height 17
click at [358, 211] on button "Mover para preparo" at bounding box center [332, 207] width 134 height 17
click at [358, 210] on div "Mover para preparo" at bounding box center [332, 207] width 134 height 17
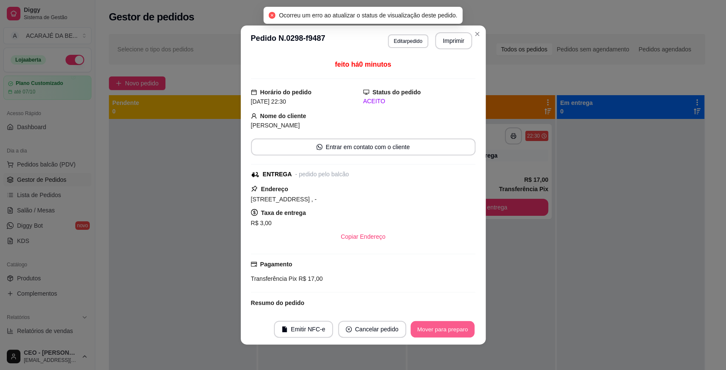
click at [433, 327] on button "Mover para preparo" at bounding box center [442, 329] width 64 height 17
click at [433, 327] on button "Mover para entrega" at bounding box center [441, 329] width 65 height 17
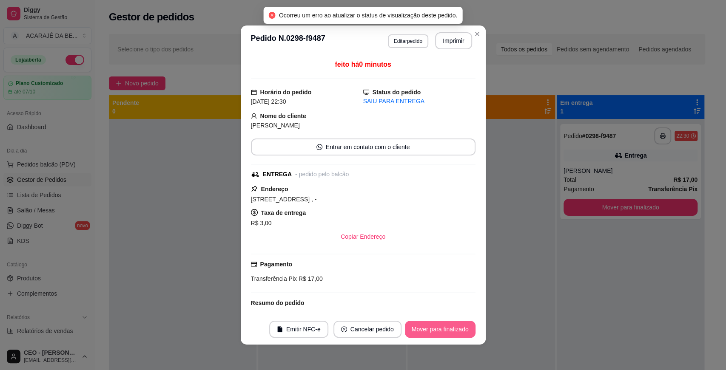
click at [437, 324] on button "Mover para finalizado" at bounding box center [440, 329] width 71 height 17
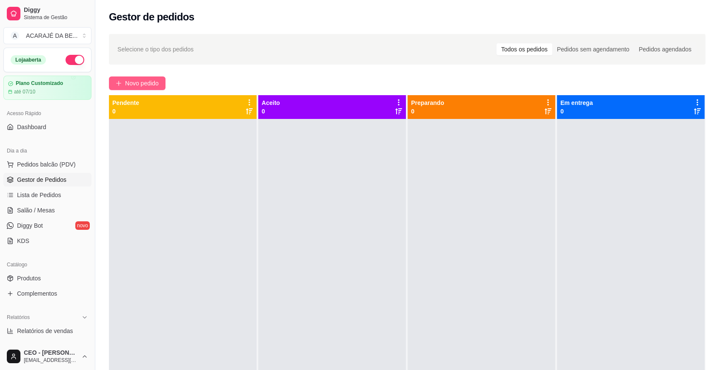
click at [143, 85] on span "Novo pedido" at bounding box center [142, 83] width 34 height 9
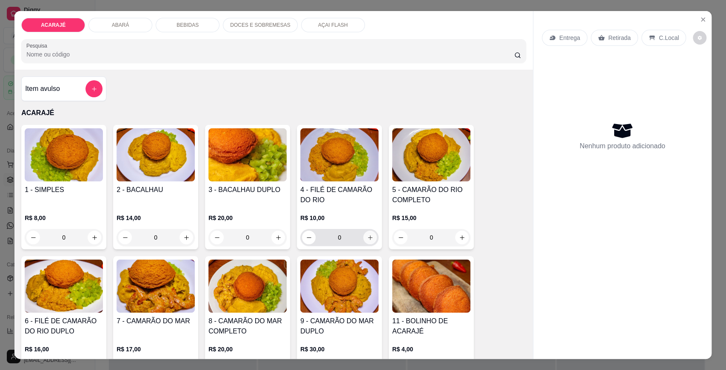
click at [369, 239] on icon "increase-product-quantity" at bounding box center [370, 238] width 6 height 6
type input "2"
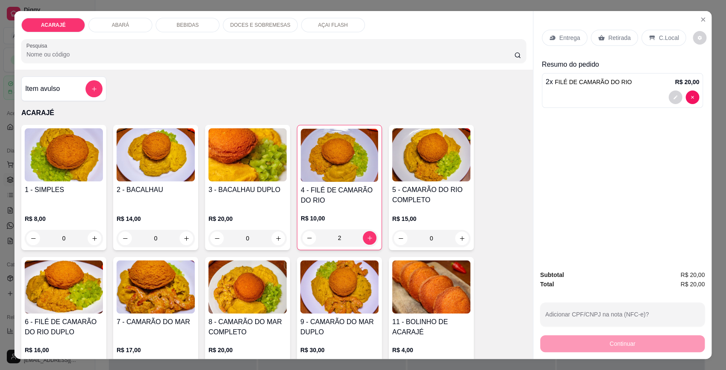
click at [569, 38] on p "Entrega" at bounding box center [569, 38] width 21 height 9
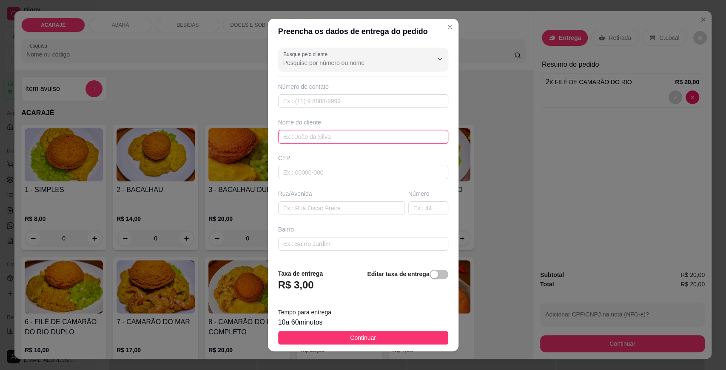
click at [378, 132] on input "text" at bounding box center [363, 137] width 170 height 14
type input "Preta"
click at [321, 213] on input "text" at bounding box center [341, 209] width 127 height 14
type input "E"
type input "Rua comissao"
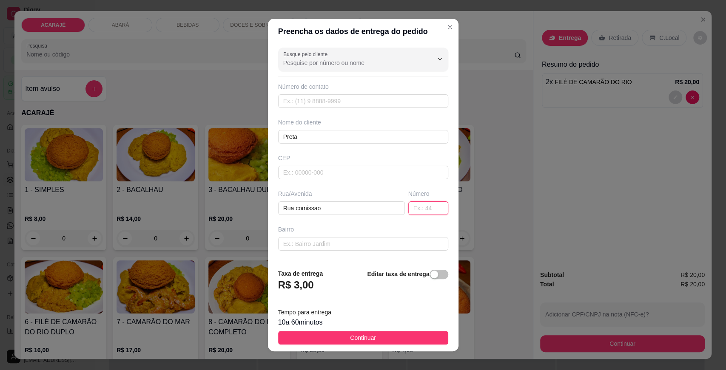
drag, startPoint x: 419, startPoint y: 207, endPoint x: 403, endPoint y: 210, distance: 15.6
click at [418, 209] on input "text" at bounding box center [428, 209] width 40 height 14
type input "16"
click at [321, 250] on div "Busque pelo cliente Número de contato Nome do cliente Preta CEP Rua/[GEOGRAPHIC…" at bounding box center [363, 153] width 190 height 219
click at [323, 249] on input "text" at bounding box center [363, 244] width 170 height 14
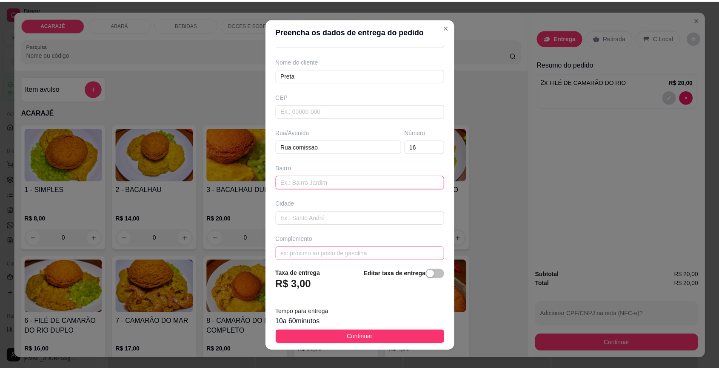
scroll to position [67, 0]
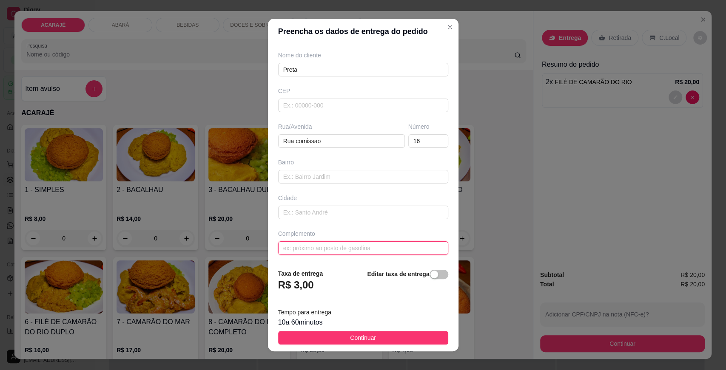
click at [316, 250] on input "text" at bounding box center [363, 249] width 170 height 14
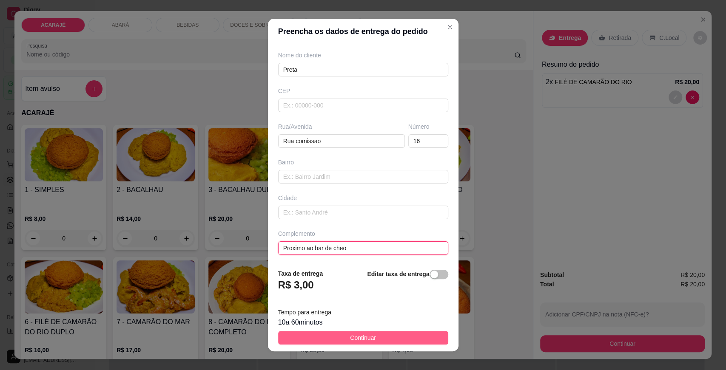
type input "Proximo ao bar de cheo"
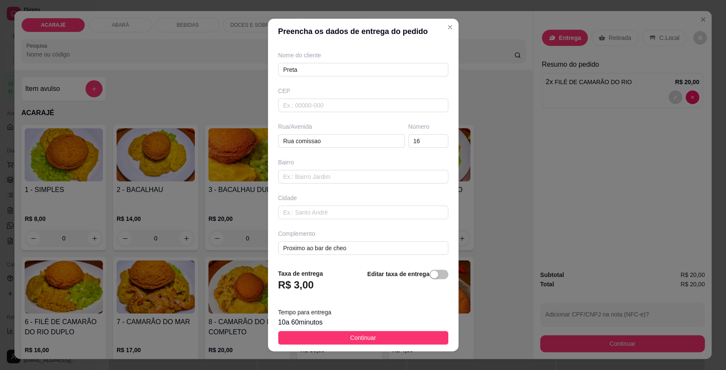
drag, startPoint x: 364, startPoint y: 335, endPoint x: 375, endPoint y: 331, distance: 12.6
click at [363, 336] on span "Continuar" at bounding box center [363, 337] width 26 height 9
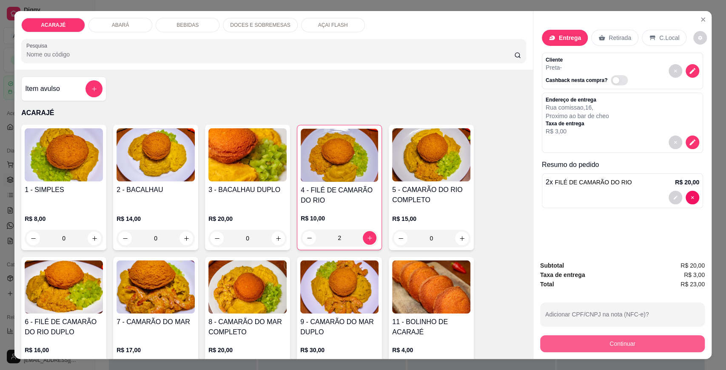
click at [569, 337] on button "Continuar" at bounding box center [622, 343] width 165 height 17
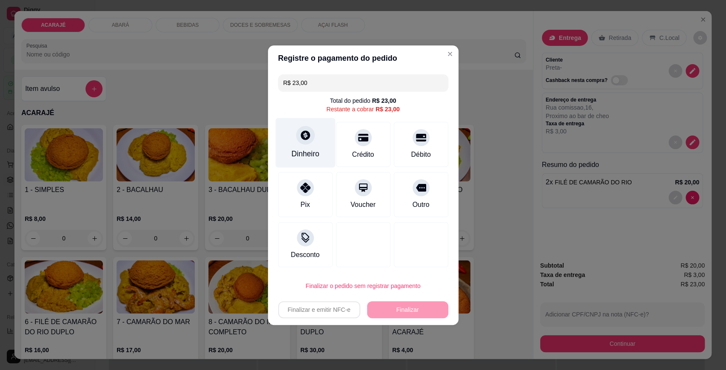
click at [310, 158] on div "Dinheiro" at bounding box center [305, 153] width 28 height 11
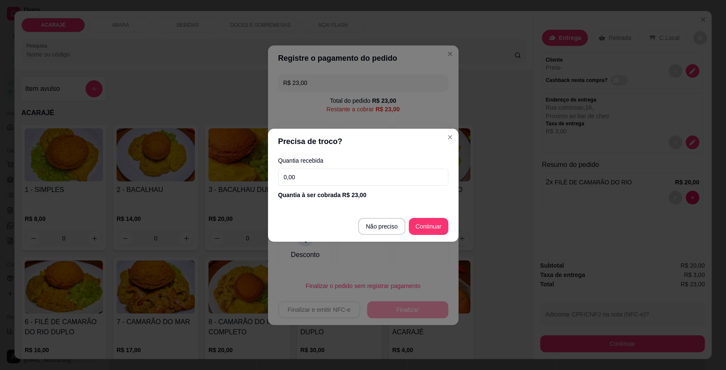
click at [303, 176] on input "0,00" at bounding box center [363, 177] width 170 height 17
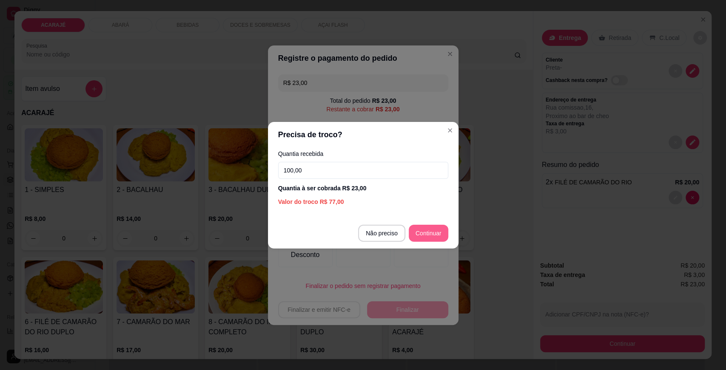
type input "100,00"
type input "R$ 0,00"
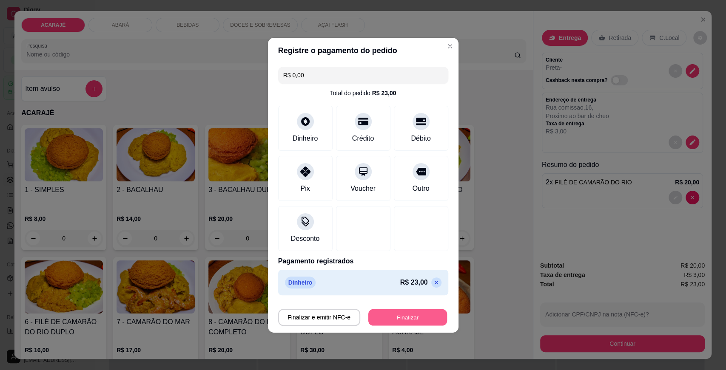
click at [398, 313] on button "Finalizar" at bounding box center [407, 317] width 79 height 17
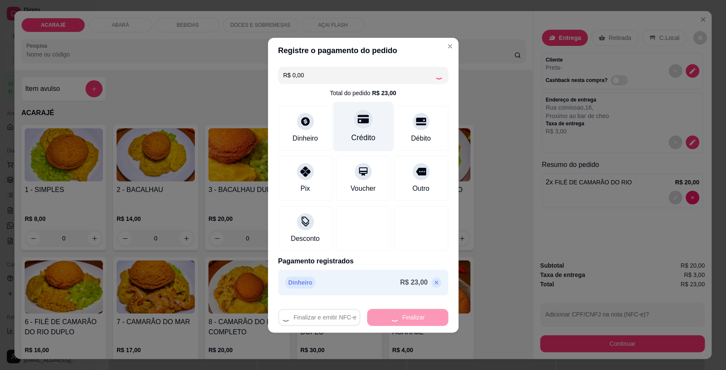
type input "0"
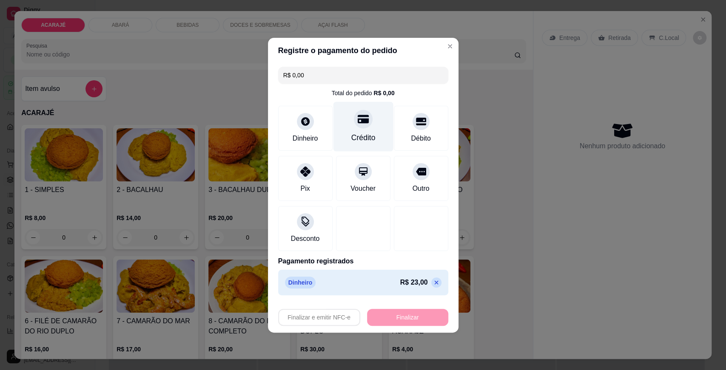
type input "-R$ 23,00"
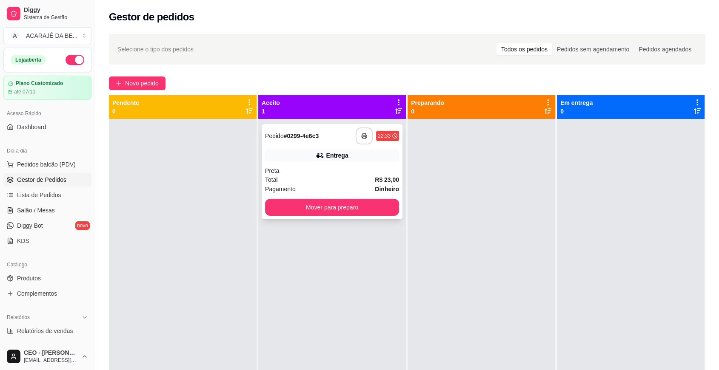
click at [360, 131] on button "button" at bounding box center [363, 136] width 17 height 17
drag, startPoint x: 367, startPoint y: 197, endPoint x: 372, endPoint y: 199, distance: 5.0
click at [372, 199] on div "**********" at bounding box center [331, 171] width 141 height 95
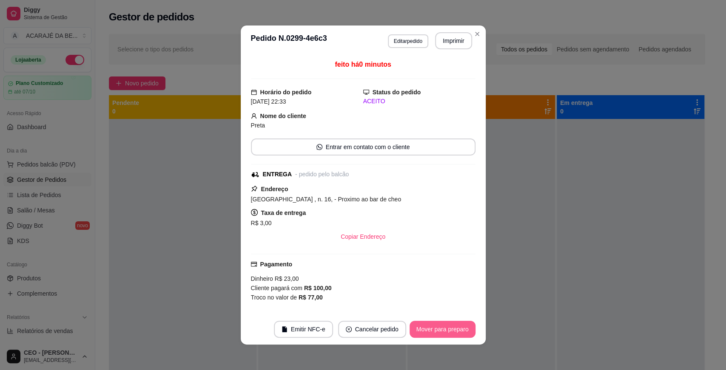
click at [443, 322] on button "Mover para preparo" at bounding box center [442, 329] width 66 height 17
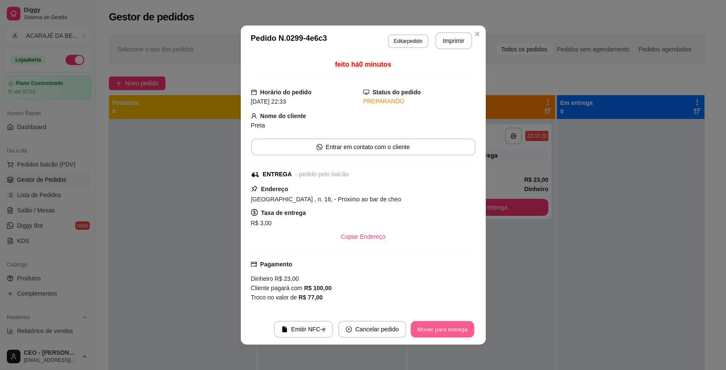
click at [448, 325] on button "Mover para entrega" at bounding box center [443, 329] width 64 height 17
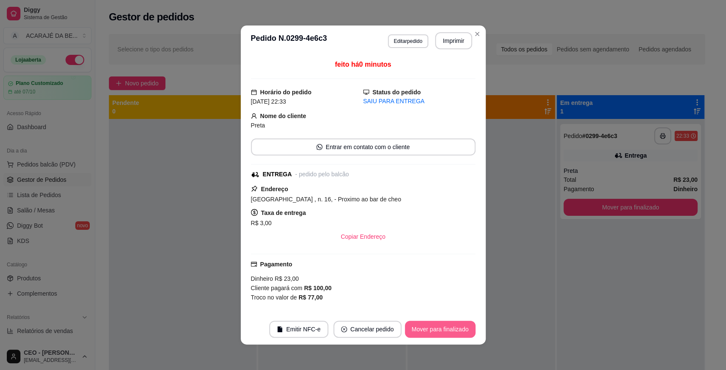
click at [449, 325] on button "Mover para finalizado" at bounding box center [440, 329] width 71 height 17
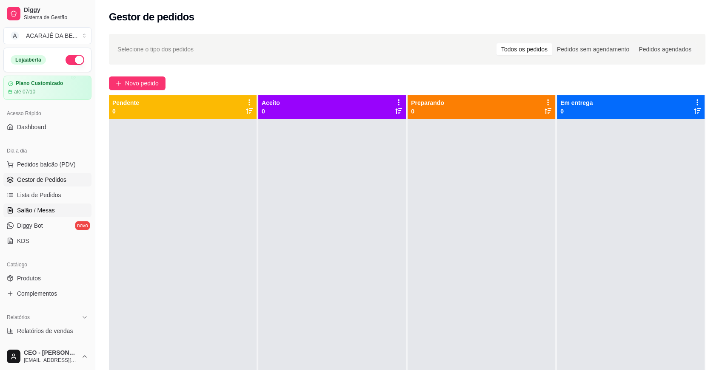
click at [27, 207] on span "Salão / Mesas" at bounding box center [36, 210] width 38 height 9
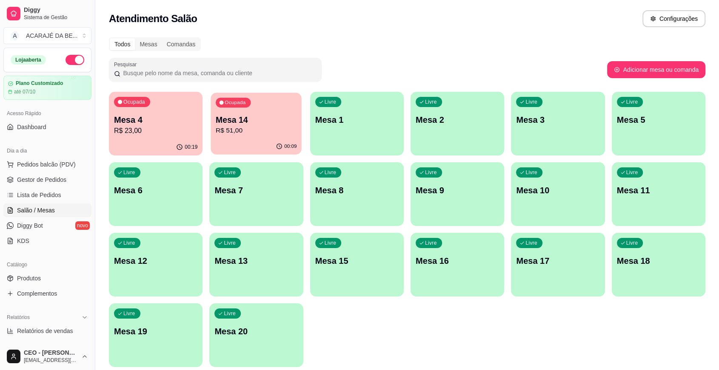
click at [247, 134] on p "R$ 51,00" at bounding box center [256, 131] width 81 height 10
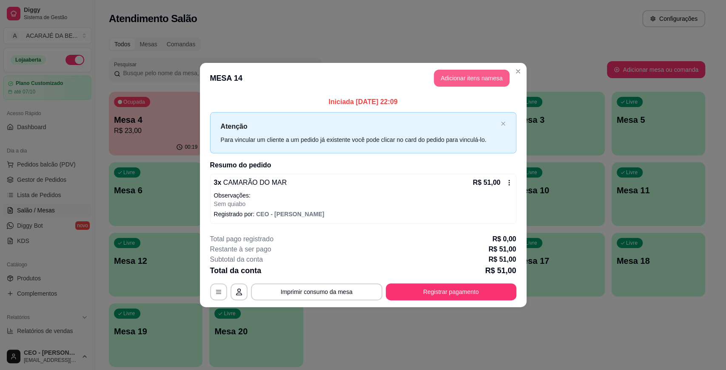
click at [458, 88] on header "MESA 14 Adicionar itens na mesa" at bounding box center [363, 78] width 327 height 31
click at [475, 82] on button "Adicionar itens na mesa" at bounding box center [472, 78] width 76 height 17
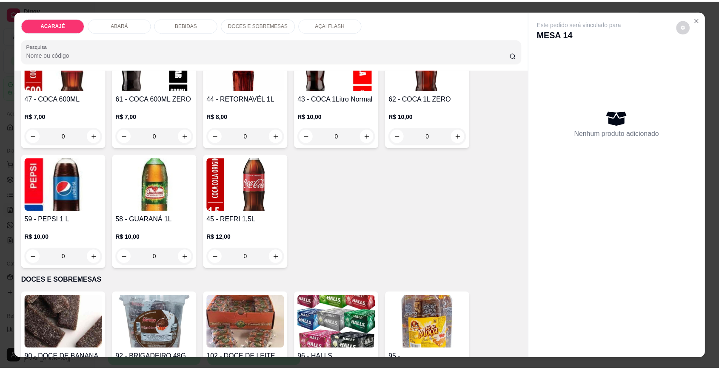
scroll to position [850, 0]
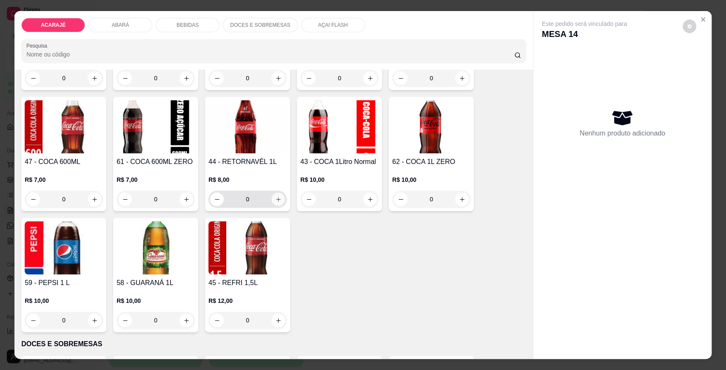
click at [275, 201] on icon "increase-product-quantity" at bounding box center [278, 199] width 6 height 6
type input "1"
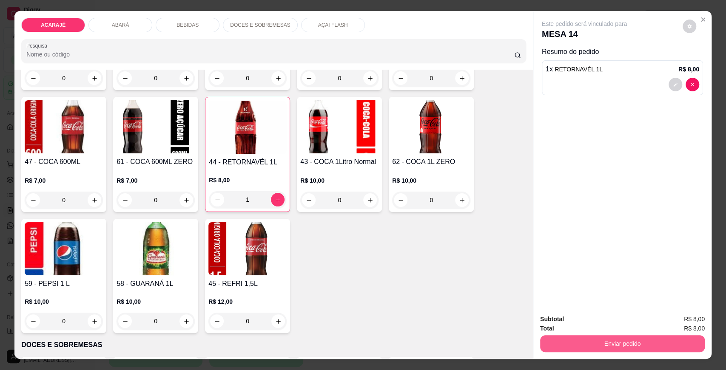
click at [597, 344] on button "Enviar pedido" at bounding box center [622, 343] width 165 height 17
click at [672, 321] on button "Enviar pedido" at bounding box center [682, 323] width 48 height 16
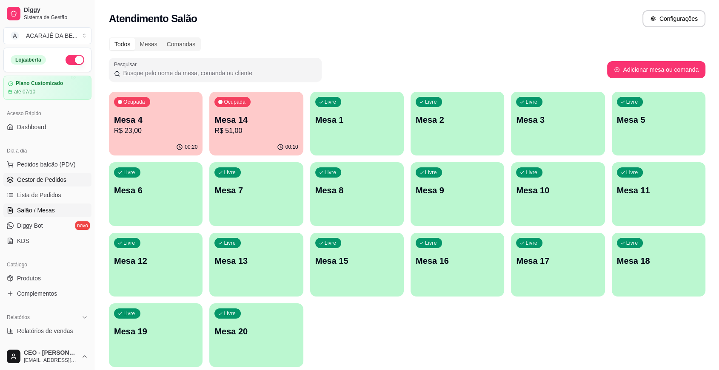
click at [58, 181] on span "Gestor de Pedidos" at bounding box center [41, 180] width 49 height 9
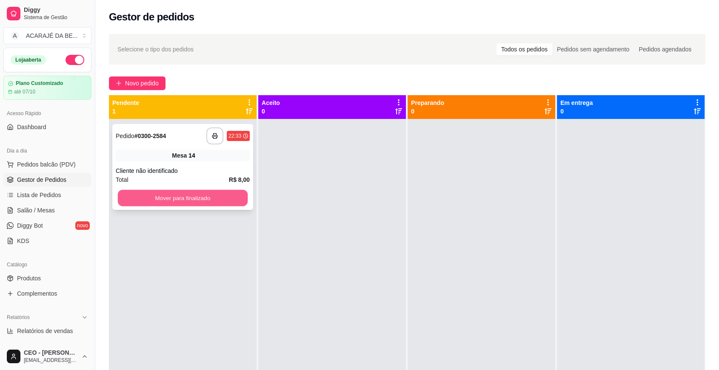
click at [199, 199] on button "Mover para finalizado" at bounding box center [183, 198] width 130 height 17
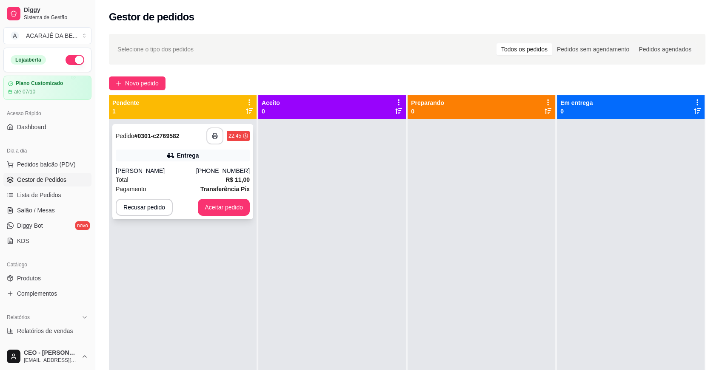
click at [213, 131] on button "button" at bounding box center [214, 136] width 17 height 17
click at [213, 207] on button "Aceitar pedido" at bounding box center [224, 207] width 52 height 17
click at [214, 207] on button "Aceitar pedido" at bounding box center [224, 207] width 52 height 17
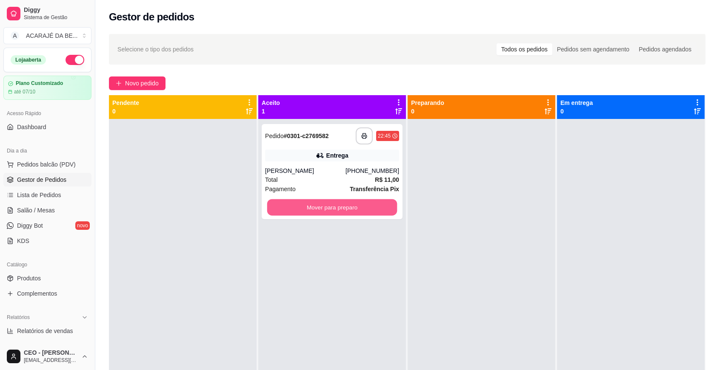
click at [305, 208] on button "Mover para preparo" at bounding box center [332, 207] width 130 height 17
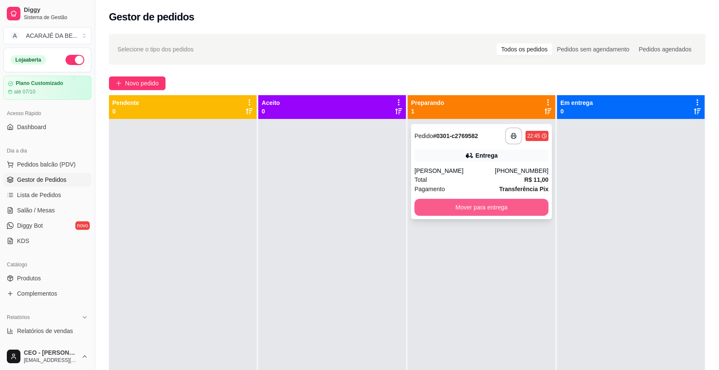
click at [446, 211] on button "Mover para entrega" at bounding box center [481, 207] width 134 height 17
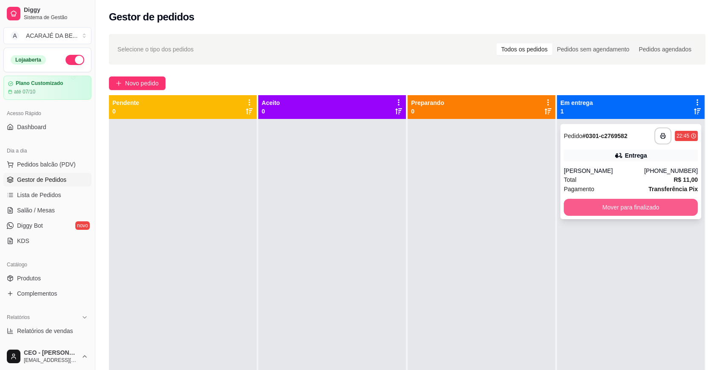
click at [619, 208] on button "Mover para finalizado" at bounding box center [630, 207] width 134 height 17
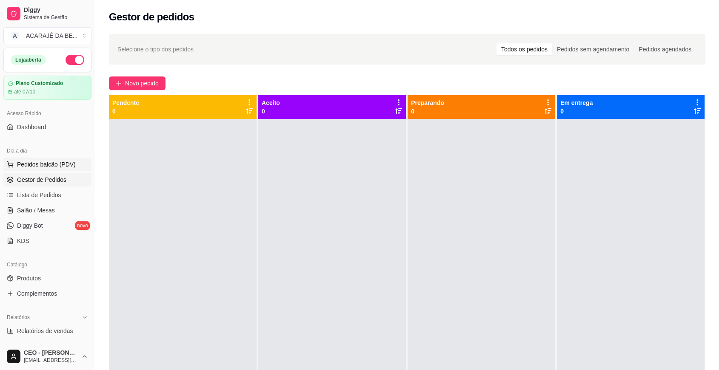
click at [42, 165] on span "Pedidos balcão (PDV)" at bounding box center [46, 164] width 59 height 9
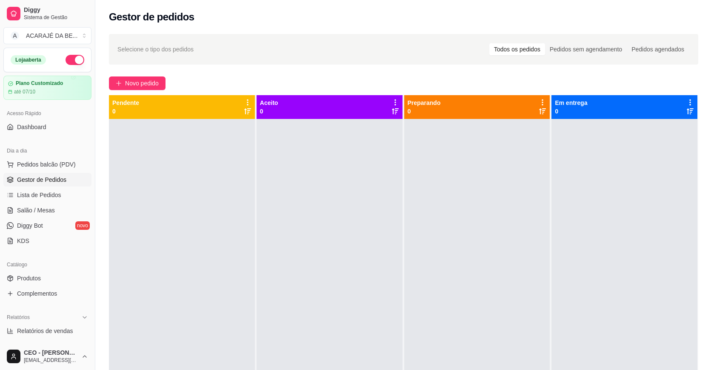
click at [46, 206] on div "R$ 8,00 0" at bounding box center [60, 226] width 79 height 41
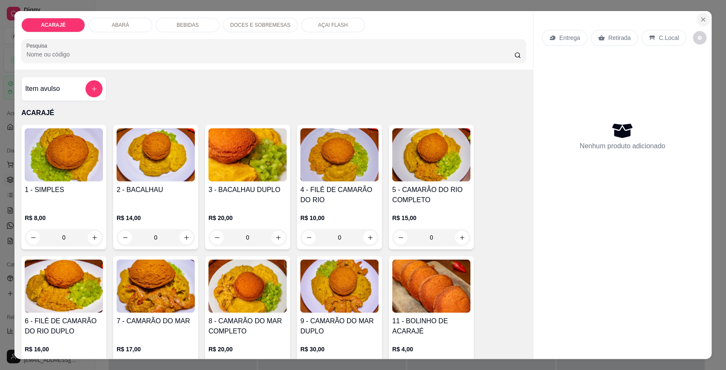
click at [703, 19] on button "Close" at bounding box center [703, 20] width 14 height 14
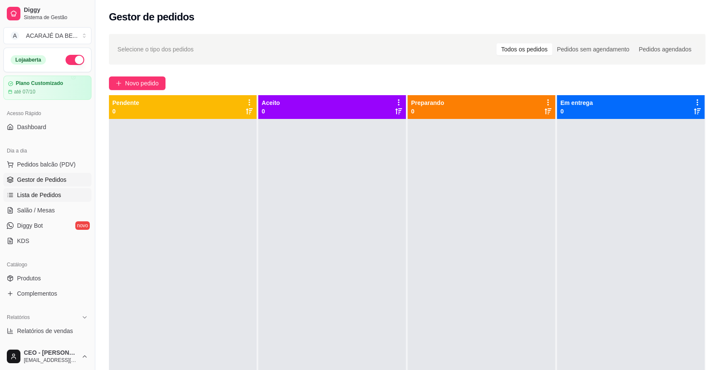
click at [44, 190] on link "Lista de Pedidos" at bounding box center [47, 195] width 88 height 14
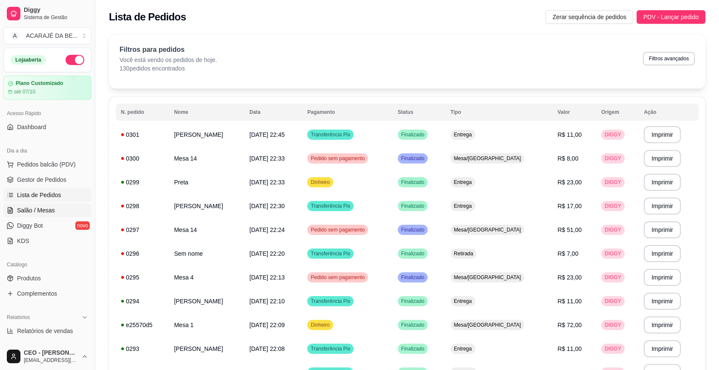
click at [56, 207] on link "Salão / Mesas" at bounding box center [47, 211] width 88 height 14
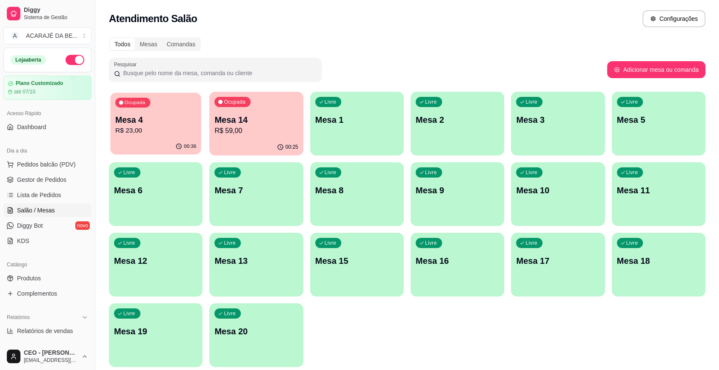
click at [139, 134] on p "R$ 23,00" at bounding box center [155, 131] width 81 height 10
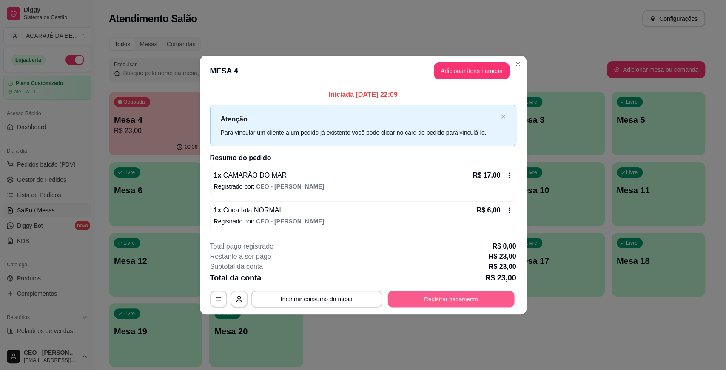
click at [466, 298] on button "Registrar pagamento" at bounding box center [450, 299] width 127 height 17
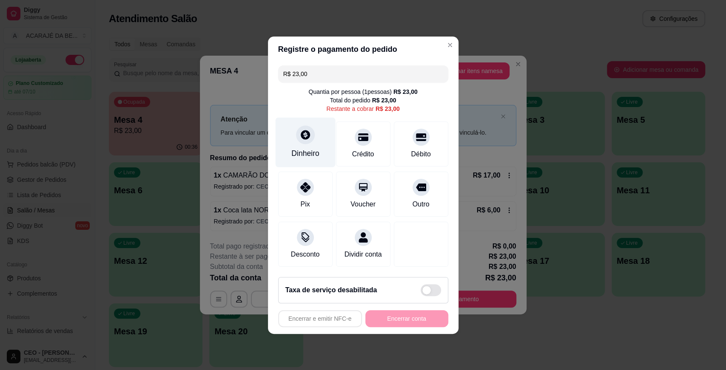
click at [315, 149] on div "Dinheiro" at bounding box center [305, 153] width 28 height 11
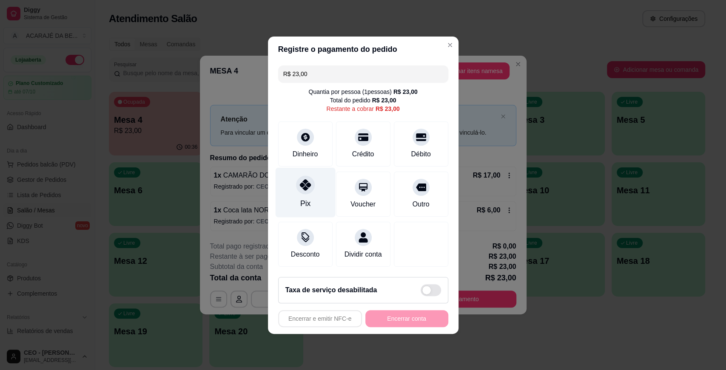
click at [330, 187] on div "Pix" at bounding box center [305, 193] width 60 height 50
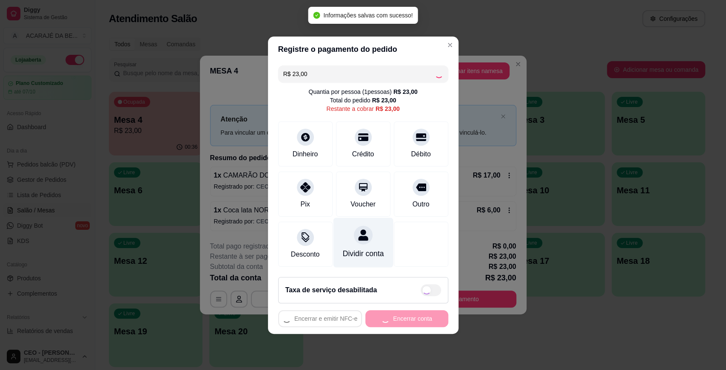
type input "R$ 0,00"
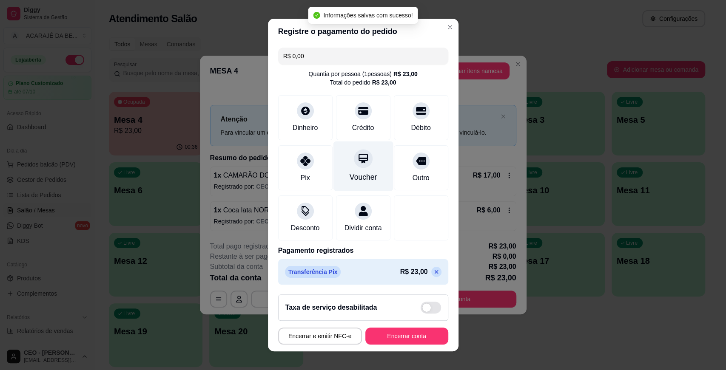
scroll to position [9, 0]
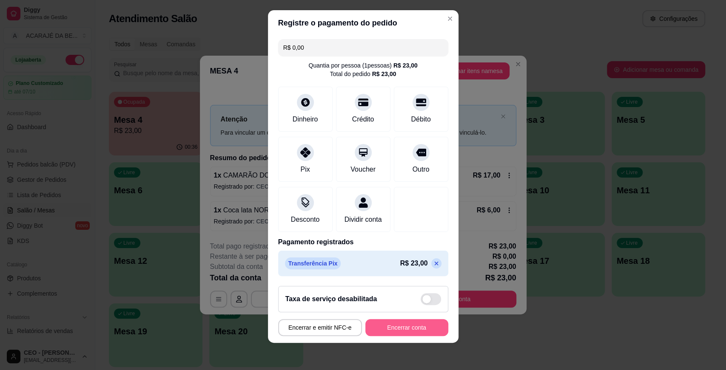
click at [389, 330] on button "Encerrar conta" at bounding box center [406, 327] width 83 height 17
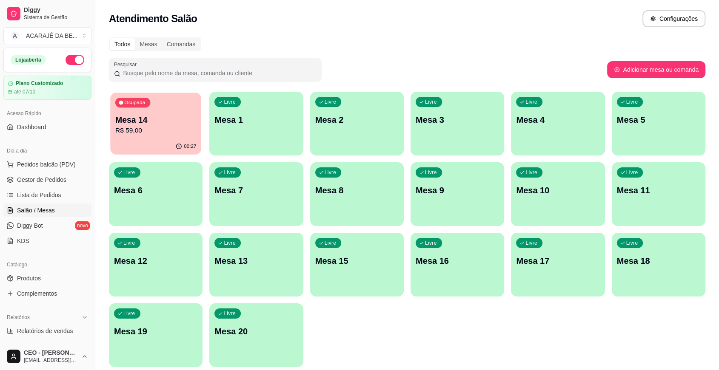
click at [151, 113] on div "Ocupada Mesa 14 R$ 59,00" at bounding box center [155, 116] width 91 height 46
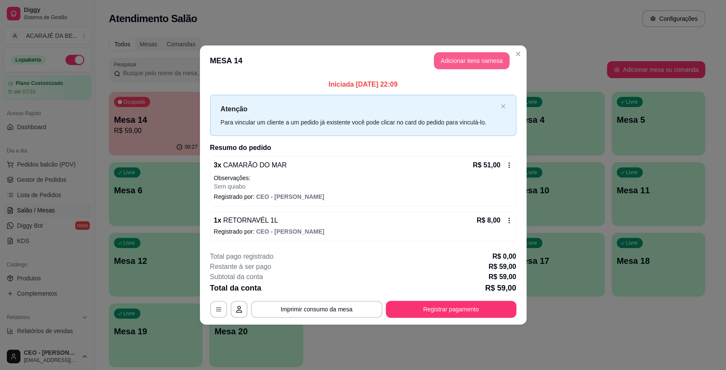
click at [468, 60] on button "Adicionar itens na mesa" at bounding box center [472, 60] width 76 height 17
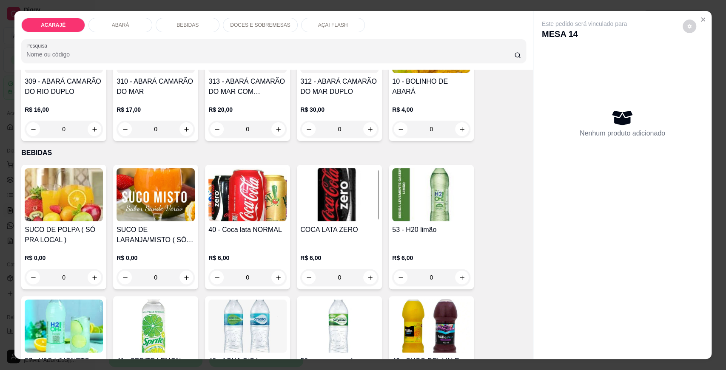
scroll to position [472, 0]
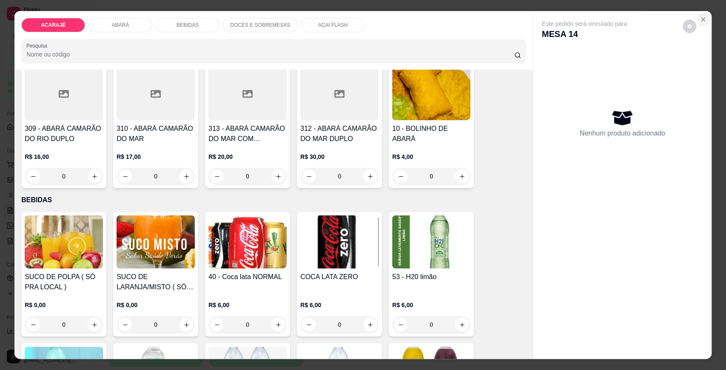
click at [699, 17] on icon "Close" at bounding box center [702, 19] width 7 height 7
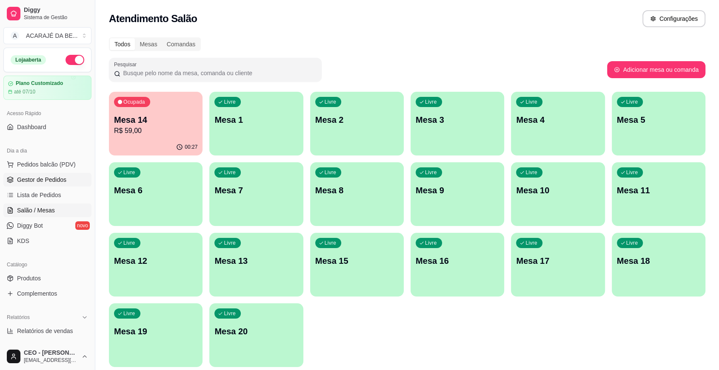
click at [45, 180] on span "Gestor de Pedidos" at bounding box center [41, 180] width 49 height 9
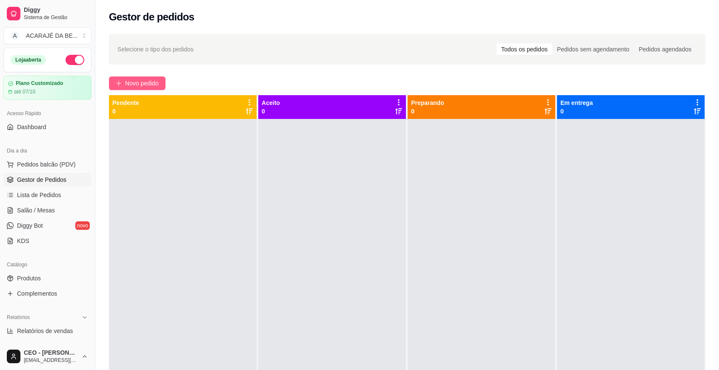
click at [145, 82] on span "Novo pedido" at bounding box center [142, 83] width 34 height 9
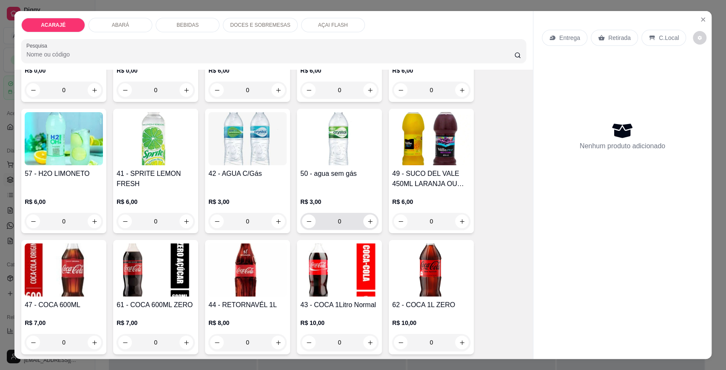
scroll to position [708, 0]
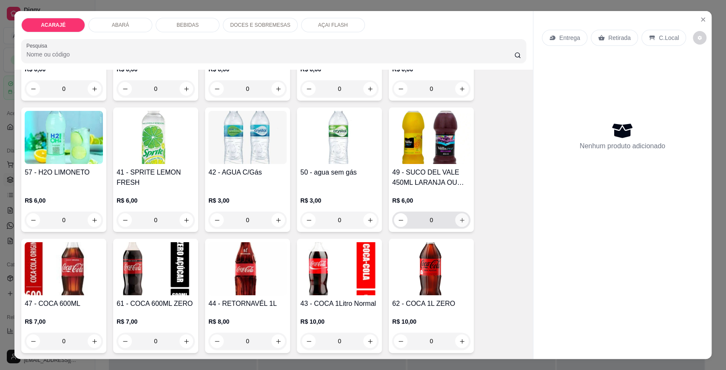
click at [459, 218] on icon "increase-product-quantity" at bounding box center [462, 220] width 6 height 6
type input "1"
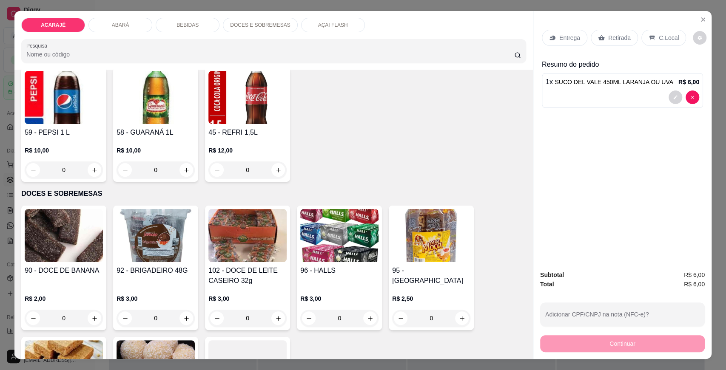
scroll to position [992, 0]
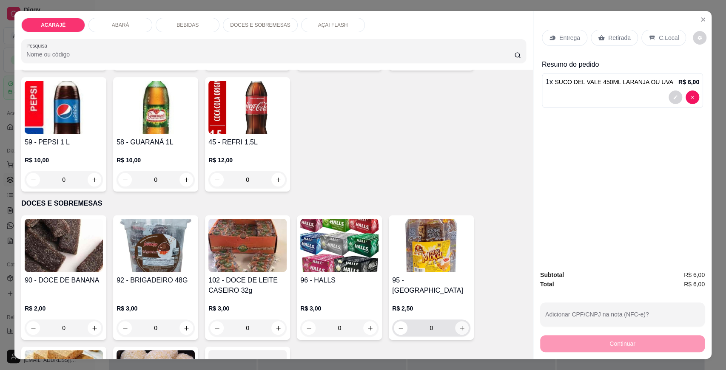
click at [459, 327] on icon "increase-product-quantity" at bounding box center [462, 328] width 6 height 6
type input "1"
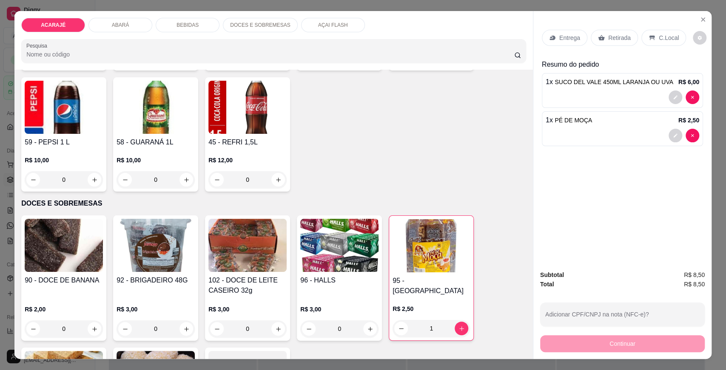
click at [612, 344] on div "Continuar" at bounding box center [622, 342] width 165 height 19
click at [611, 41] on p "Retirada" at bounding box center [619, 38] width 23 height 9
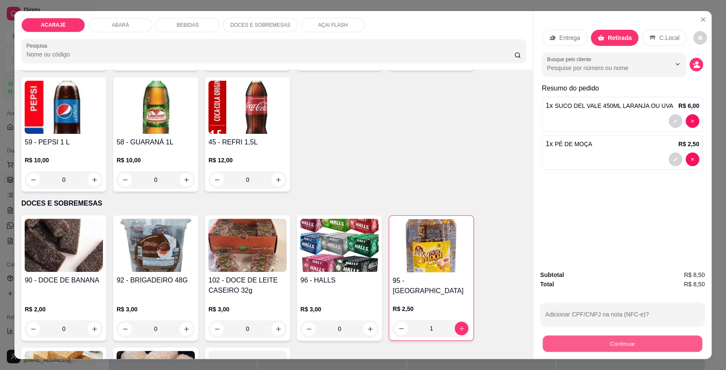
click at [622, 339] on button "Continuar" at bounding box center [622, 343] width 159 height 17
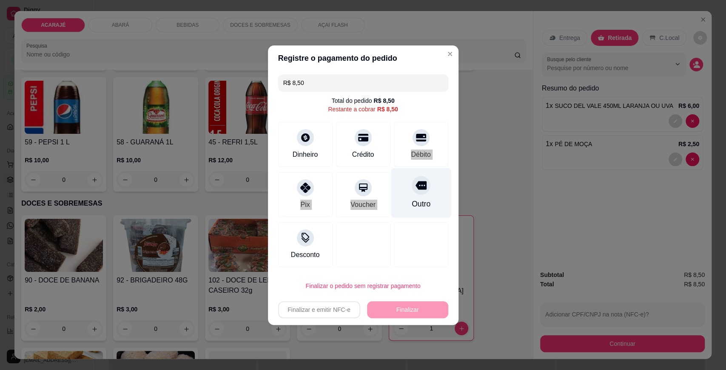
drag, startPoint x: 402, startPoint y: 142, endPoint x: 401, endPoint y: 187, distance: 45.5
click at [401, 187] on div "R$ 8,50 Total do pedido R$ 8,50 Restante a cobrar R$ 8,50 Dinheiro Crédito Débi…" at bounding box center [363, 171] width 190 height 200
drag, startPoint x: 400, startPoint y: 145, endPoint x: 402, endPoint y: 156, distance: 11.6
click at [400, 146] on div "Débito" at bounding box center [421, 144] width 54 height 45
type input "R$ 0,00"
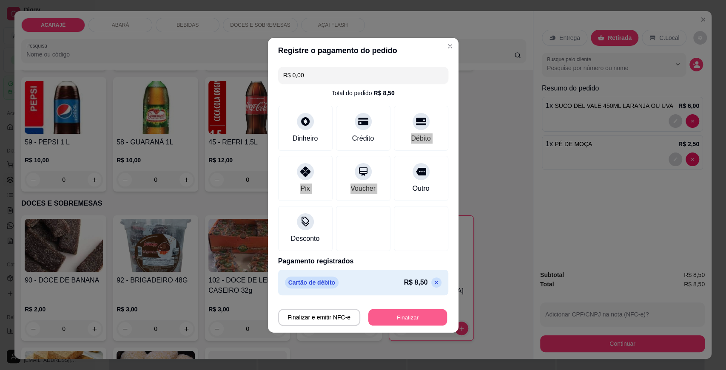
click at [386, 319] on button "Finalizar" at bounding box center [407, 317] width 79 height 17
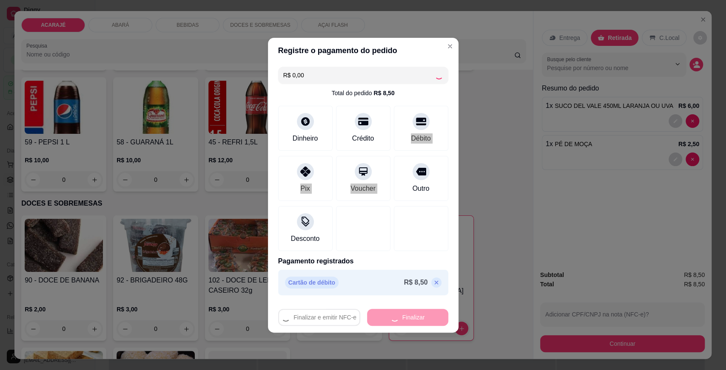
type input "0"
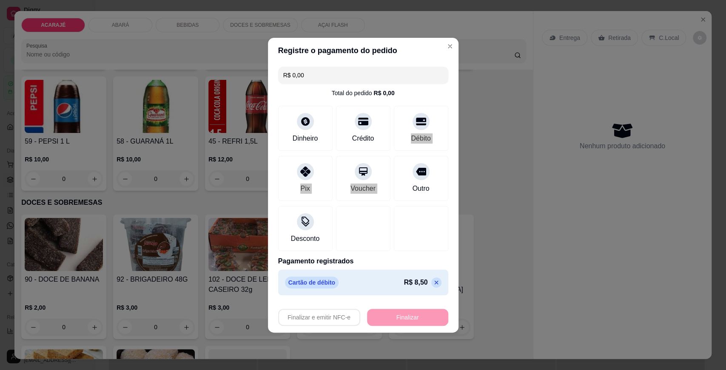
type input "-R$ 8,50"
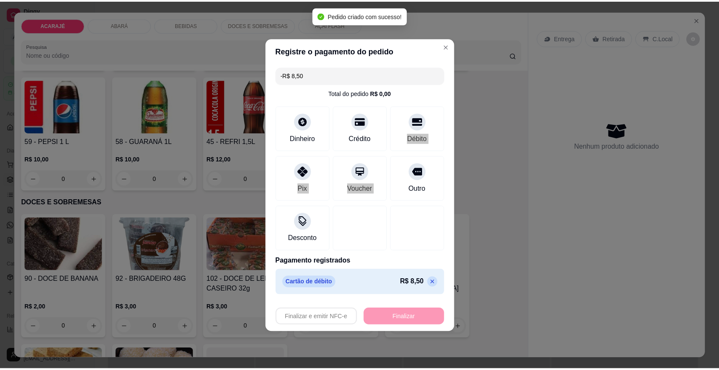
scroll to position [991, 0]
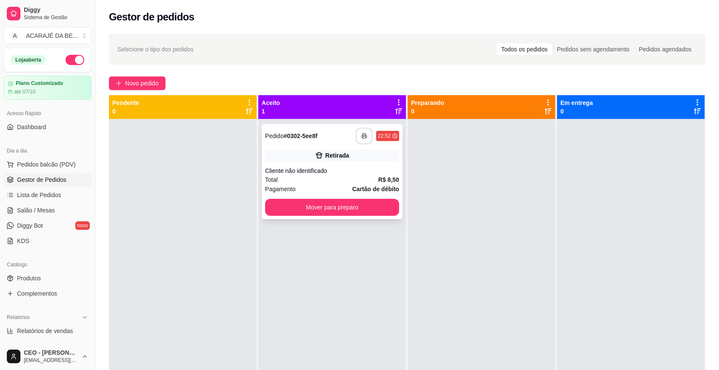
click at [364, 134] on button "button" at bounding box center [364, 136] width 17 height 17
click at [299, 213] on button "Mover para preparo" at bounding box center [332, 207] width 130 height 17
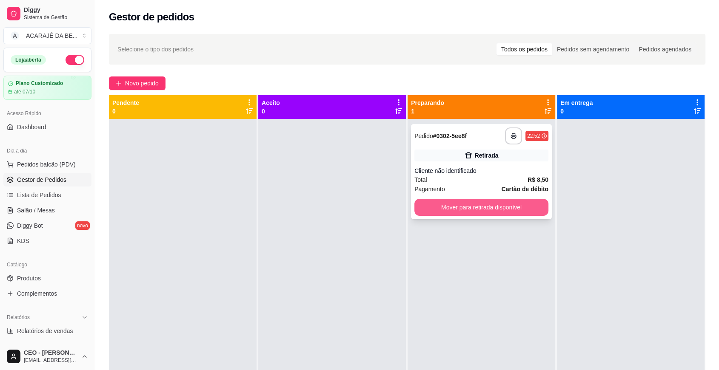
click at [429, 204] on button "Mover para retirada disponível" at bounding box center [481, 207] width 134 height 17
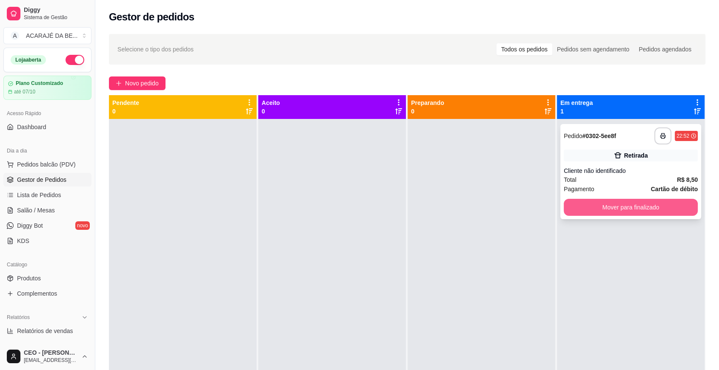
click at [574, 202] on button "Mover para finalizado" at bounding box center [630, 207] width 134 height 17
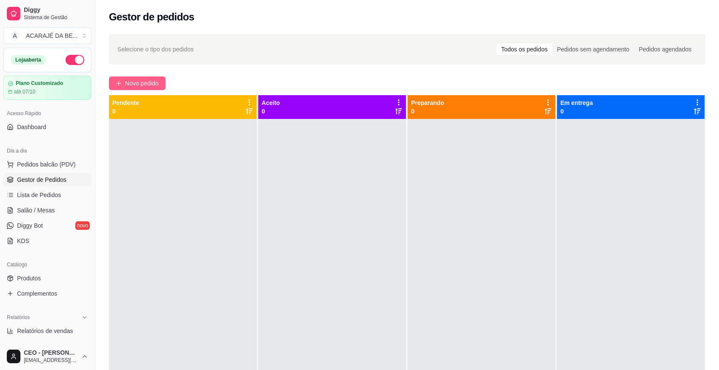
click at [122, 83] on button "Novo pedido" at bounding box center [137, 84] width 57 height 14
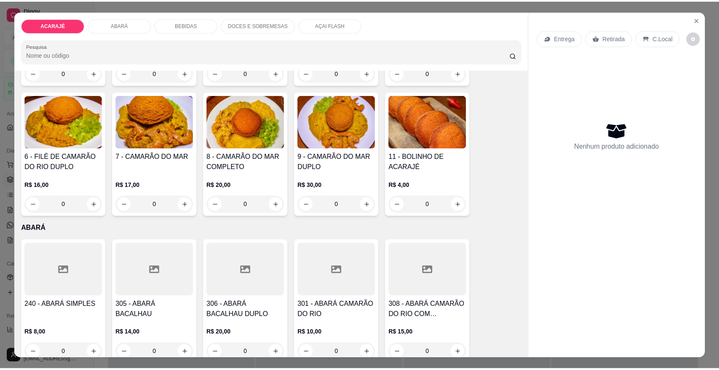
scroll to position [189, 0]
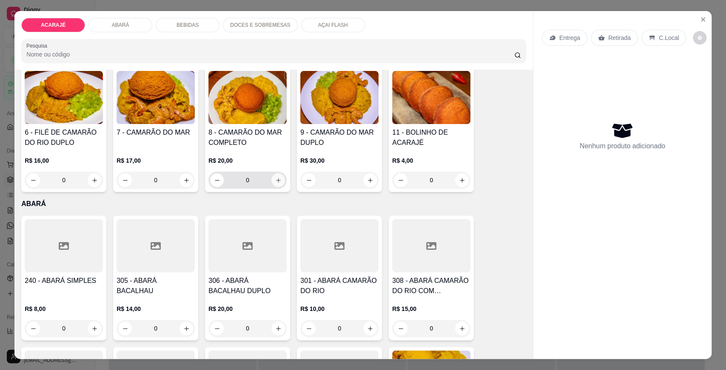
click at [271, 178] on button "increase-product-quantity" at bounding box center [278, 180] width 14 height 14
type input "1"
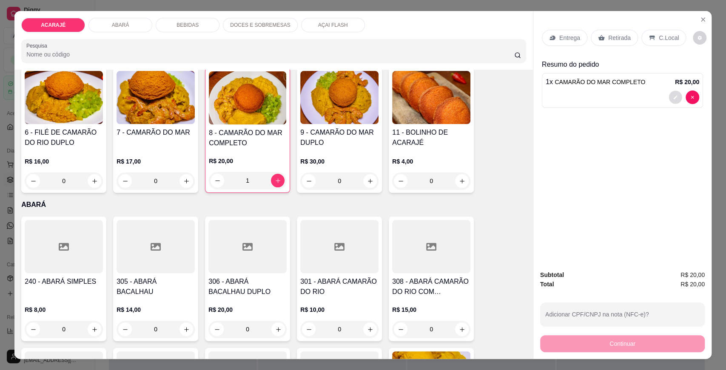
click at [673, 95] on icon "decrease-product-quantity" at bounding box center [675, 97] width 5 height 5
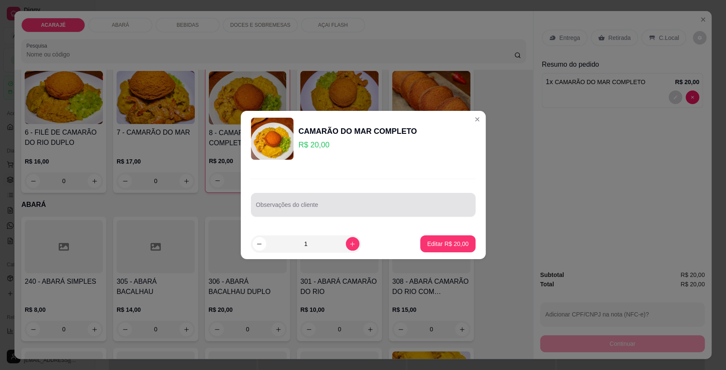
click at [383, 213] on div at bounding box center [363, 204] width 214 height 17
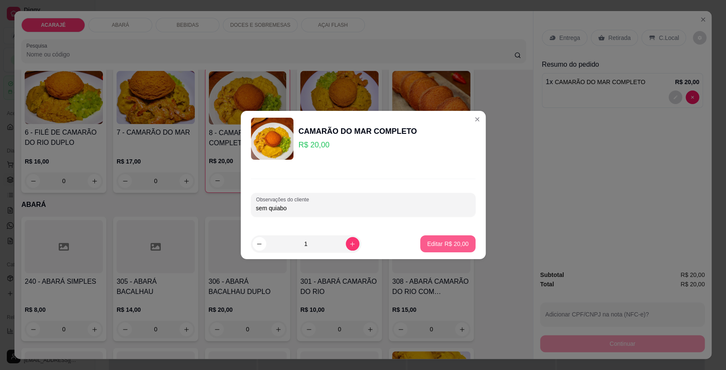
type input "sem quiabo"
click at [449, 246] on p "Editar R$ 20,00" at bounding box center [447, 244] width 41 height 9
type input "0"
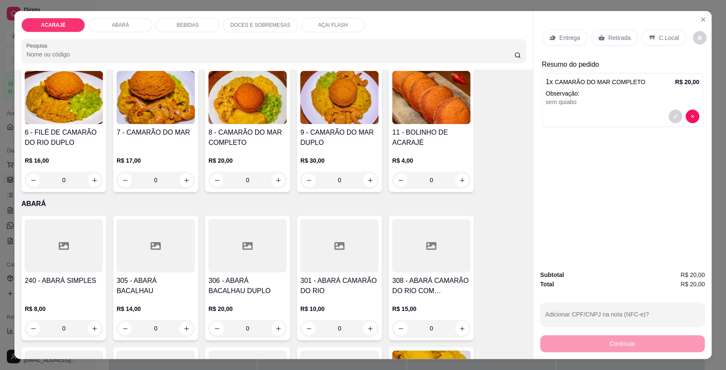
drag, startPoint x: 611, startPoint y: 32, endPoint x: 641, endPoint y: 261, distance: 230.8
click at [610, 35] on div "Retirada" at bounding box center [614, 38] width 47 height 16
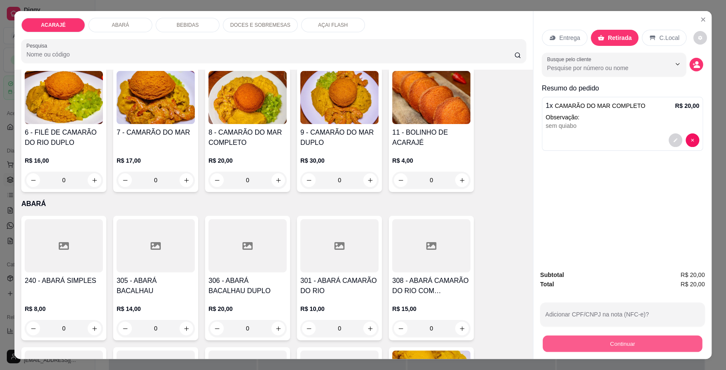
click at [597, 342] on button "Continuar" at bounding box center [622, 343] width 159 height 17
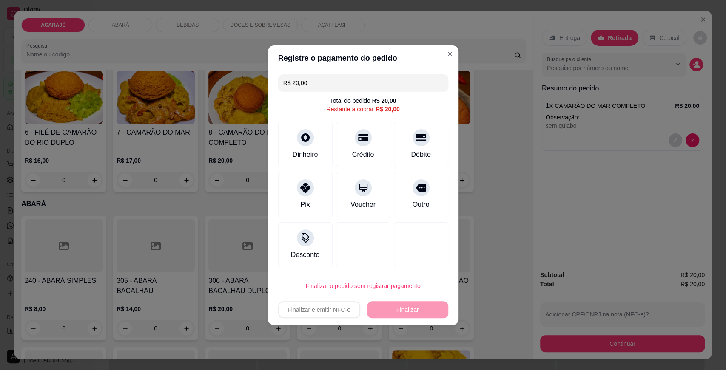
drag, startPoint x: 433, startPoint y: 182, endPoint x: 422, endPoint y: 202, distance: 22.6
click at [430, 186] on div "Outro" at bounding box center [421, 194] width 54 height 45
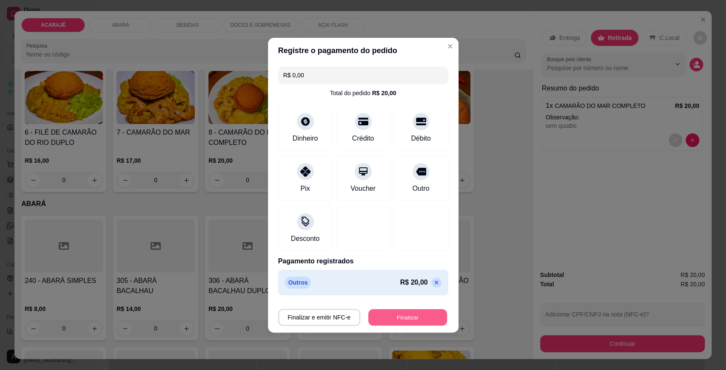
click at [398, 321] on button "Finalizar" at bounding box center [407, 317] width 79 height 17
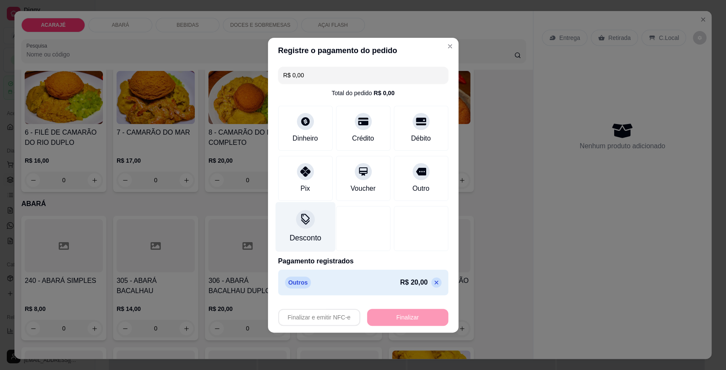
type input "-R$ 20,00"
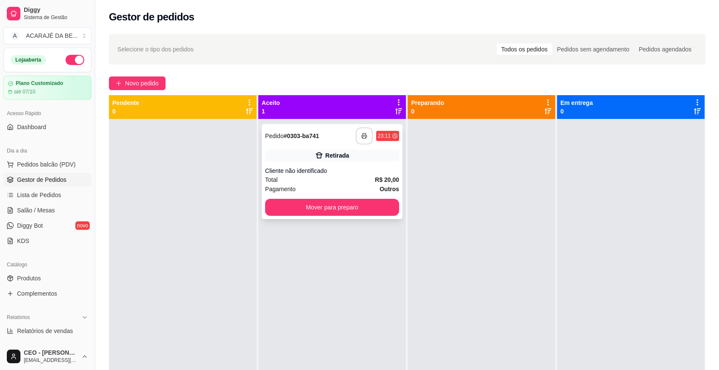
click at [361, 136] on icon "button" at bounding box center [364, 136] width 6 height 6
click at [382, 200] on button "Mover para preparo" at bounding box center [332, 207] width 134 height 17
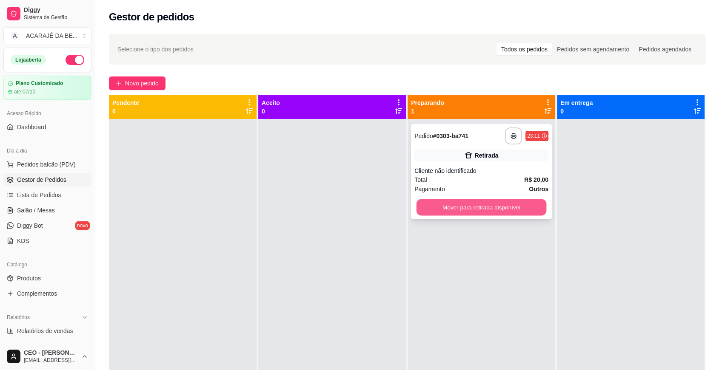
click at [490, 209] on button "Mover para retirada disponível" at bounding box center [481, 207] width 130 height 17
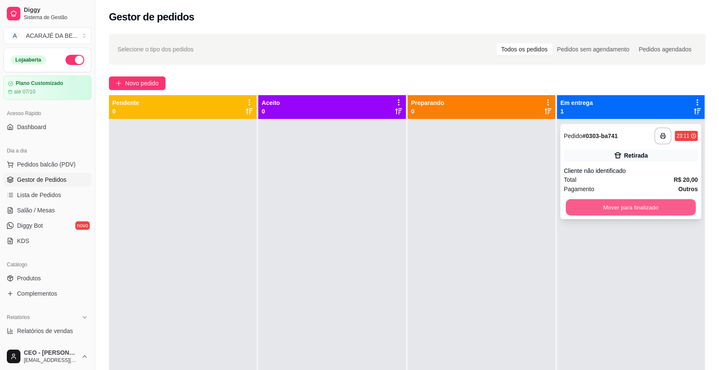
click at [605, 207] on button "Mover para finalizado" at bounding box center [630, 207] width 130 height 17
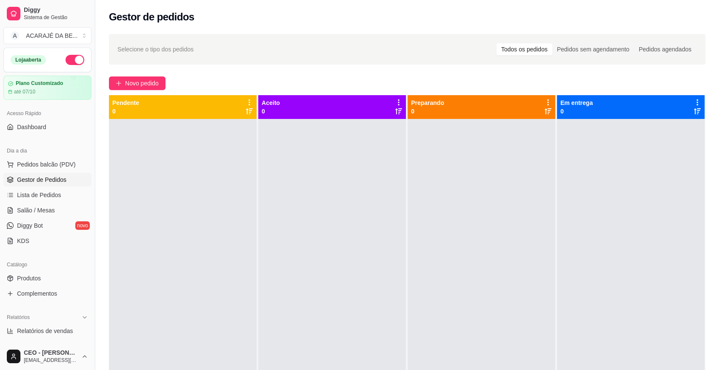
click at [124, 75] on div "Selecione o tipo dos pedidos Todos os pedidos Pedidos sem agendamento Pedidos a…" at bounding box center [406, 252] width 623 height 447
click at [123, 78] on button "Novo pedido" at bounding box center [137, 84] width 57 height 14
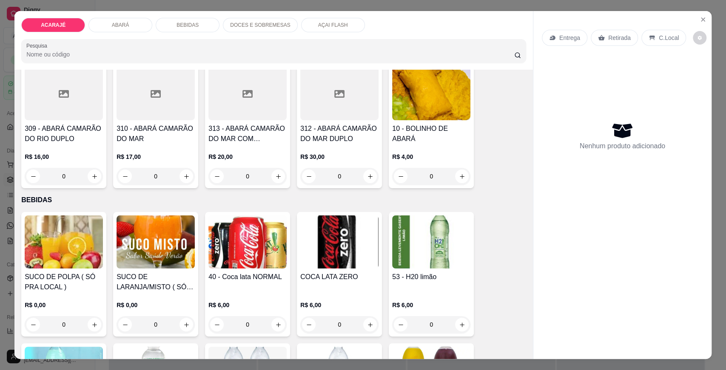
scroll to position [567, 0]
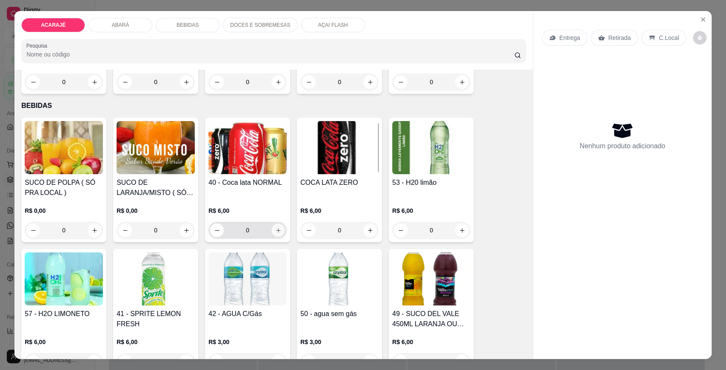
click at [275, 232] on icon "increase-product-quantity" at bounding box center [278, 230] width 6 height 6
type input "1"
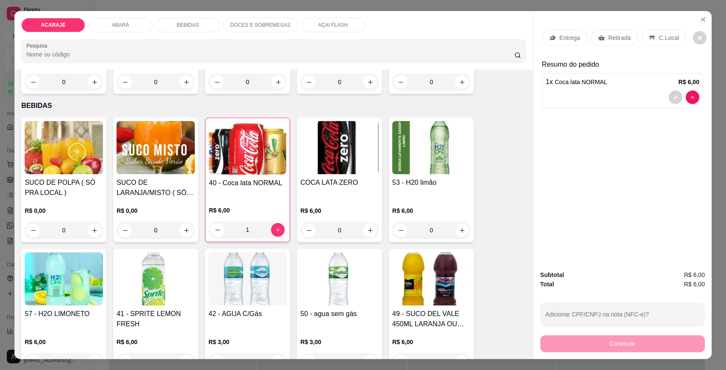
drag, startPoint x: 612, startPoint y: 41, endPoint x: 606, endPoint y: 215, distance: 174.4
click at [609, 41] on p "Retirada" at bounding box center [619, 38] width 23 height 9
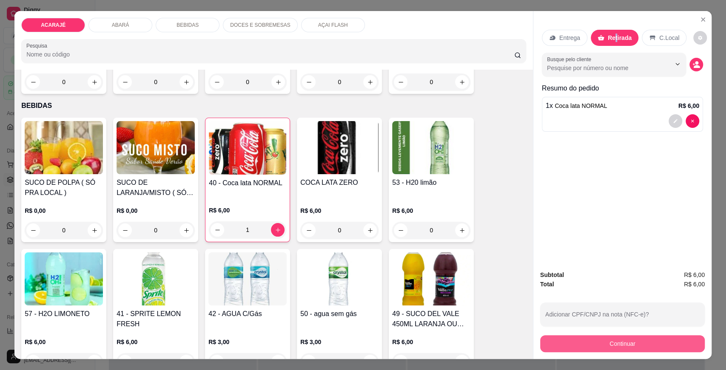
click at [593, 346] on button "Continuar" at bounding box center [622, 343] width 165 height 17
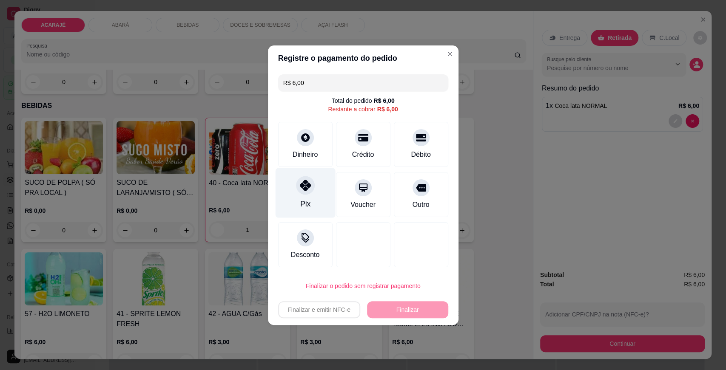
click at [301, 207] on div "Pix" at bounding box center [305, 204] width 10 height 11
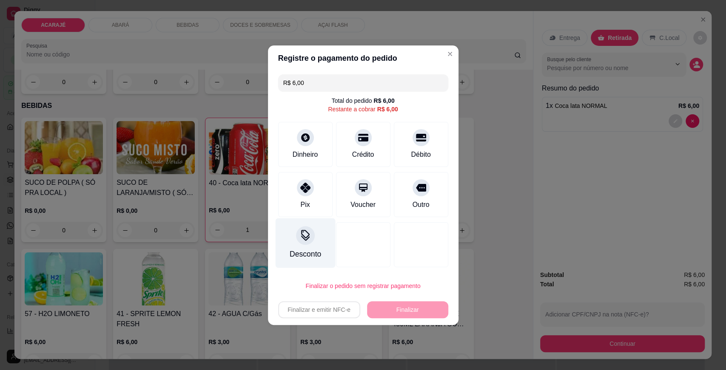
type input "R$ 0,00"
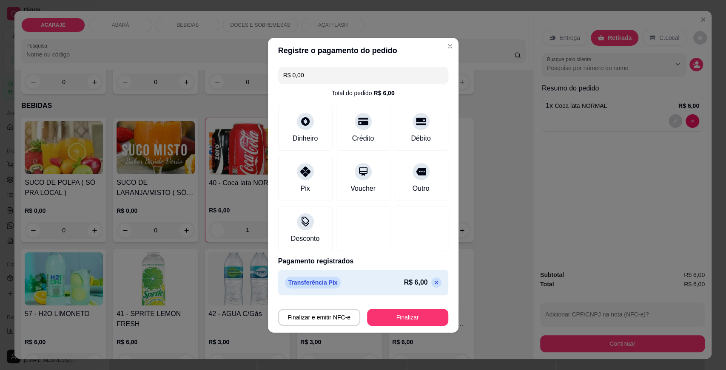
click at [380, 308] on div "Finalizar e emitir NFC-e Finalizar" at bounding box center [363, 316] width 170 height 20
click at [381, 310] on div "Finalizar e emitir NFC-e Finalizar" at bounding box center [363, 316] width 170 height 20
click at [381, 310] on button "Finalizar" at bounding box center [407, 317] width 81 height 17
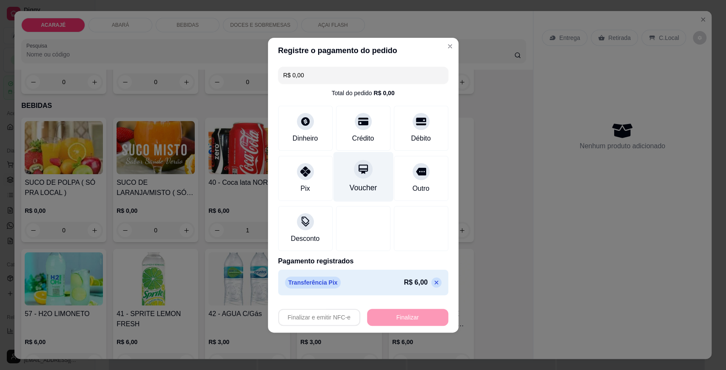
type input "0"
type input "-R$ 6,00"
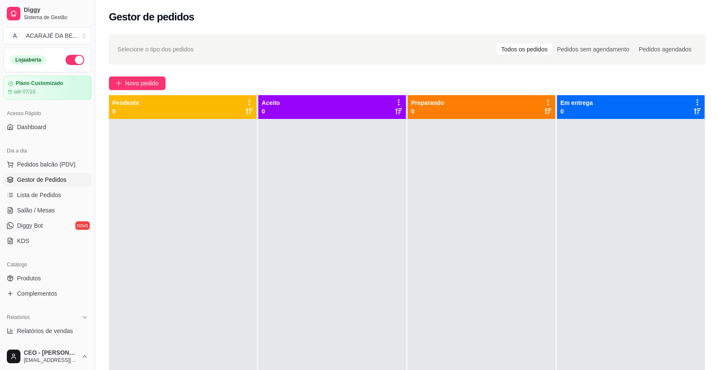
drag, startPoint x: 139, startPoint y: 164, endPoint x: 133, endPoint y: 153, distance: 12.6
click at [139, 163] on div at bounding box center [183, 304] width 148 height 370
drag, startPoint x: 110, startPoint y: 150, endPoint x: 88, endPoint y: 146, distance: 22.0
click at [94, 148] on div "Diggy Sistema de Gestão A ACARAJÉ DA BE ... Loja aberta Plano Customizado até 0…" at bounding box center [359, 250] width 719 height 500
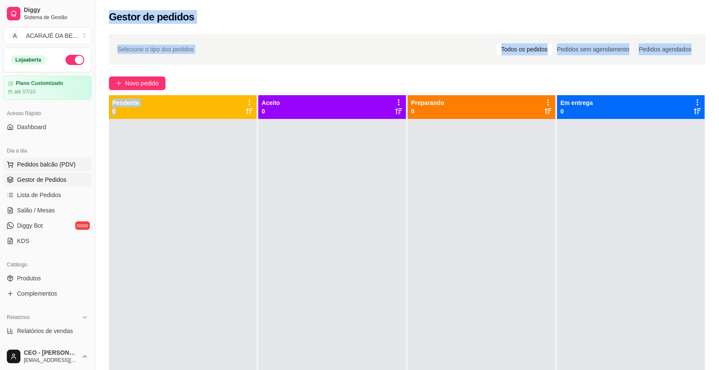
drag, startPoint x: 88, startPoint y: 146, endPoint x: 65, endPoint y: 165, distance: 29.0
click at [65, 165] on span "Pedidos balcão (PDV)" at bounding box center [46, 164] width 59 height 9
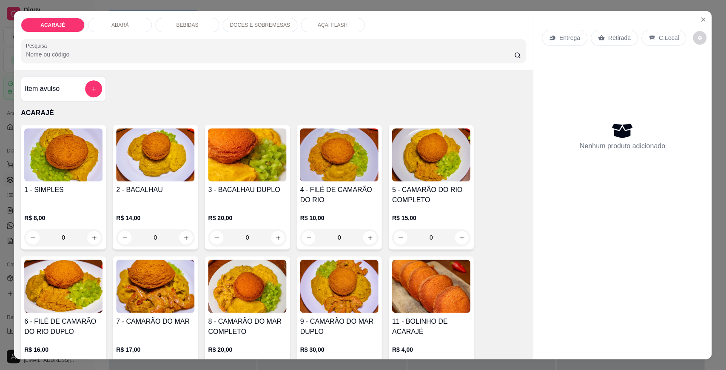
click at [68, 159] on img at bounding box center [64, 154] width 78 height 53
